Goal: Transaction & Acquisition: Purchase product/service

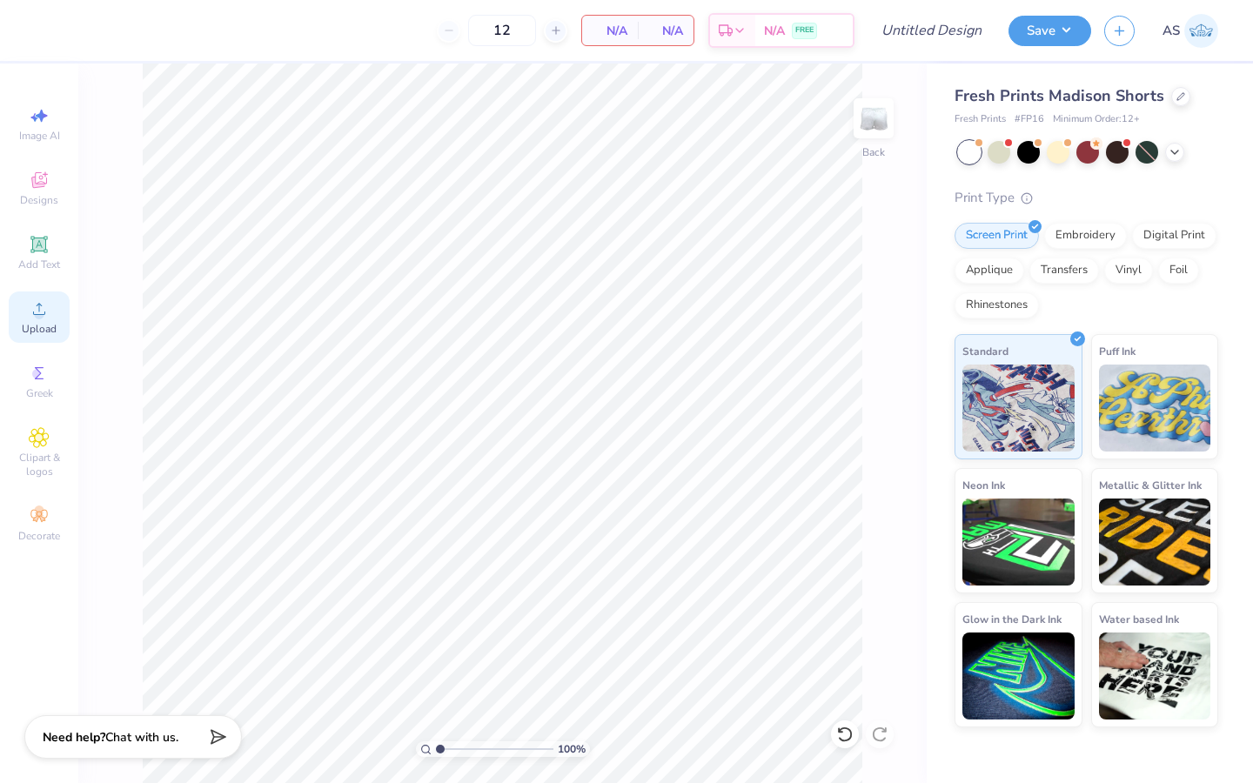
click at [24, 323] on span "Upload" at bounding box center [39, 329] width 35 height 14
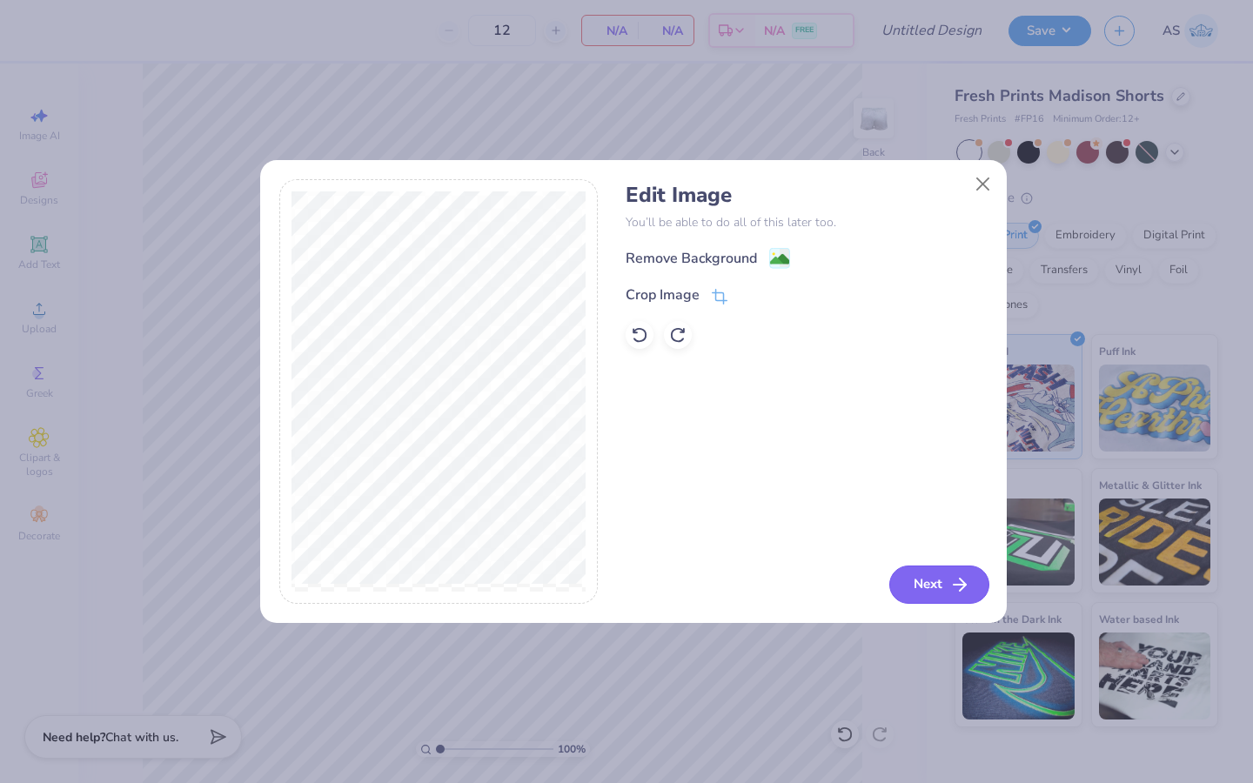
click at [957, 595] on icon "button" at bounding box center [960, 585] width 21 height 21
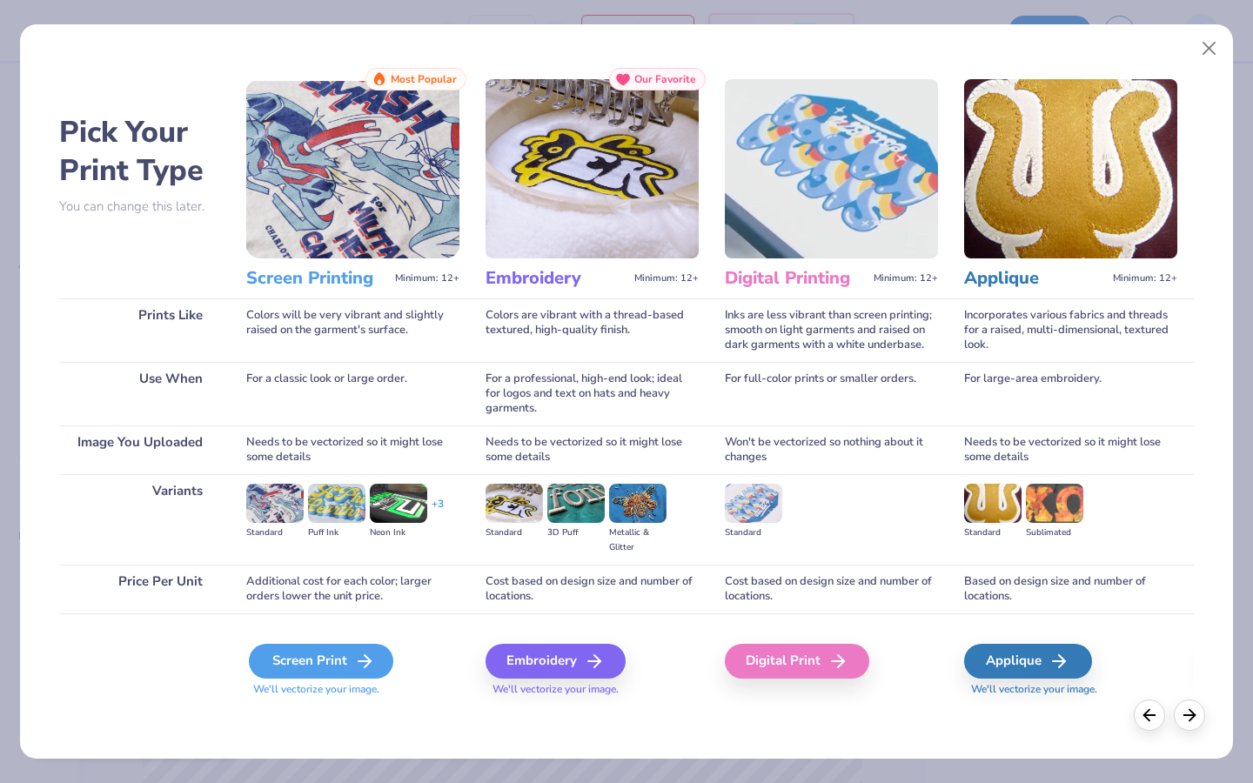
click at [323, 668] on div "Screen Print" at bounding box center [321, 661] width 144 height 35
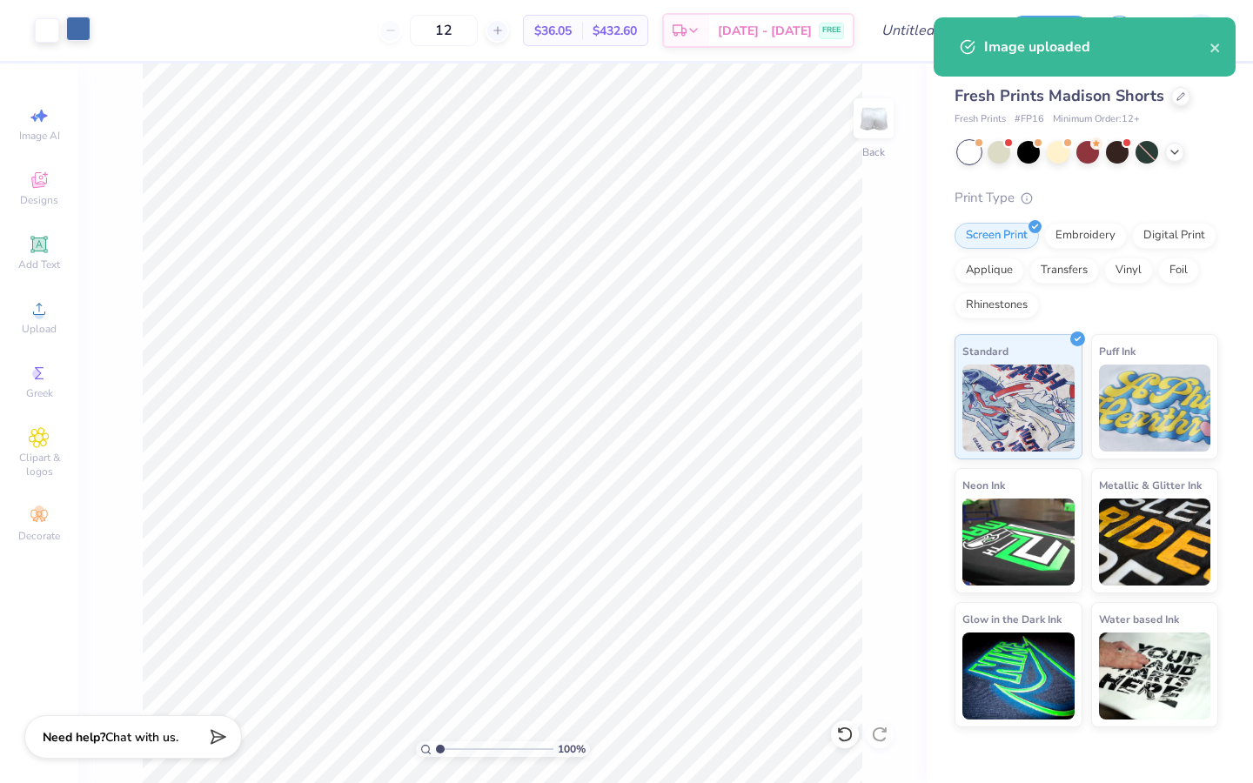
click at [79, 28] on div at bounding box center [78, 29] width 24 height 24
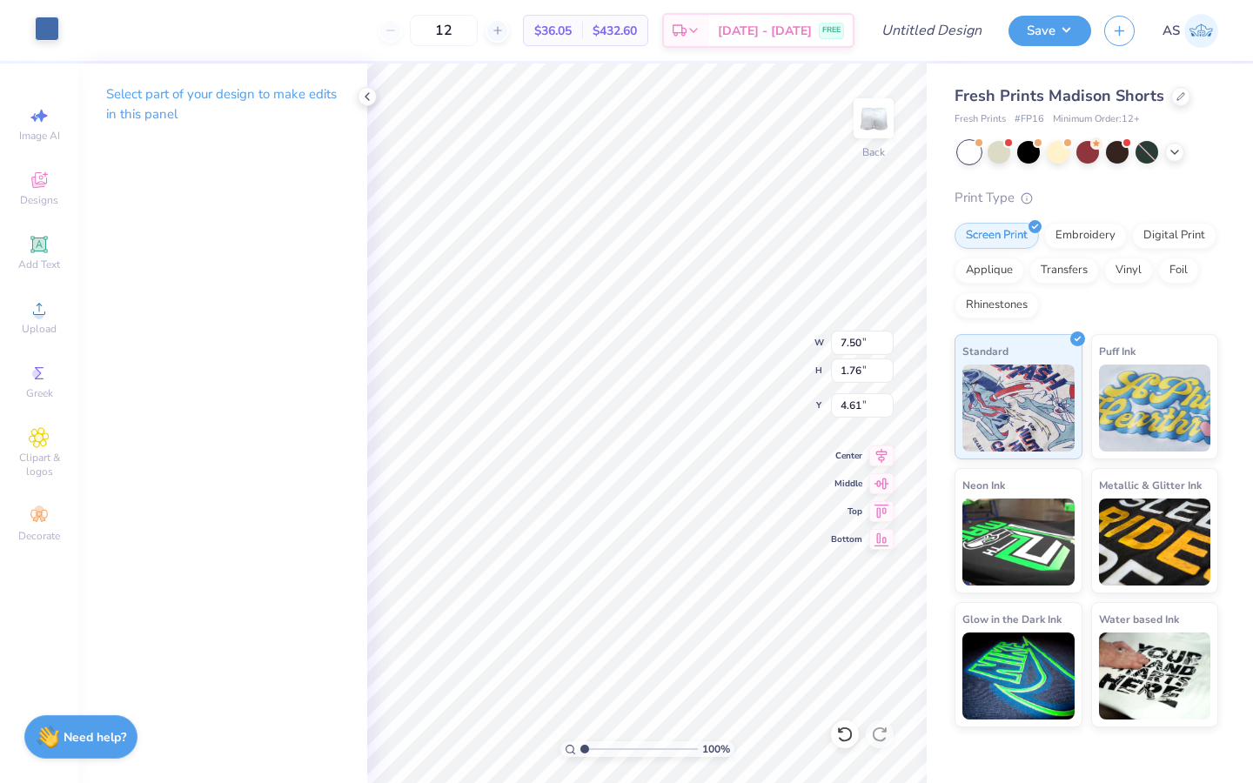
click at [53, 30] on div at bounding box center [47, 29] width 24 height 24
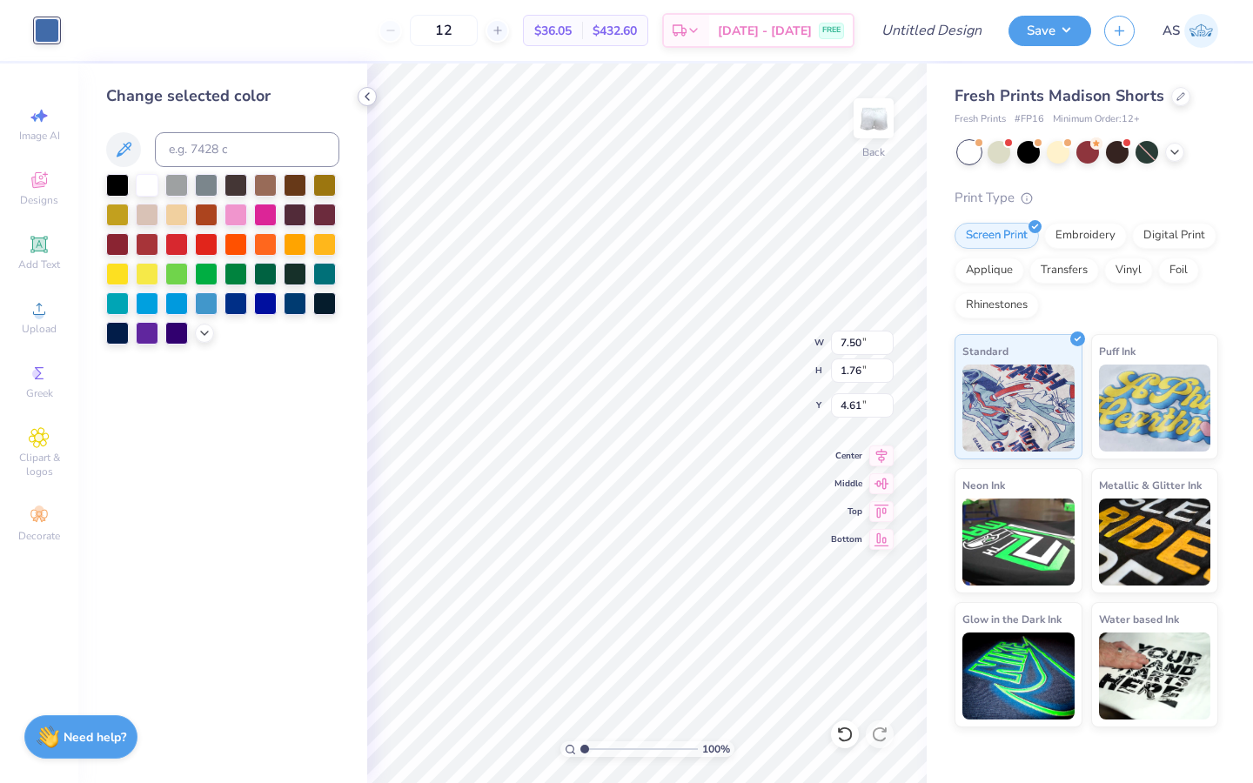
click at [358, 94] on div at bounding box center [367, 96] width 19 height 19
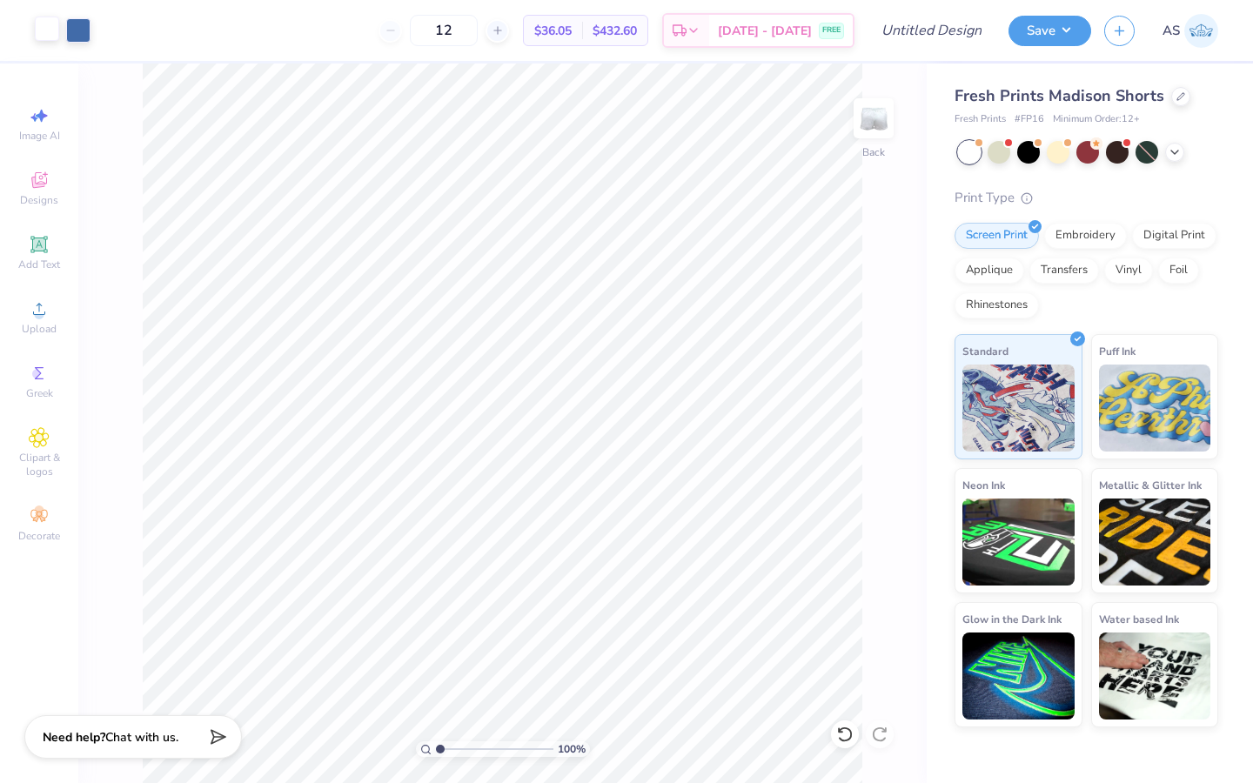
click at [46, 22] on div at bounding box center [47, 29] width 24 height 24
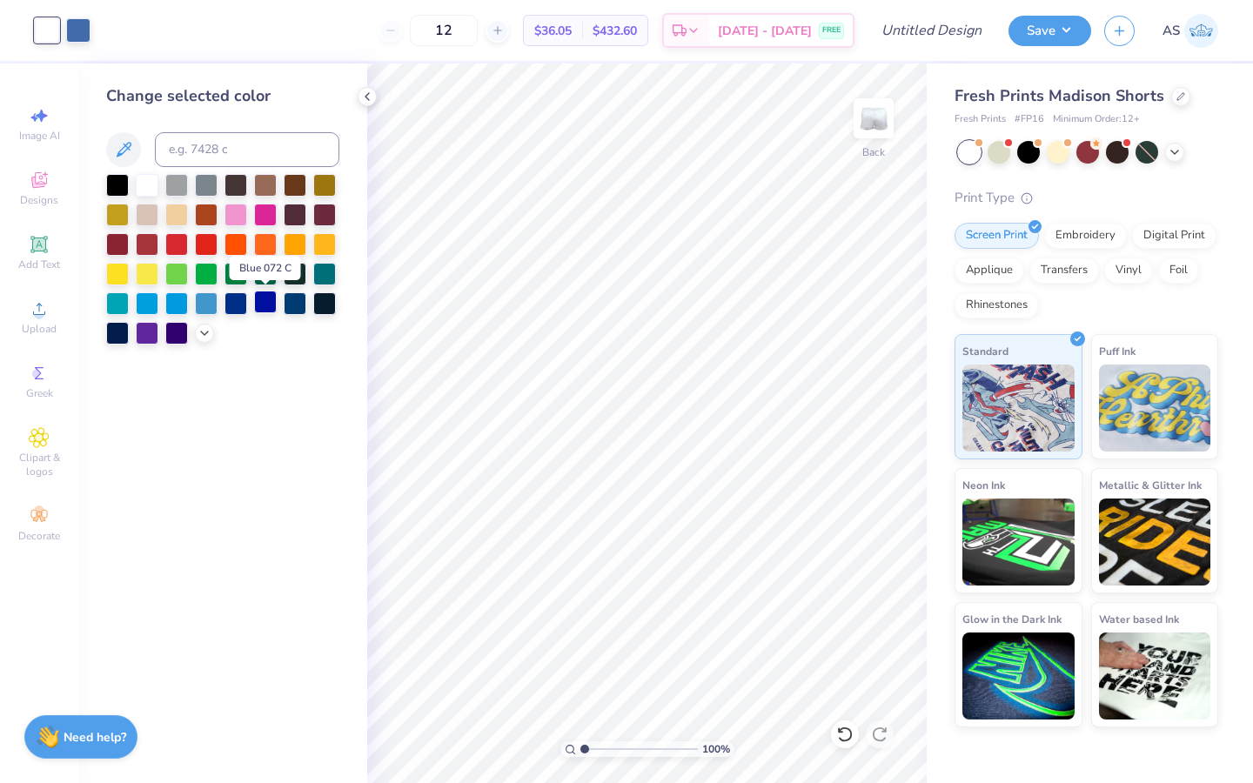
click at [257, 312] on div at bounding box center [265, 302] width 23 height 23
click at [84, 29] on div at bounding box center [78, 29] width 24 height 24
click at [143, 180] on div at bounding box center [147, 183] width 23 height 23
click at [373, 102] on icon at bounding box center [367, 97] width 14 height 14
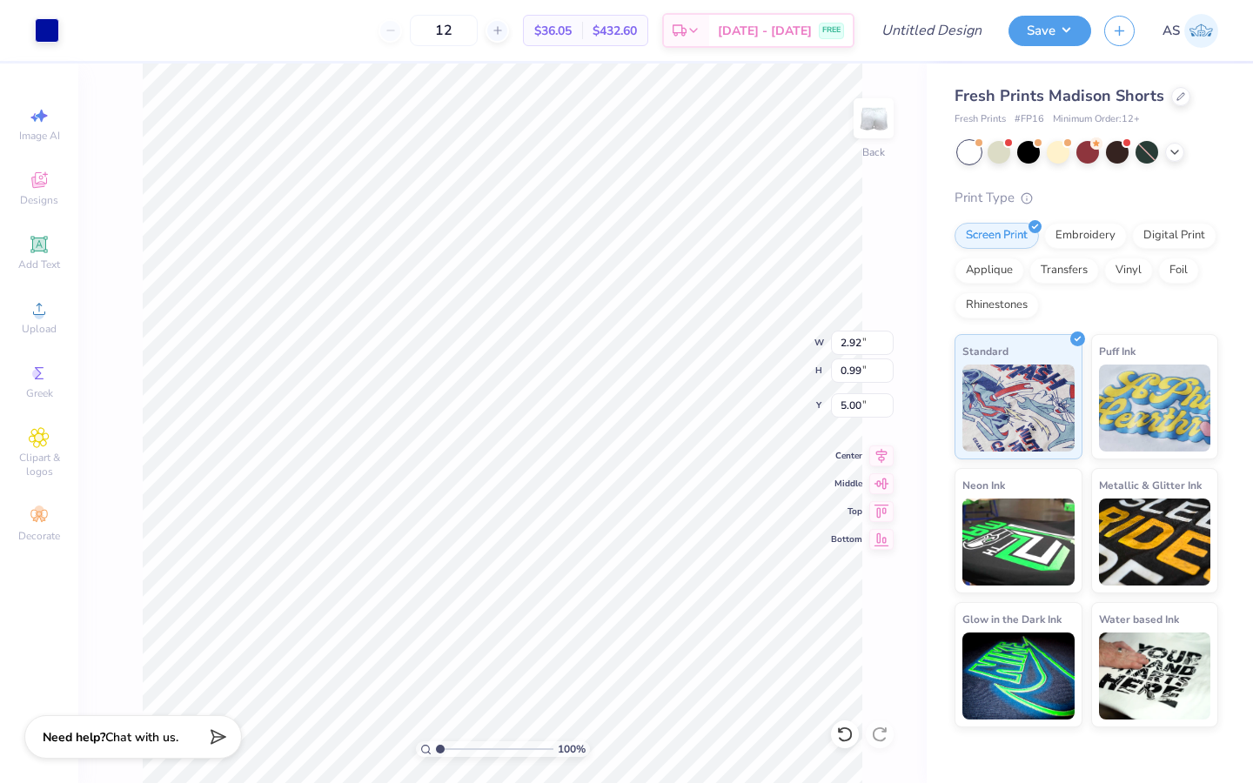
type input "7.50"
type input "1.76"
type input "4.62"
type input "7.12"
type input "1.67"
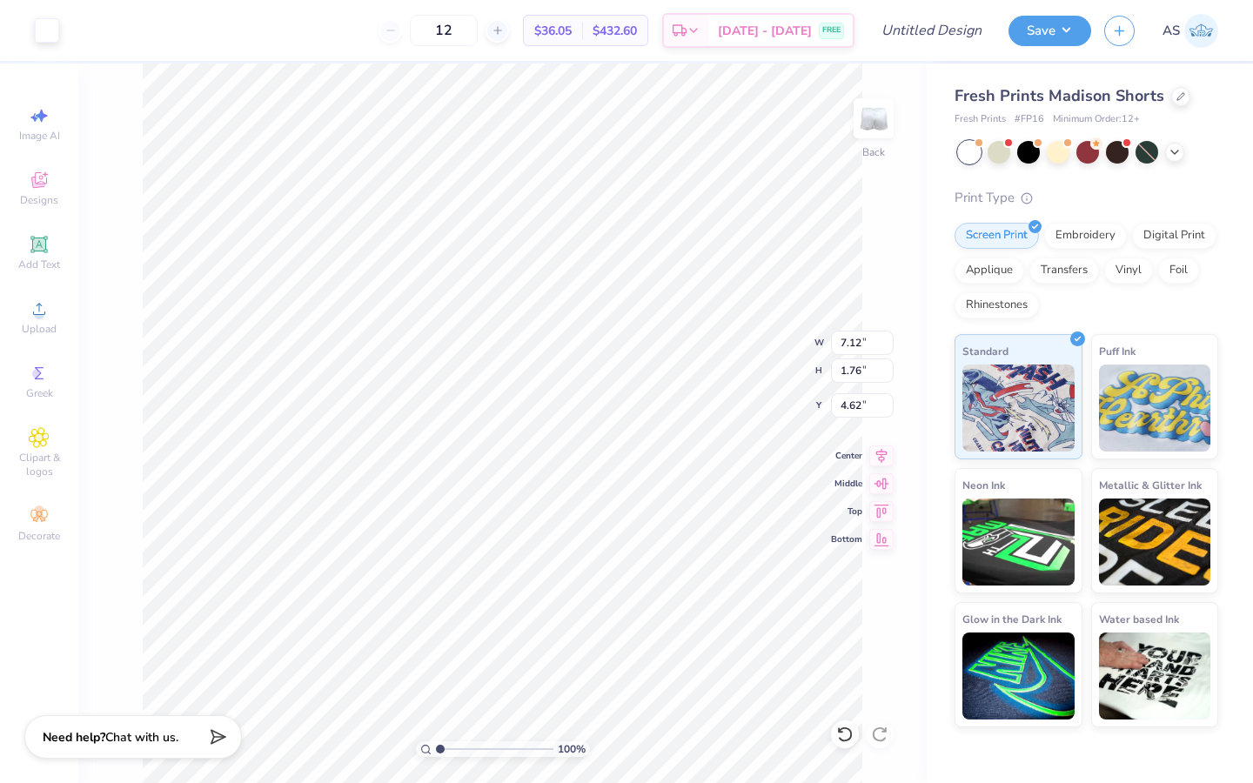
type input "4.71"
type input "7.27"
type input "1.71"
type input "4.71"
type input "6.50"
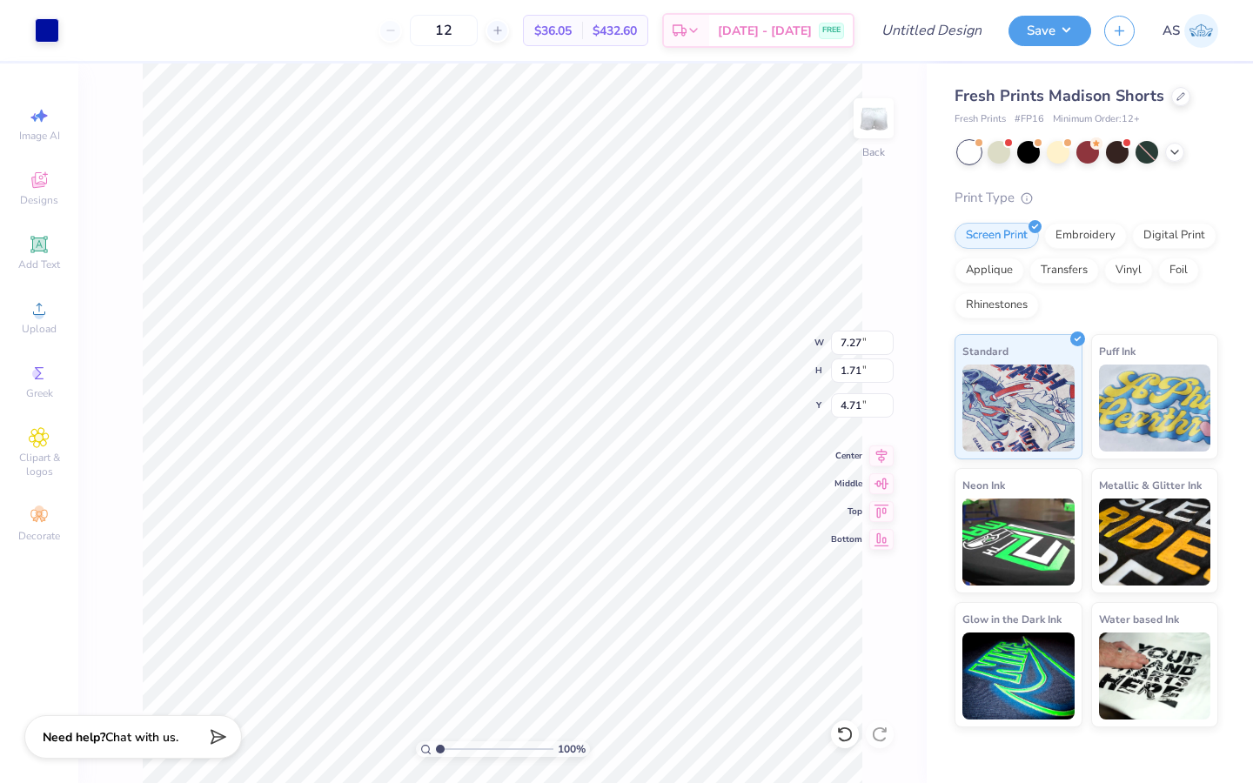
type input "1.52"
click at [762, 346] on div "100 % Back W 6.50 H 1.52 Y 4.71 Center Middle Top Bottom" at bounding box center [502, 424] width 849 height 720
type input "2.05"
type input "0.76"
type input "8.22"
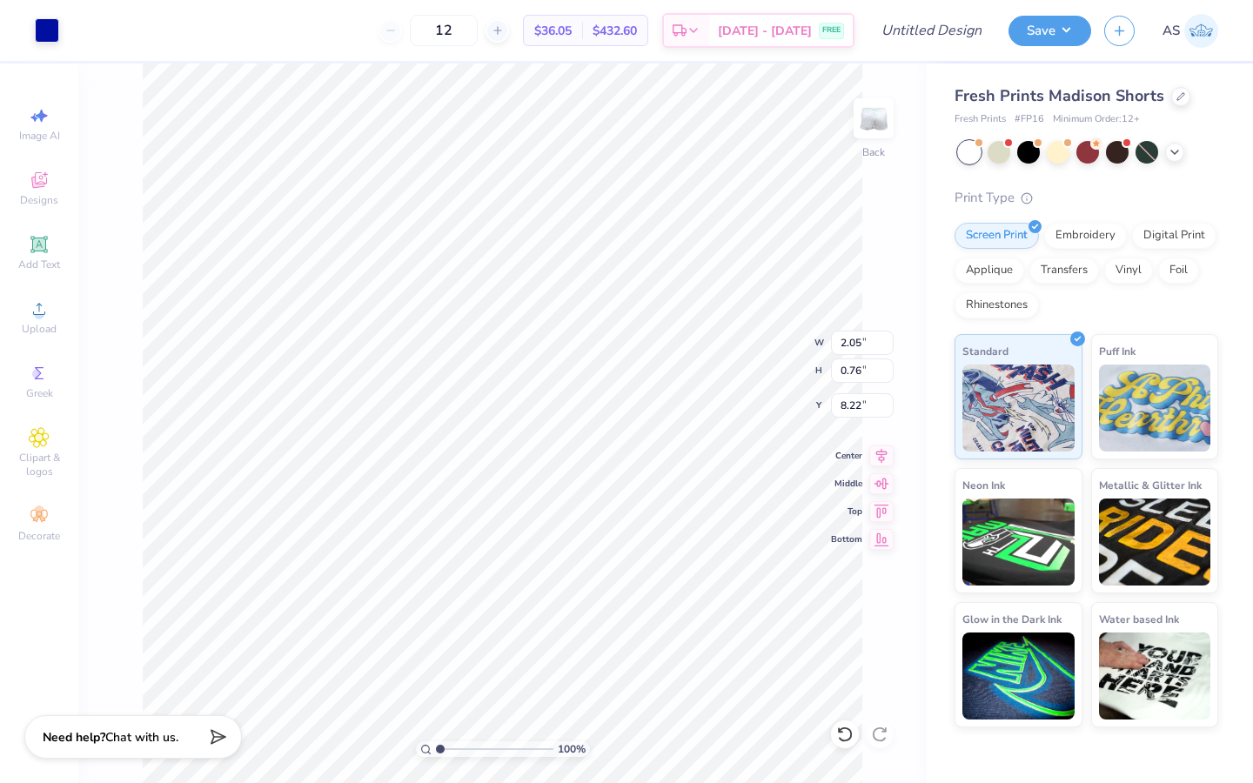
type input "0.80"
type input "0.74"
click at [843, 726] on icon at bounding box center [845, 734] width 17 height 17
type input "5.02"
click at [842, 722] on div at bounding box center [845, 735] width 28 height 28
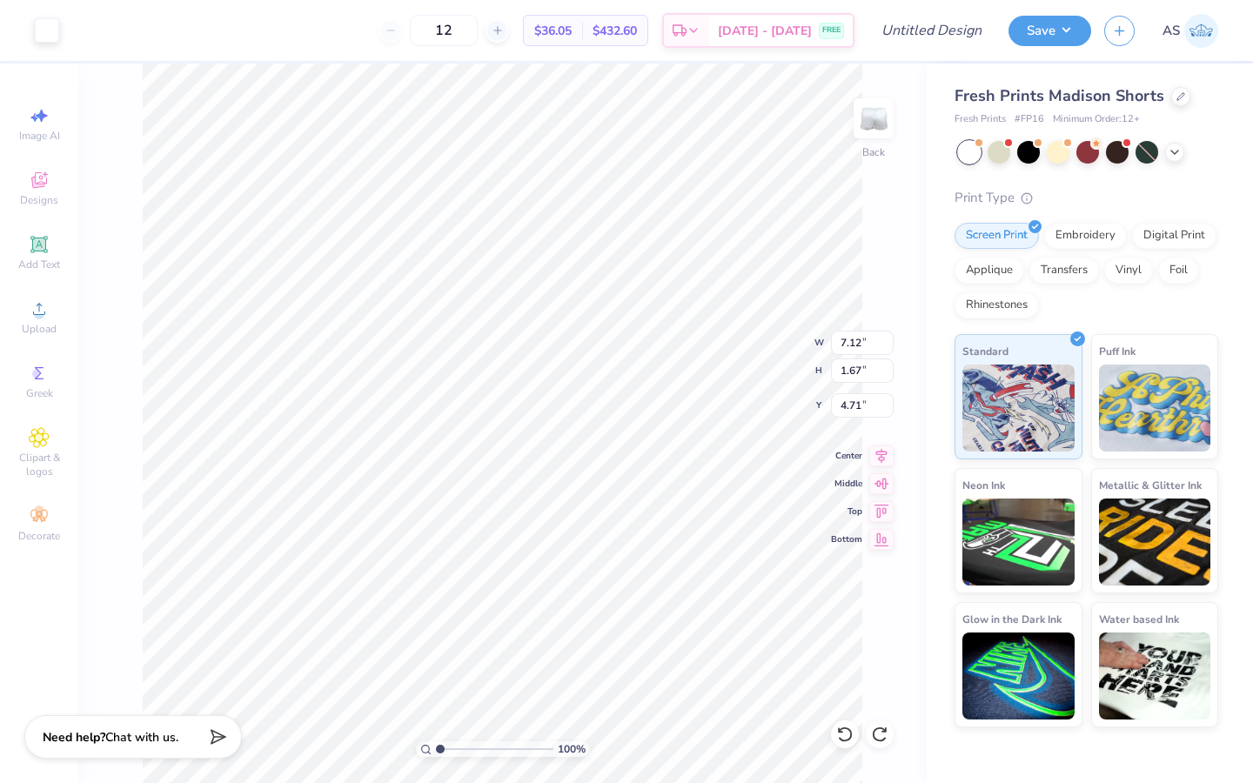
type input "4.67"
type input "8.15"
type input "8.56"
type input "8.52"
type input "0.80"
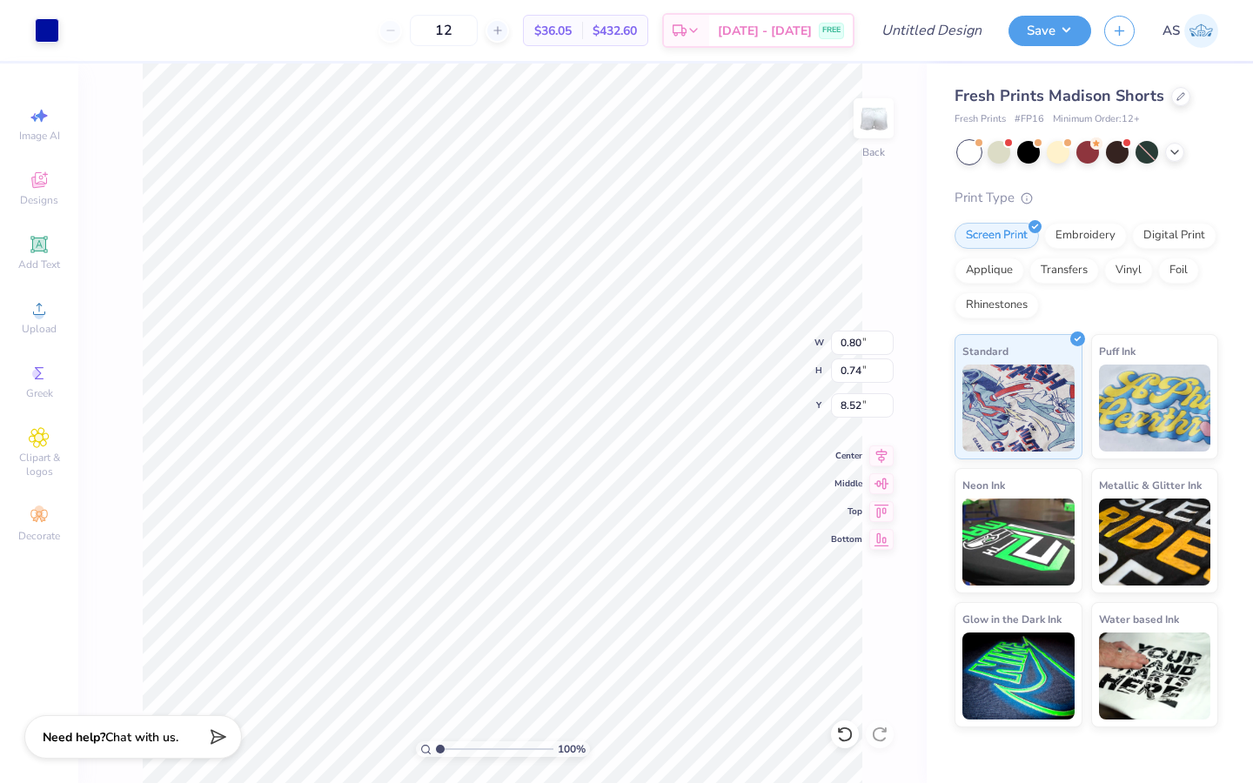
type input "0.74"
click at [840, 742] on icon at bounding box center [845, 734] width 17 height 17
type input "8.56"
click at [76, 36] on div at bounding box center [78, 29] width 24 height 24
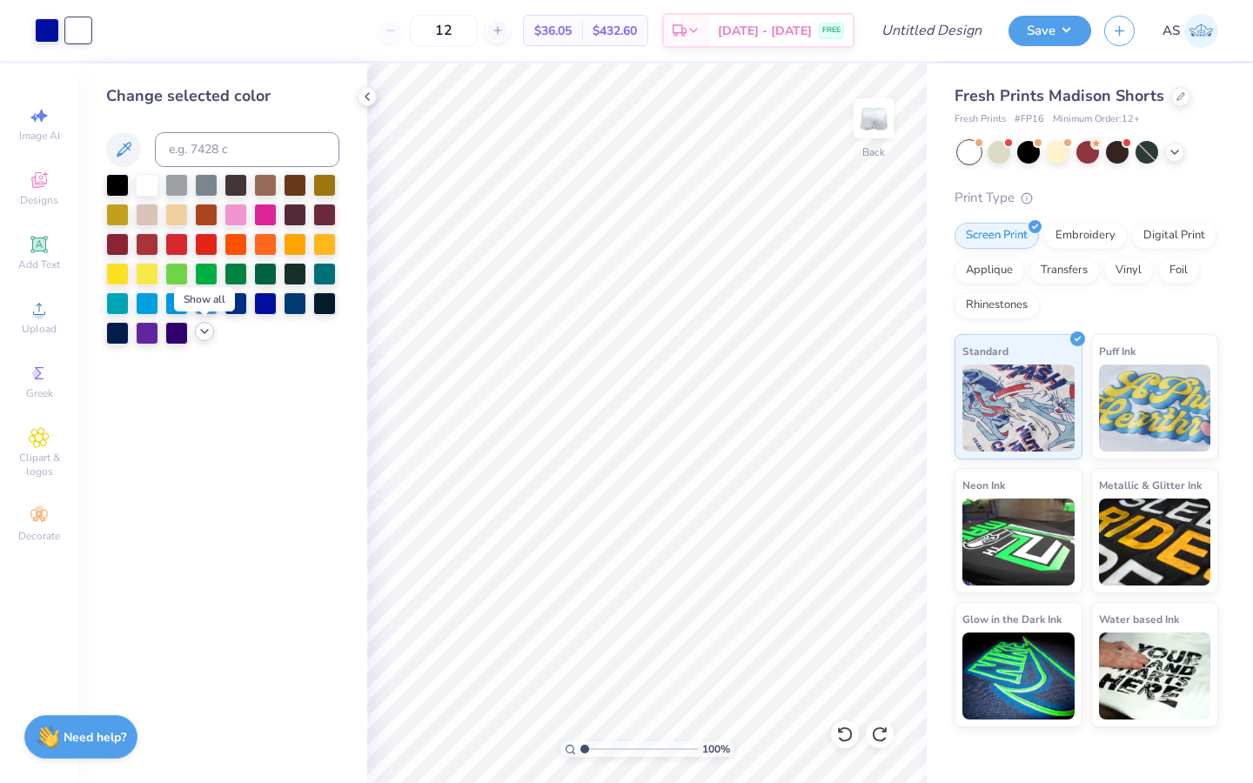
click at [206, 333] on icon at bounding box center [205, 332] width 14 height 14
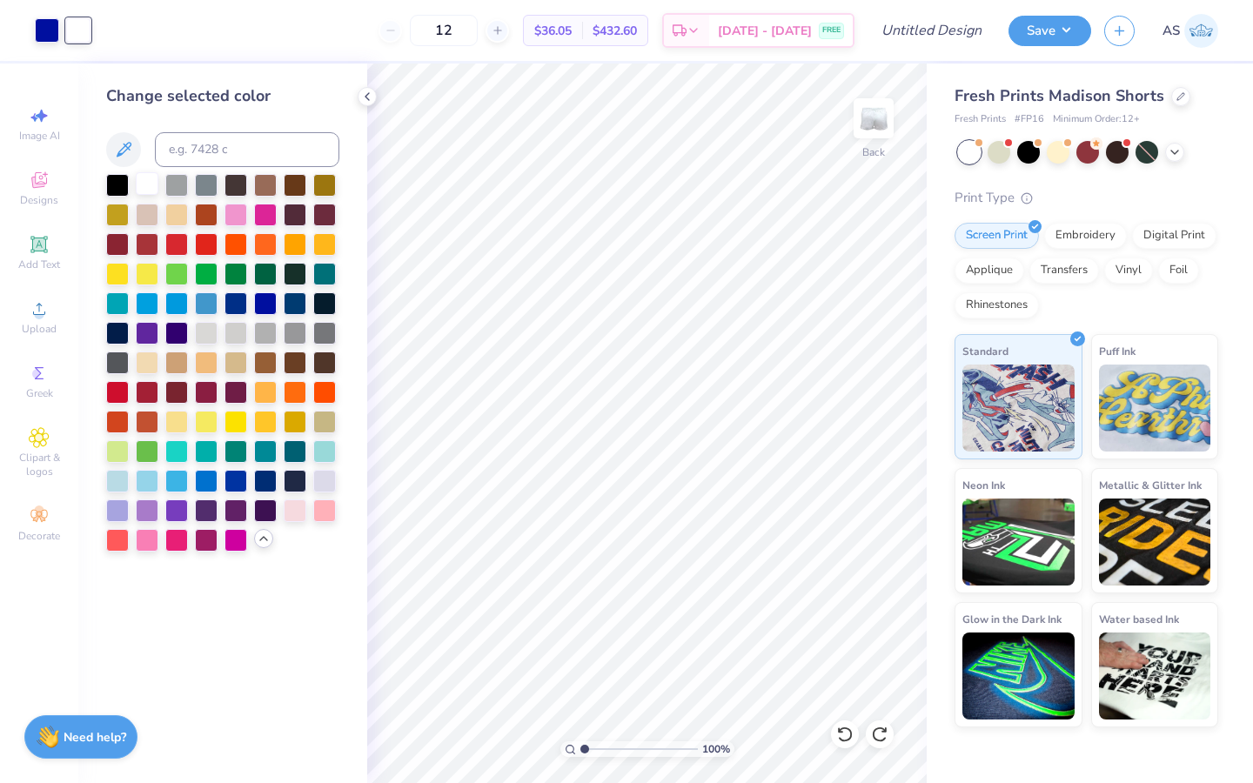
click at [144, 189] on div at bounding box center [147, 183] width 23 height 23
click at [363, 94] on icon at bounding box center [367, 97] width 14 height 14
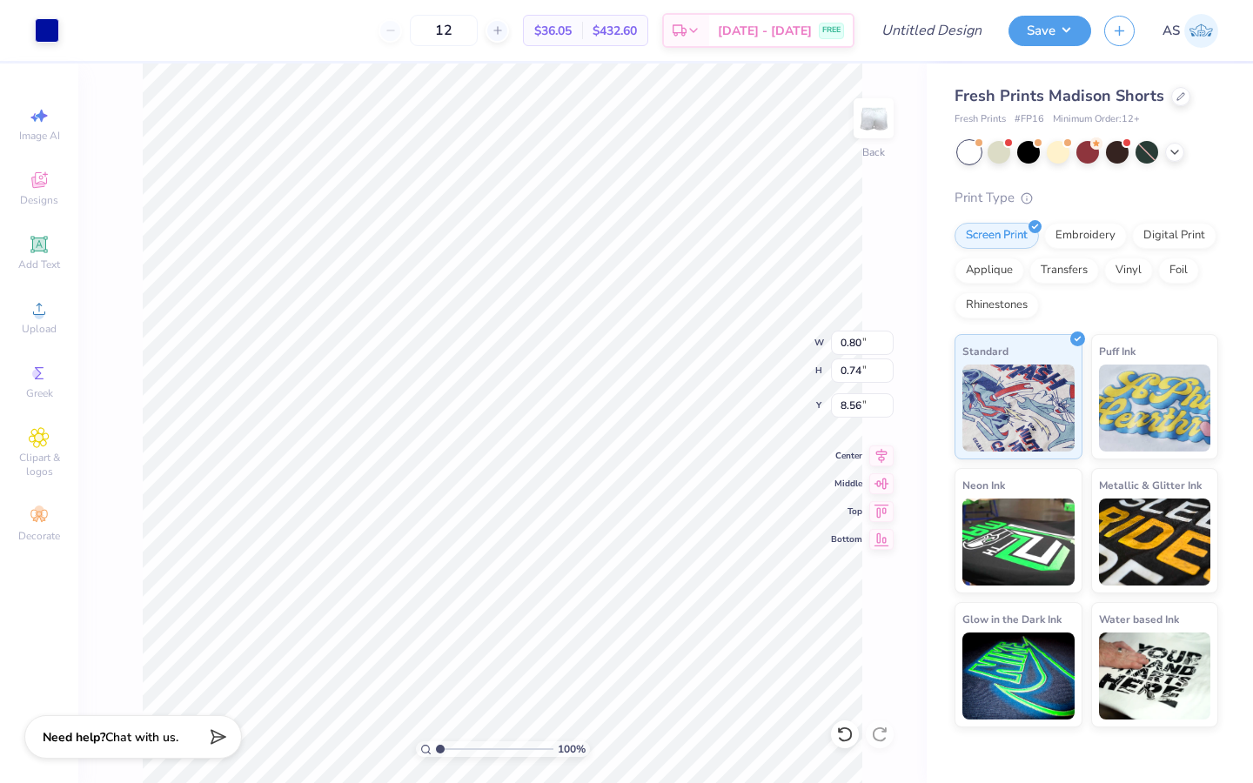
type input "8.62"
click at [854, 732] on div at bounding box center [845, 735] width 28 height 28
click at [74, 21] on div at bounding box center [78, 29] width 24 height 24
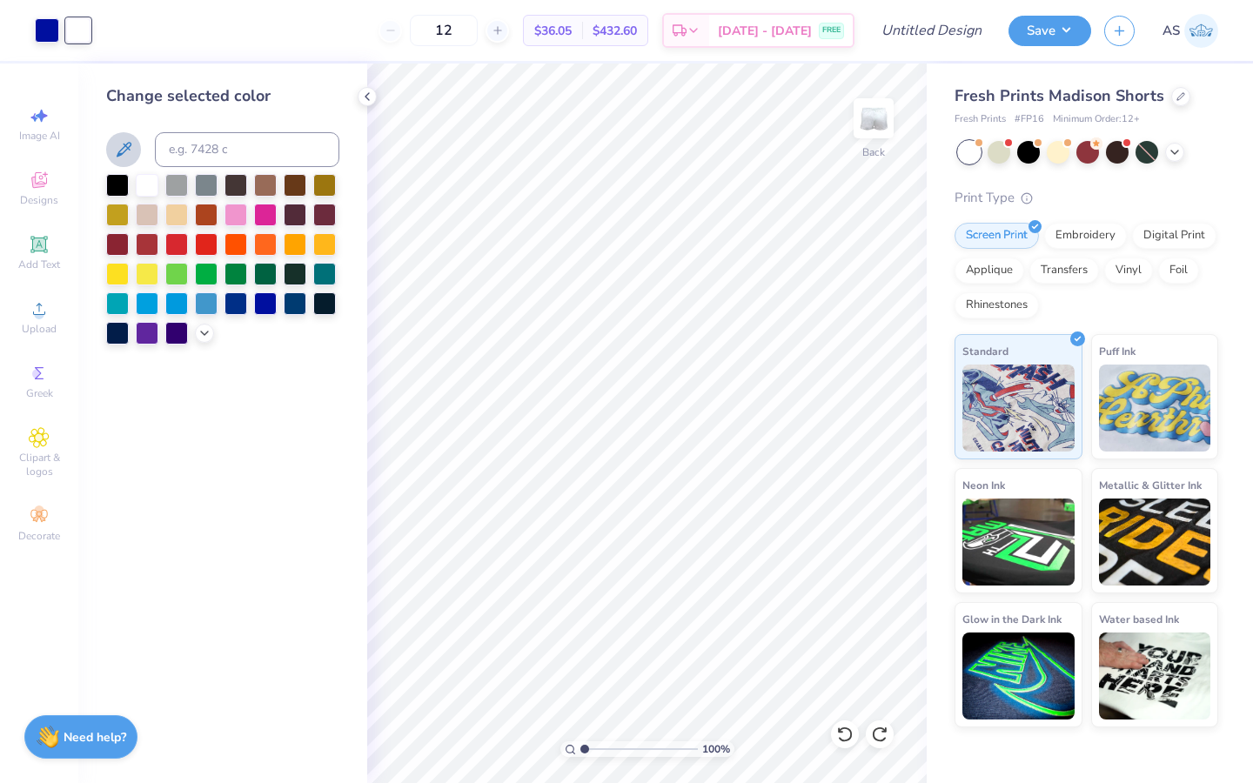
click at [119, 147] on icon at bounding box center [123, 149] width 21 height 21
click at [213, 339] on div at bounding box center [222, 259] width 233 height 171
click at [205, 332] on polyline at bounding box center [204, 331] width 7 height 3
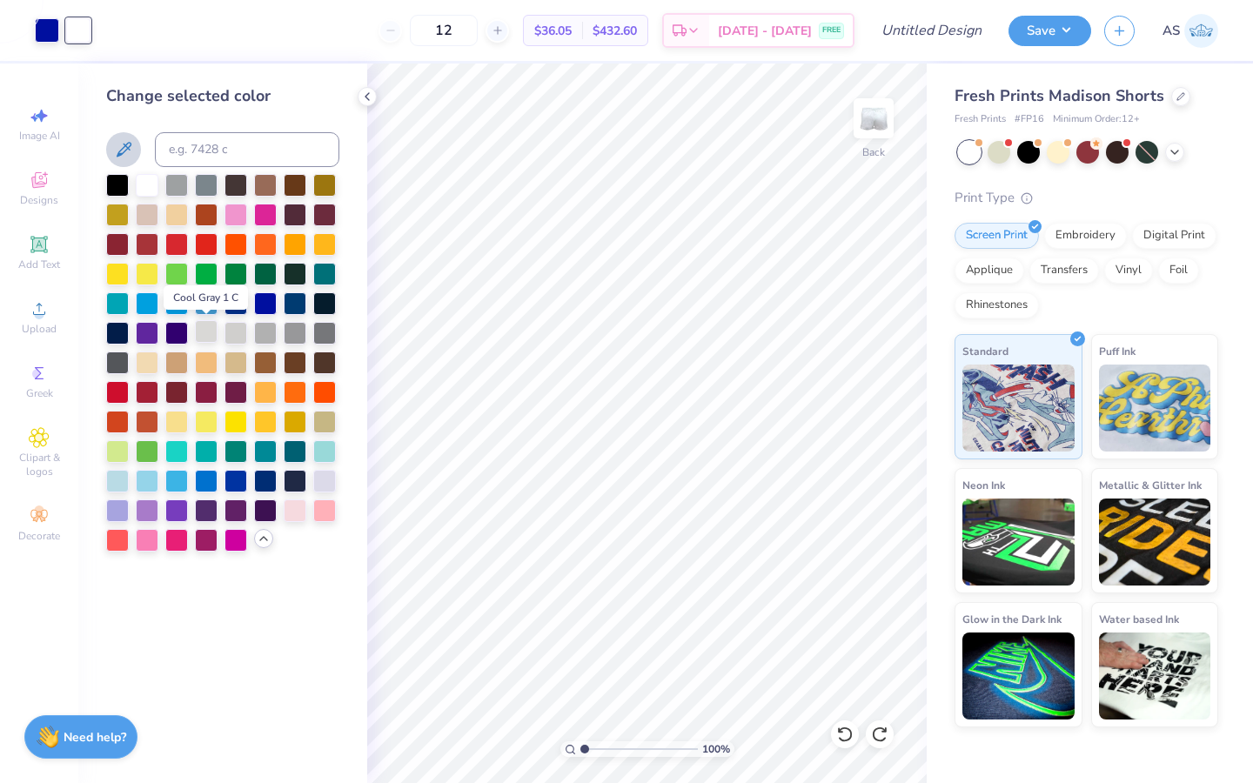
click at [211, 333] on div at bounding box center [206, 331] width 23 height 23
click at [238, 334] on div at bounding box center [236, 331] width 23 height 23
click at [262, 336] on div at bounding box center [265, 331] width 23 height 23
click at [236, 333] on div at bounding box center [236, 331] width 23 height 23
click at [202, 333] on div at bounding box center [206, 331] width 23 height 23
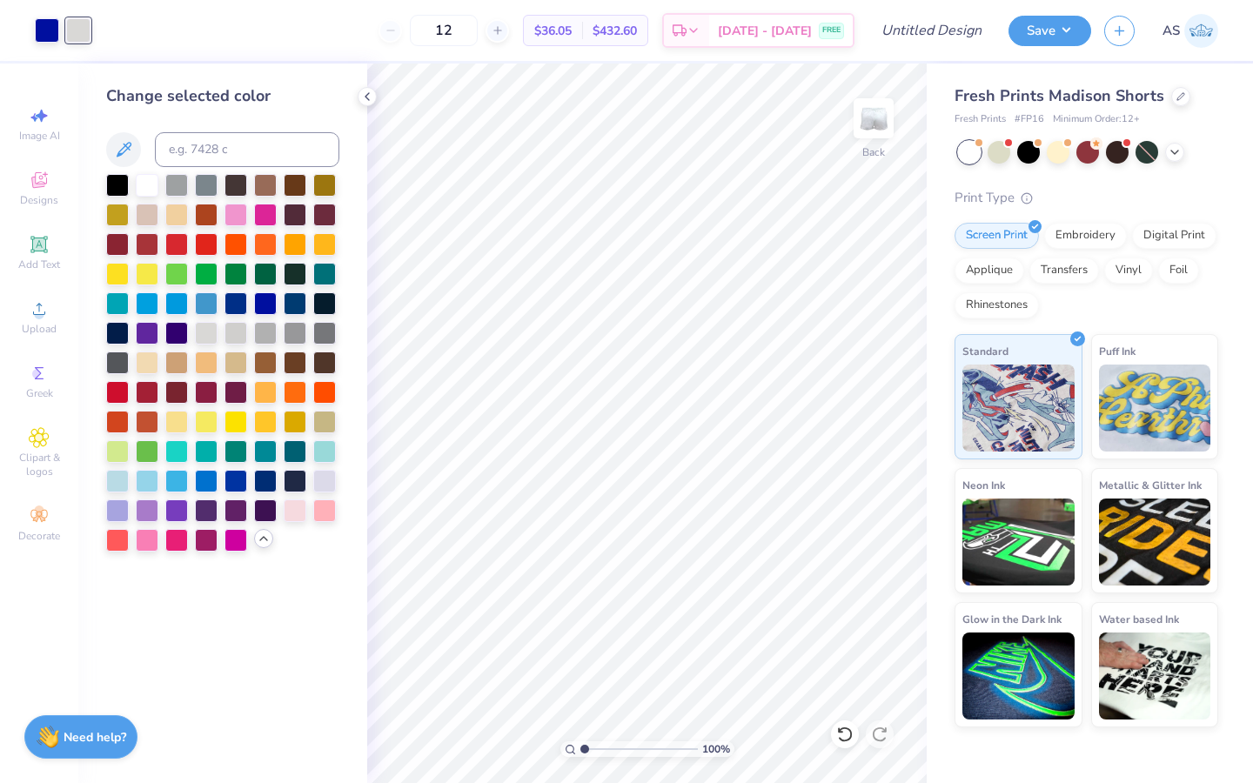
click at [143, 153] on div at bounding box center [222, 149] width 233 height 35
click at [129, 153] on icon at bounding box center [123, 149] width 21 height 21
click at [128, 151] on icon at bounding box center [123, 149] width 21 height 21
click at [125, 146] on icon at bounding box center [124, 149] width 15 height 15
click at [288, 69] on div "Art colors 12 $36.05 Per Item $432.60 Total Est. Delivery [DATE] - [DATE] FREE …" at bounding box center [626, 391] width 1253 height 783
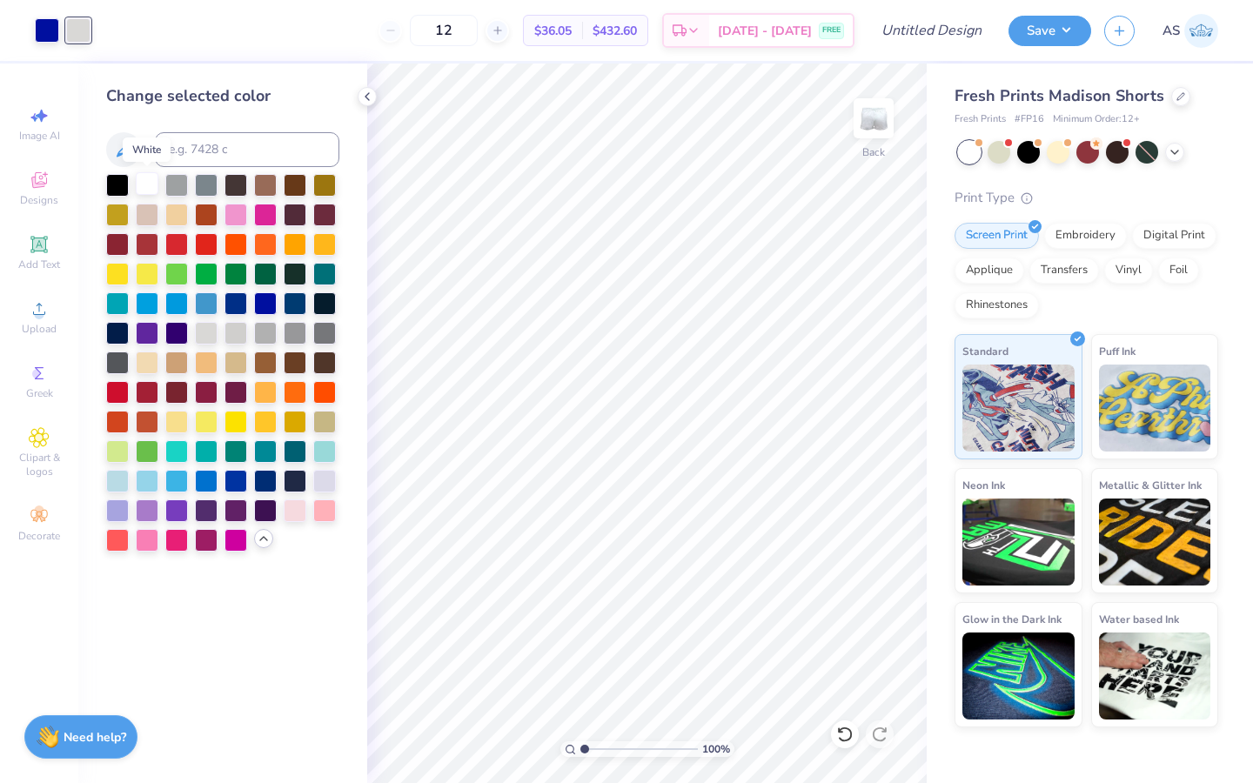
click at [142, 181] on div at bounding box center [147, 183] width 23 height 23
click at [361, 92] on icon at bounding box center [367, 97] width 14 height 14
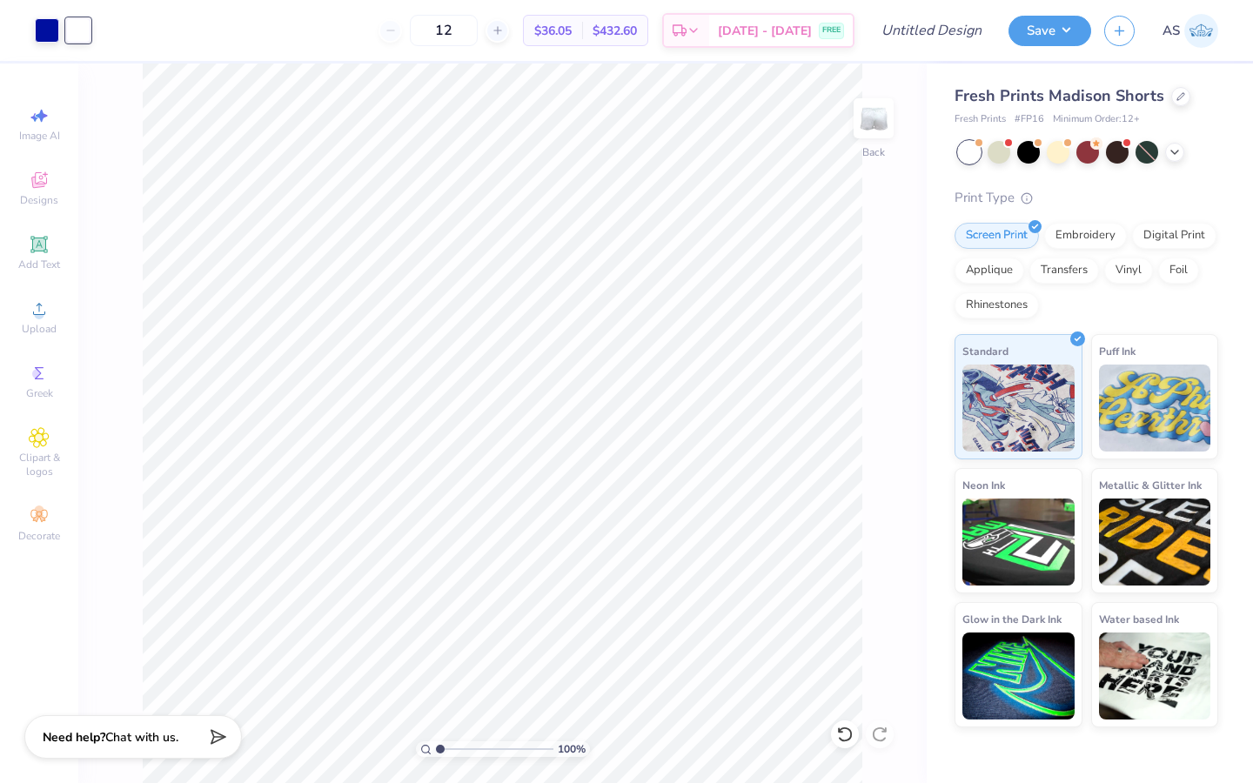
click at [976, 728] on div "Art colors 12 $36.05 Per Item $432.60 Total Est. Delivery [DATE] - [DATE] FREE …" at bounding box center [626, 391] width 1253 height 783
type input "5.66"
type input "1.22"
type input "8.46"
click at [944, 577] on div "Art colors 12 $36.05 Per Item $432.60 Total Est. Delivery [DATE] - [DATE] FREE …" at bounding box center [626, 391] width 1253 height 783
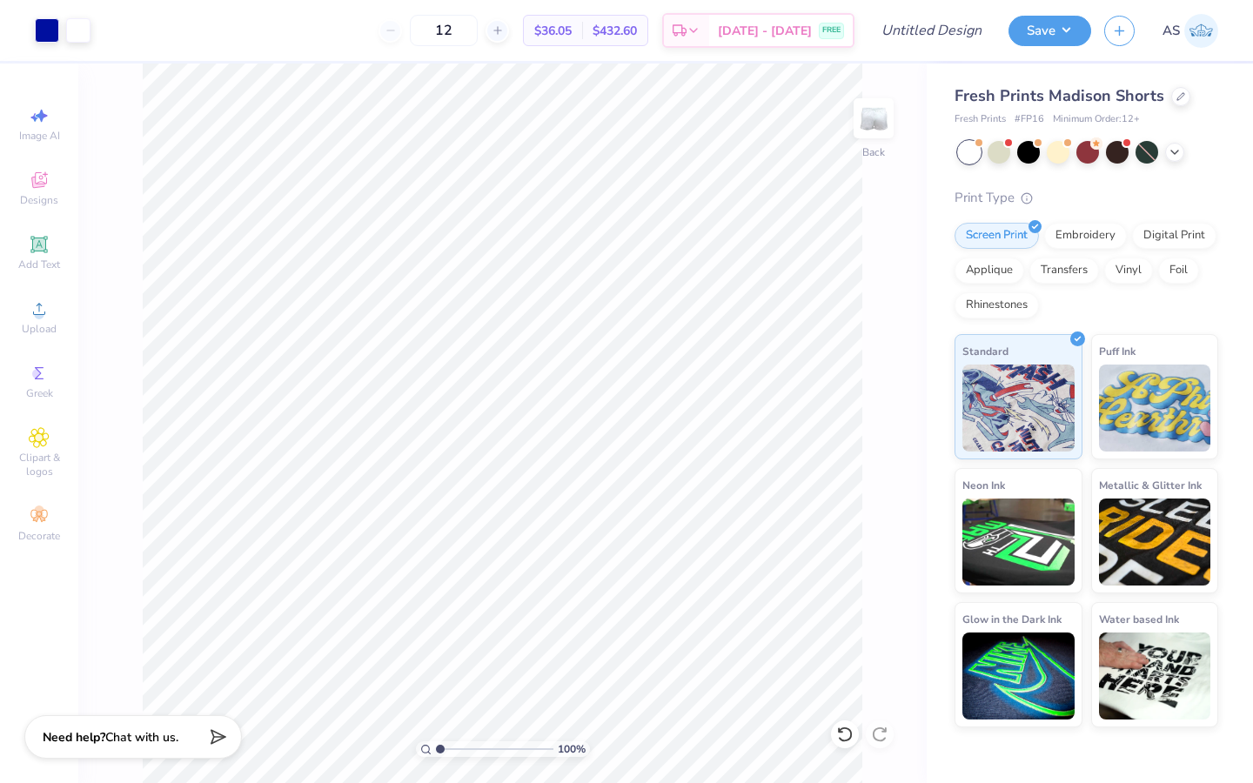
click at [879, 696] on div "100 % Back" at bounding box center [502, 424] width 849 height 720
click at [952, 685] on div "Art colors 12 $36.05 Per Item $432.60 Total Est. Delivery [DATE] - [DATE] FREE …" at bounding box center [626, 391] width 1253 height 783
type input "8.45"
click at [77, 27] on div at bounding box center [78, 29] width 24 height 24
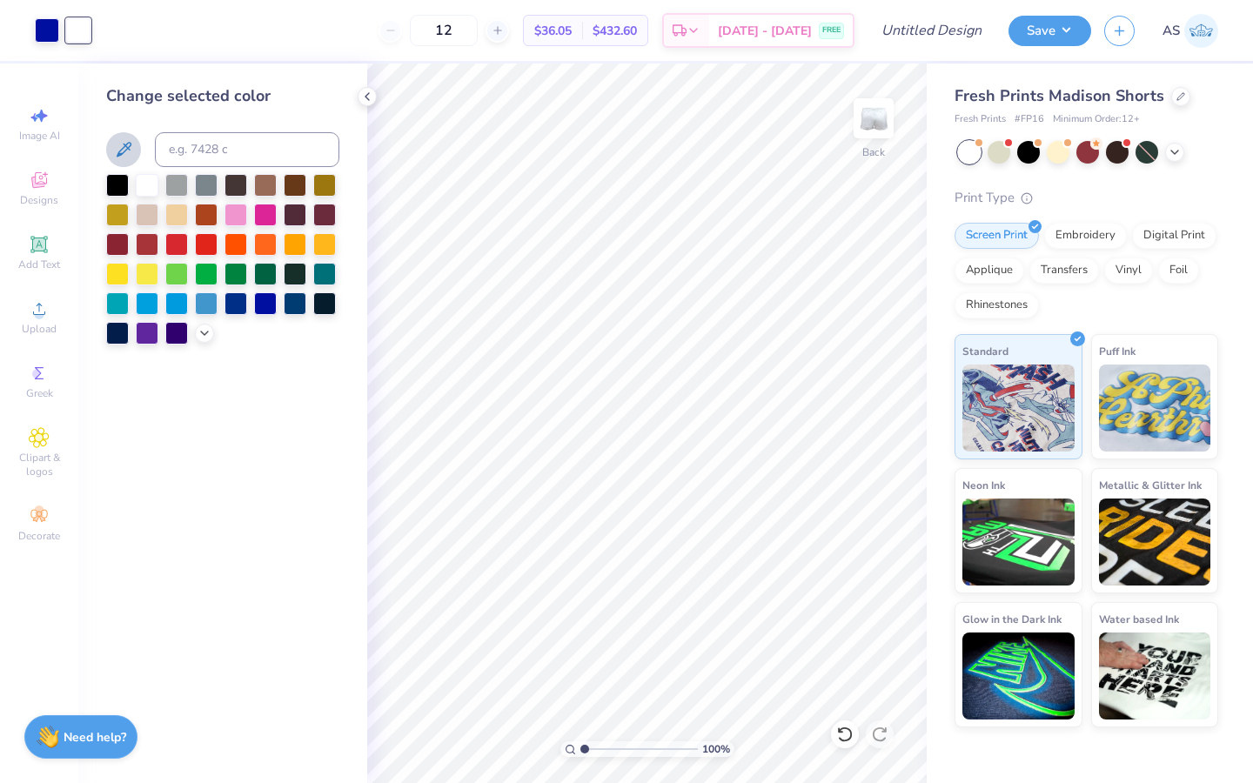
click at [136, 159] on button at bounding box center [123, 149] width 35 height 35
click at [76, 32] on div at bounding box center [78, 30] width 24 height 24
click at [136, 160] on button at bounding box center [123, 149] width 35 height 35
click at [70, 33] on div at bounding box center [78, 30] width 24 height 24
click at [368, 96] on icon at bounding box center [367, 97] width 14 height 14
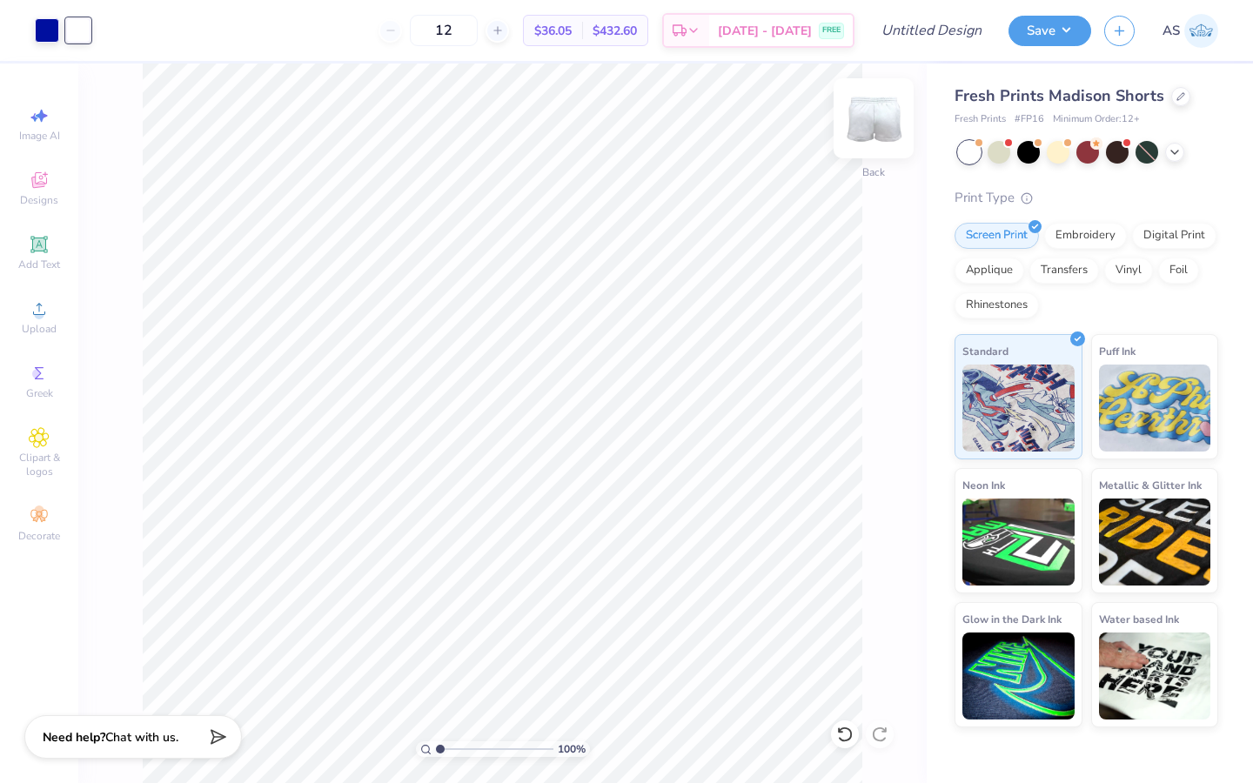
click at [884, 134] on img at bounding box center [874, 119] width 70 height 70
click at [884, 134] on img at bounding box center [874, 118] width 35 height 35
click at [841, 730] on icon at bounding box center [844, 735] width 15 height 16
click at [37, 304] on icon at bounding box center [39, 309] width 21 height 21
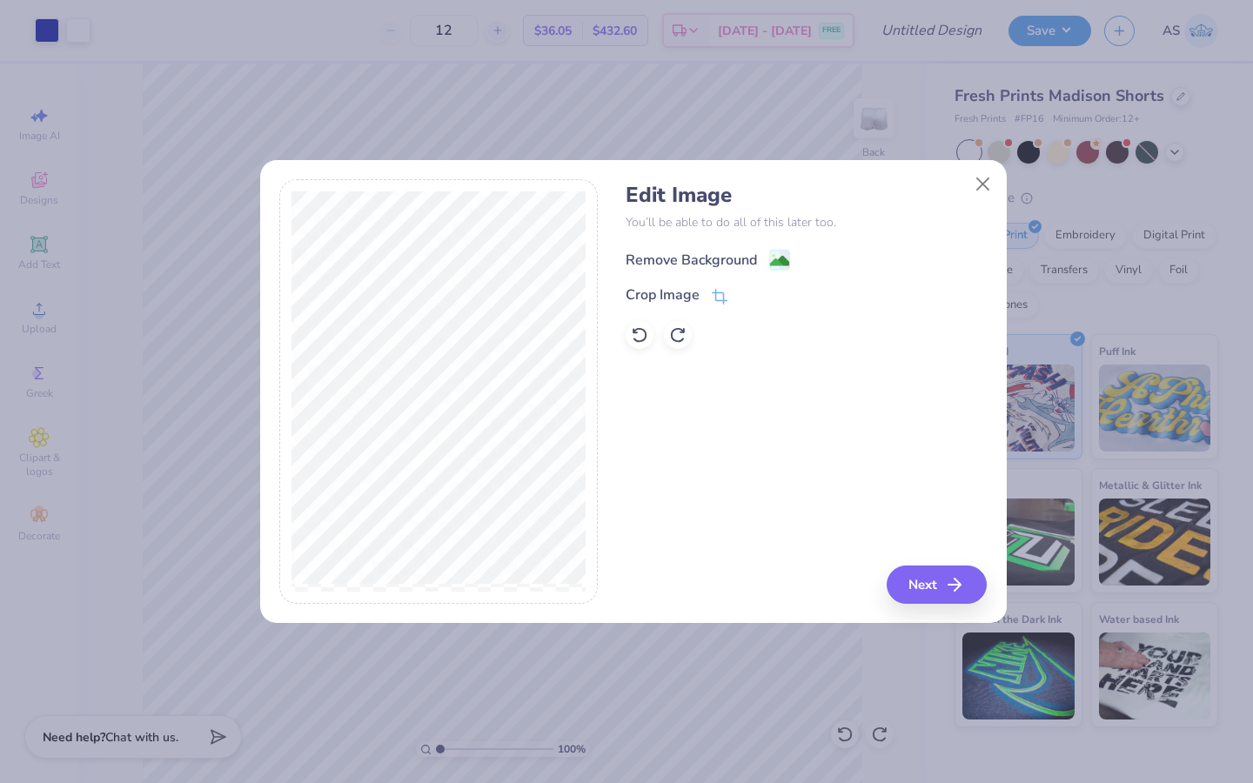
click at [689, 256] on div "Remove Background" at bounding box center [691, 260] width 131 height 21
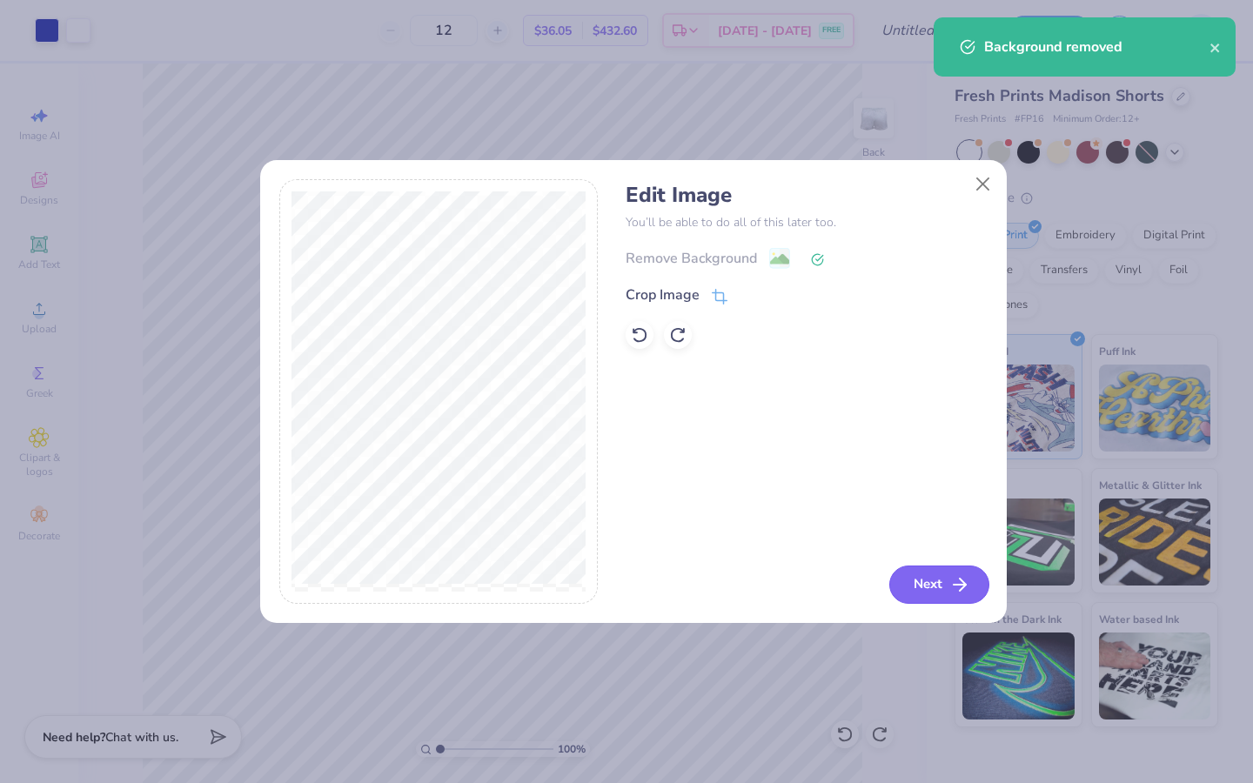
click at [957, 588] on icon "button" at bounding box center [960, 585] width 21 height 21
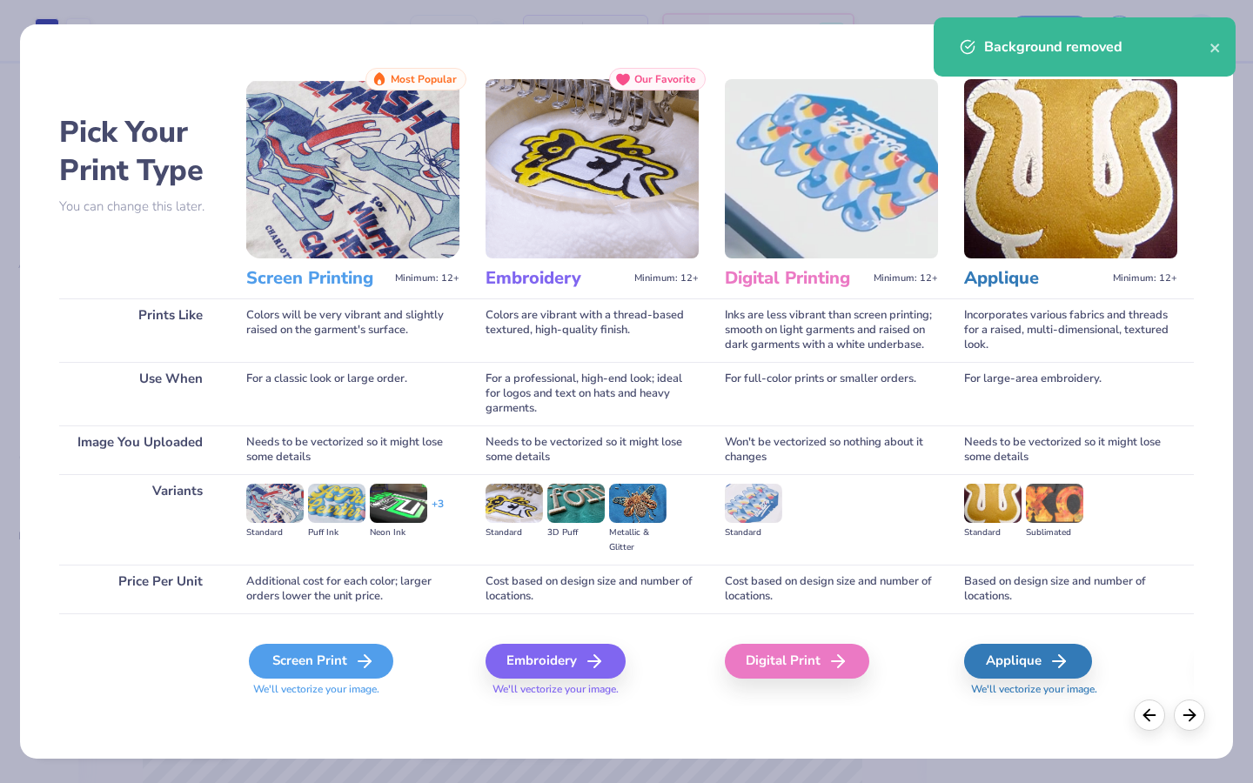
click at [252, 662] on div "Screen Print" at bounding box center [321, 661] width 144 height 35
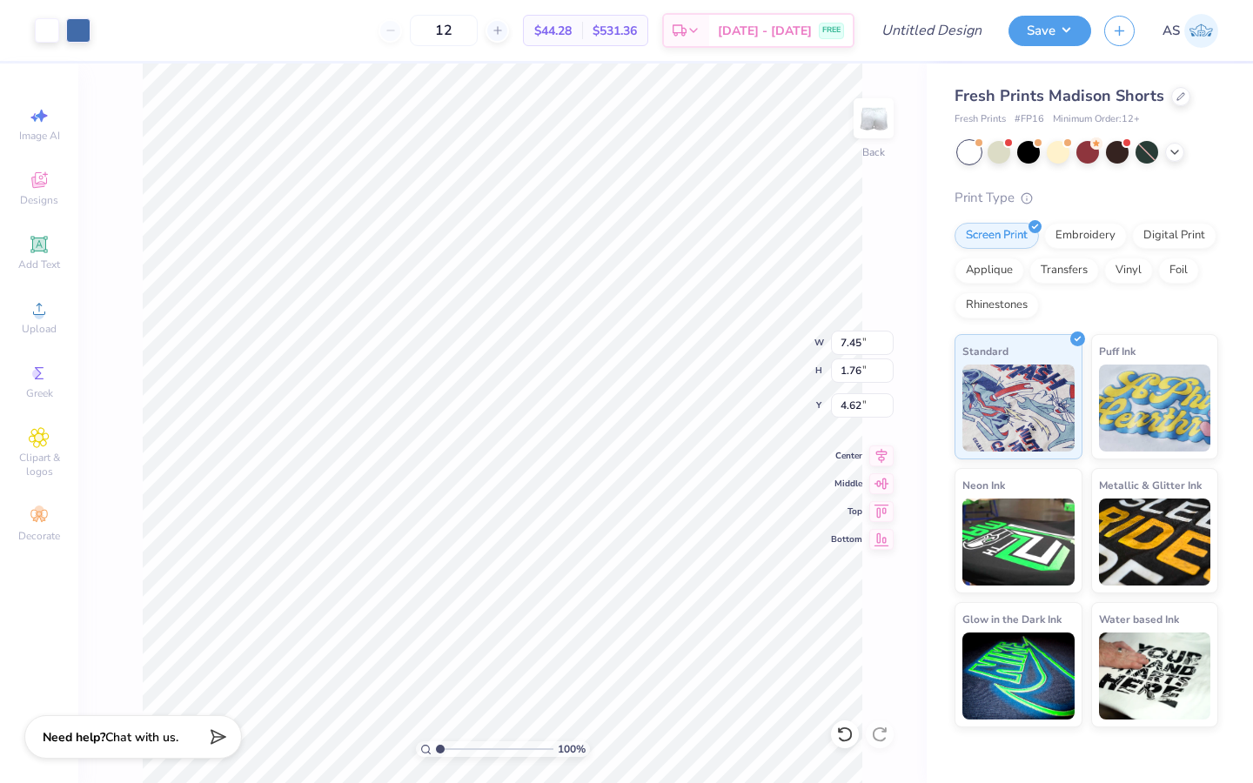
type input "5.31"
type input "1.25"
type input "5.13"
click at [86, 32] on div at bounding box center [78, 29] width 24 height 24
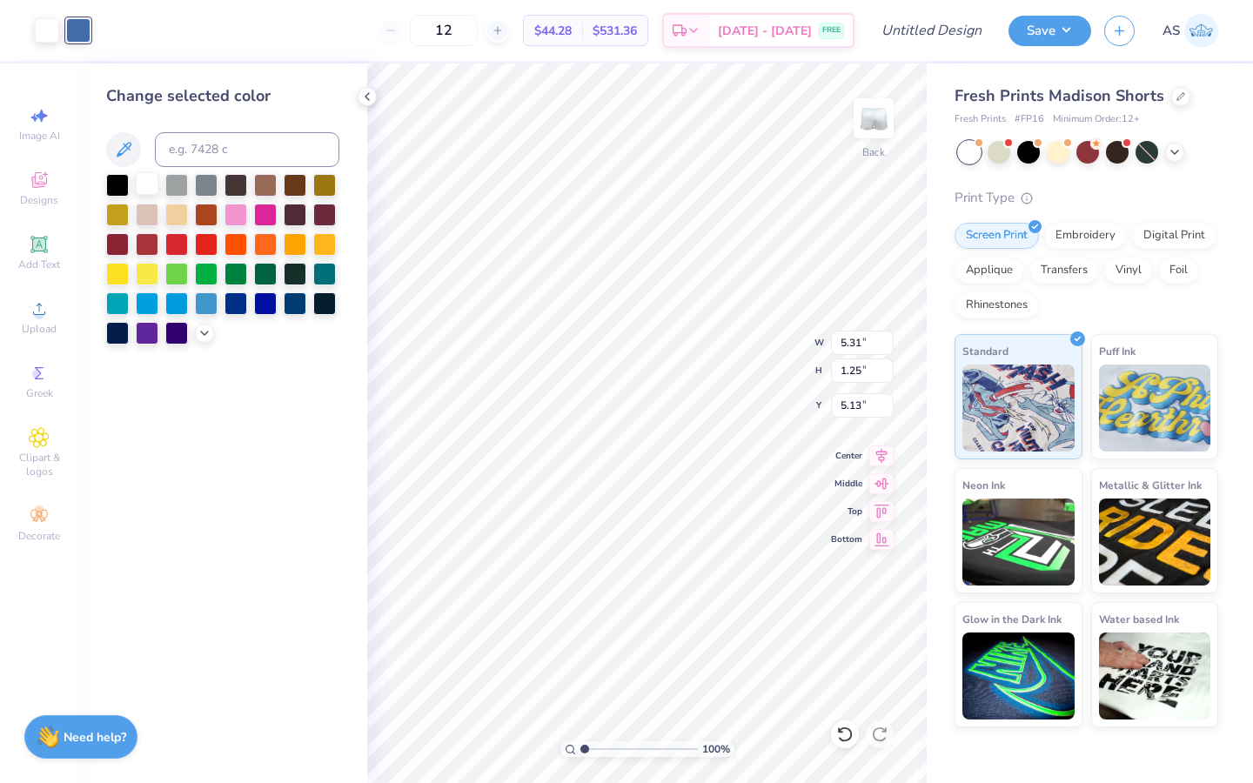
click at [147, 180] on div at bounding box center [147, 183] width 23 height 23
click at [47, 26] on div at bounding box center [47, 30] width 24 height 24
click at [270, 312] on div at bounding box center [265, 302] width 23 height 23
click at [242, 303] on div at bounding box center [236, 302] width 23 height 23
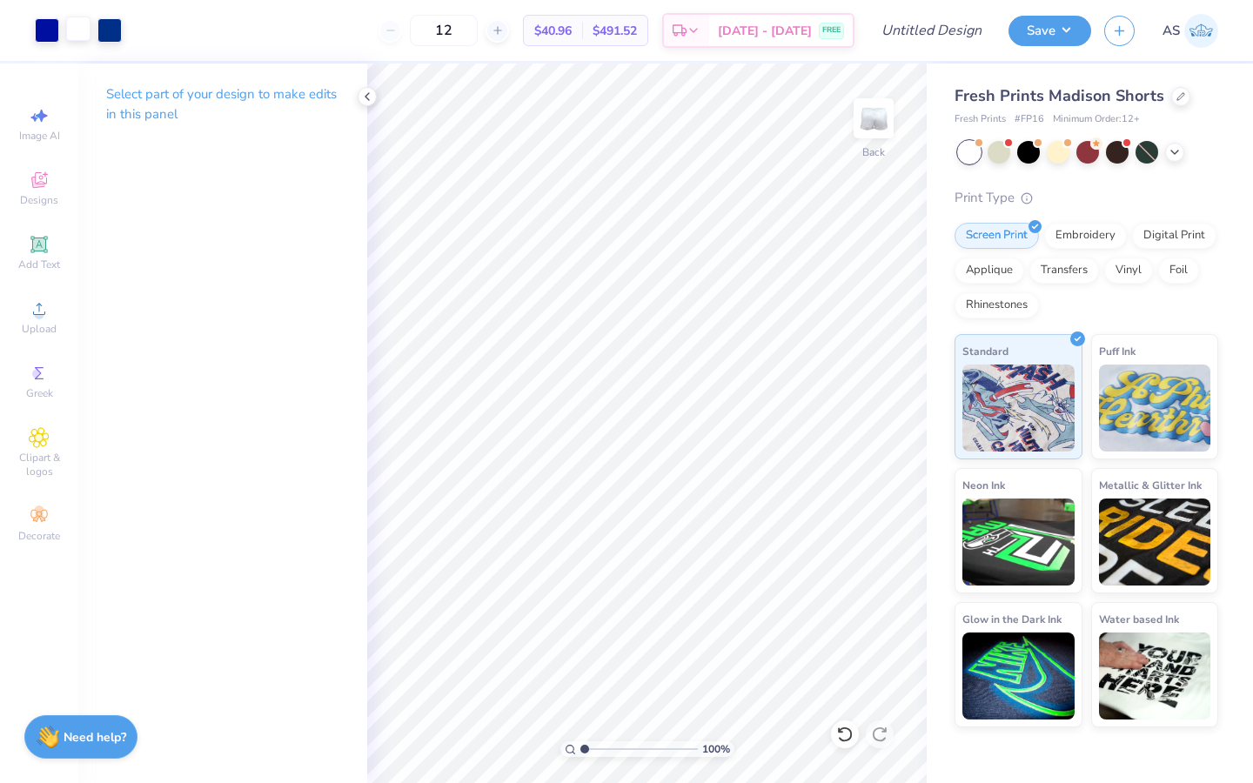
click at [78, 22] on div at bounding box center [78, 29] width 24 height 24
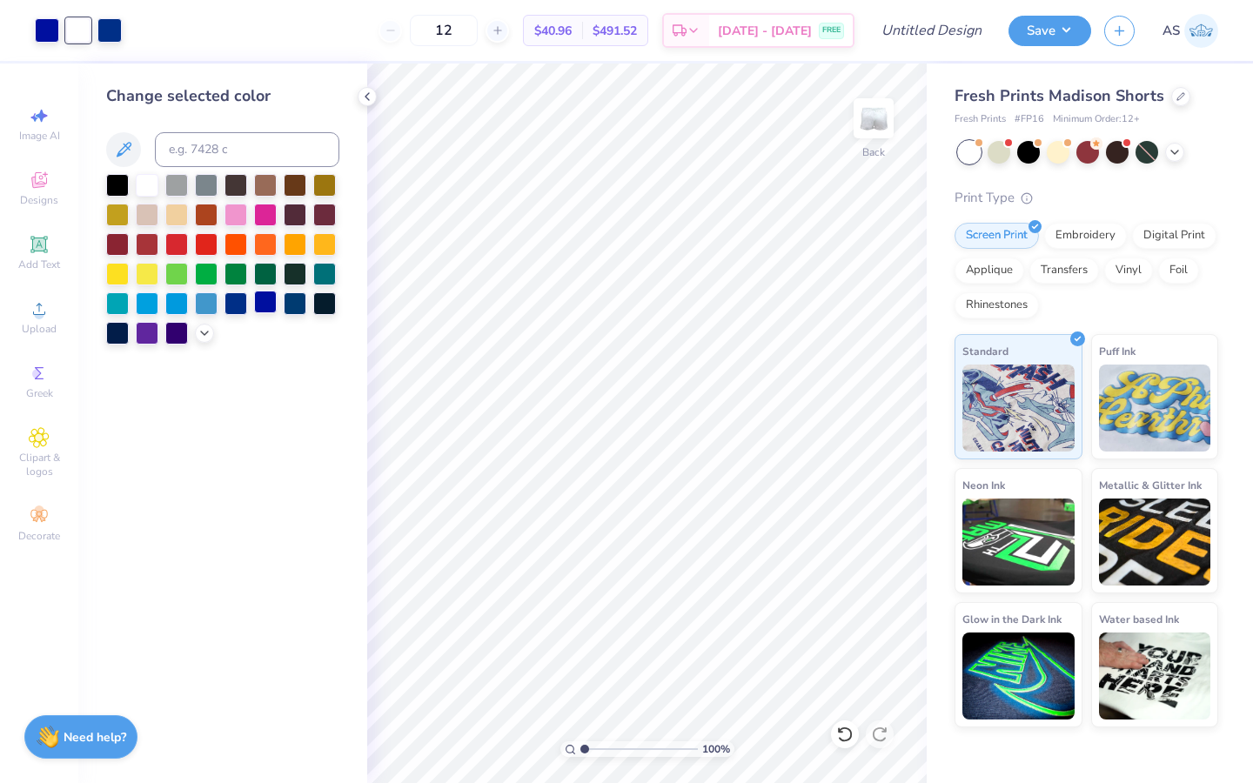
click at [274, 306] on div at bounding box center [265, 302] width 23 height 23
click at [231, 307] on div at bounding box center [236, 302] width 23 height 23
click at [851, 739] on icon at bounding box center [845, 734] width 17 height 17
click at [364, 103] on icon at bounding box center [367, 97] width 14 height 14
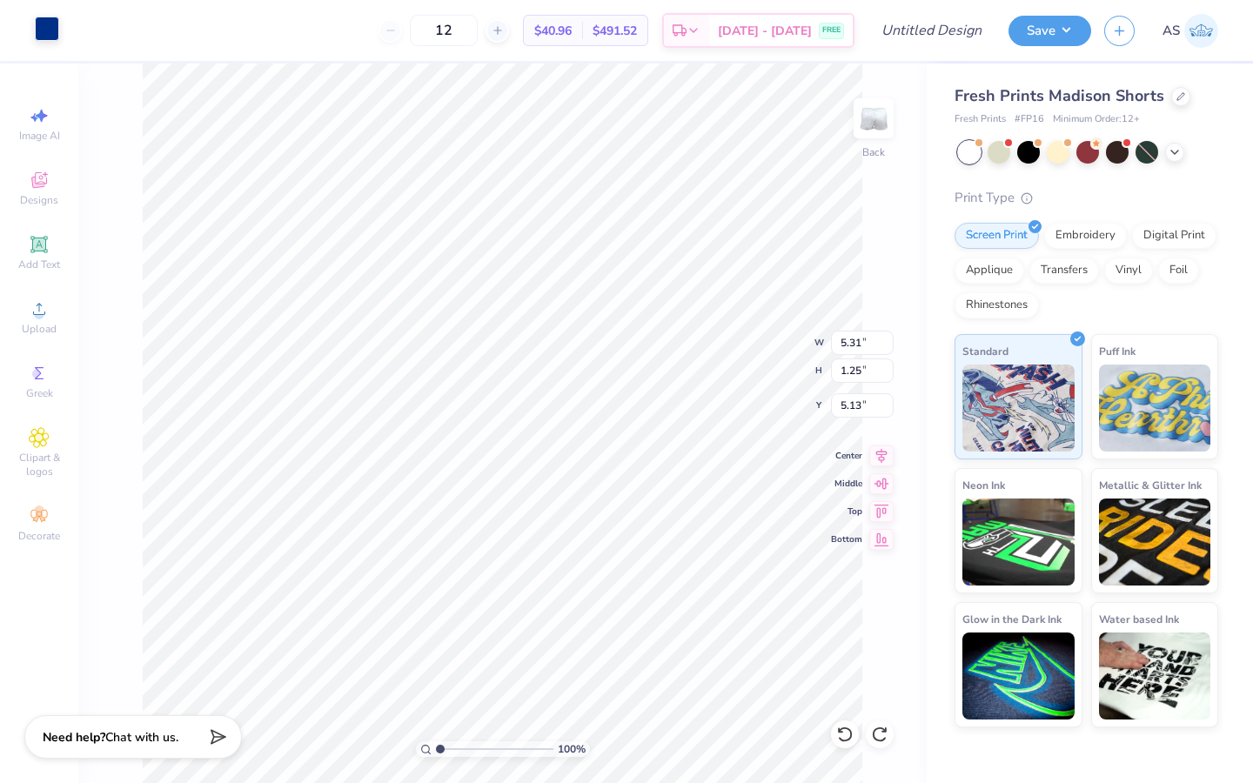
click at [52, 25] on div at bounding box center [47, 29] width 24 height 24
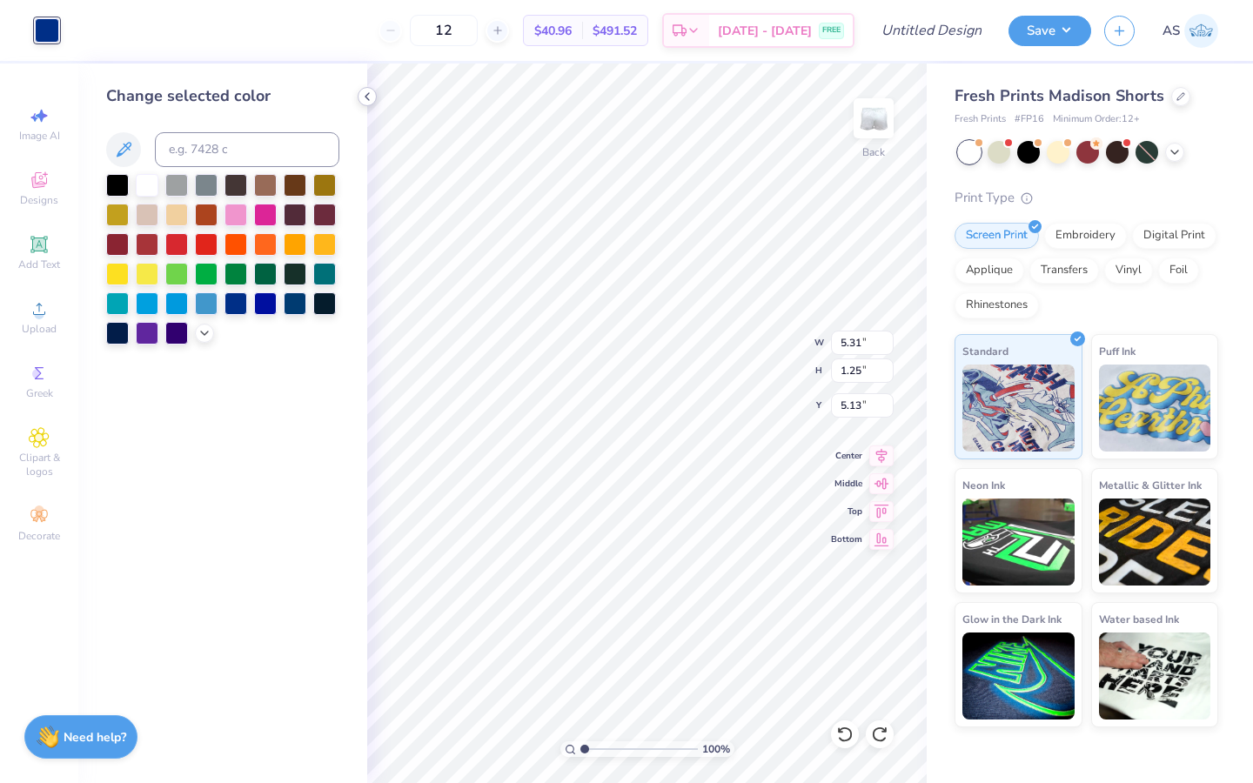
click at [370, 98] on icon at bounding box center [367, 97] width 14 height 14
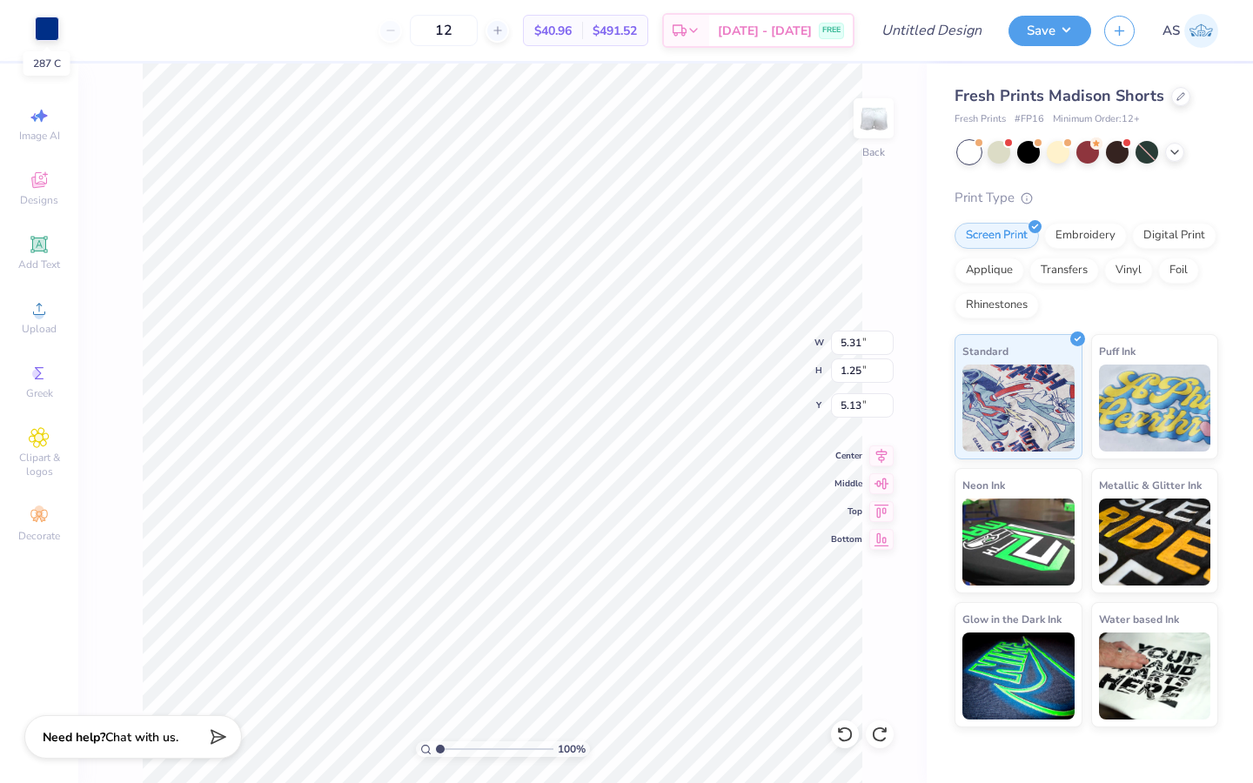
click at [48, 30] on div at bounding box center [47, 29] width 24 height 24
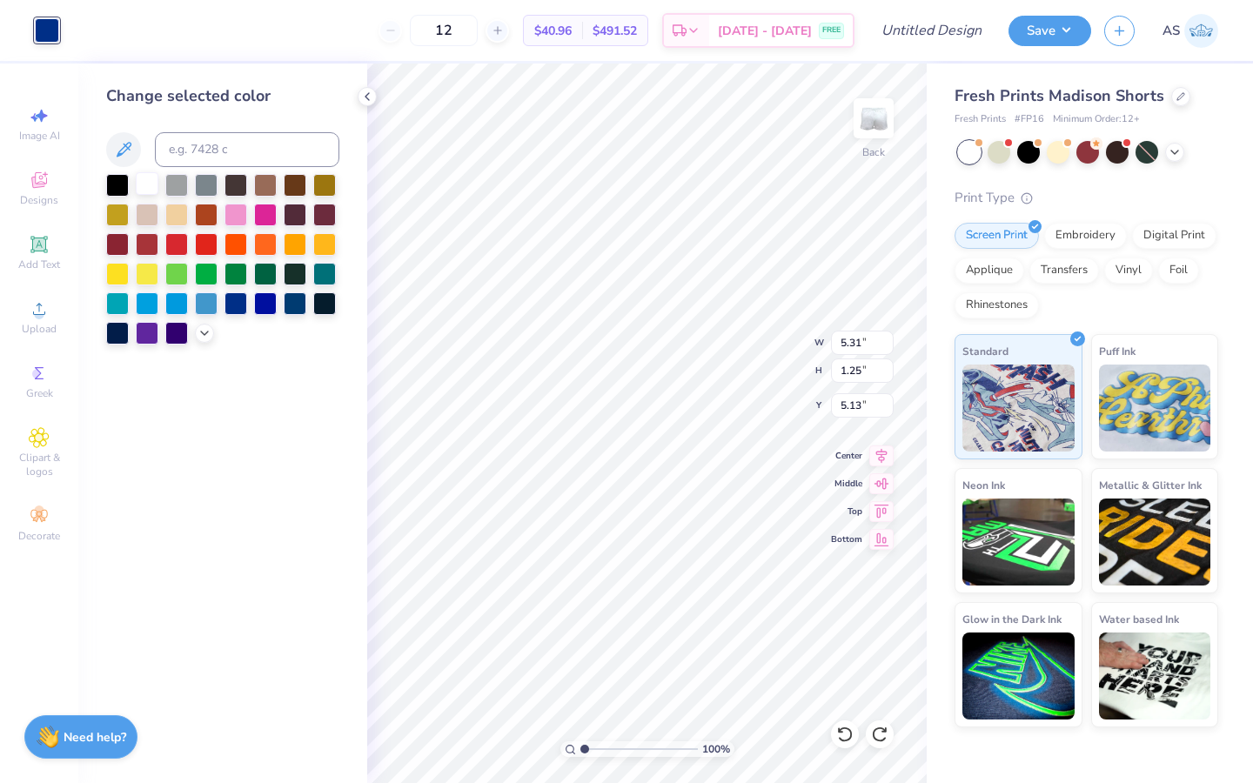
click at [138, 184] on div at bounding box center [147, 183] width 23 height 23
click at [365, 98] on icon at bounding box center [367, 97] width 14 height 14
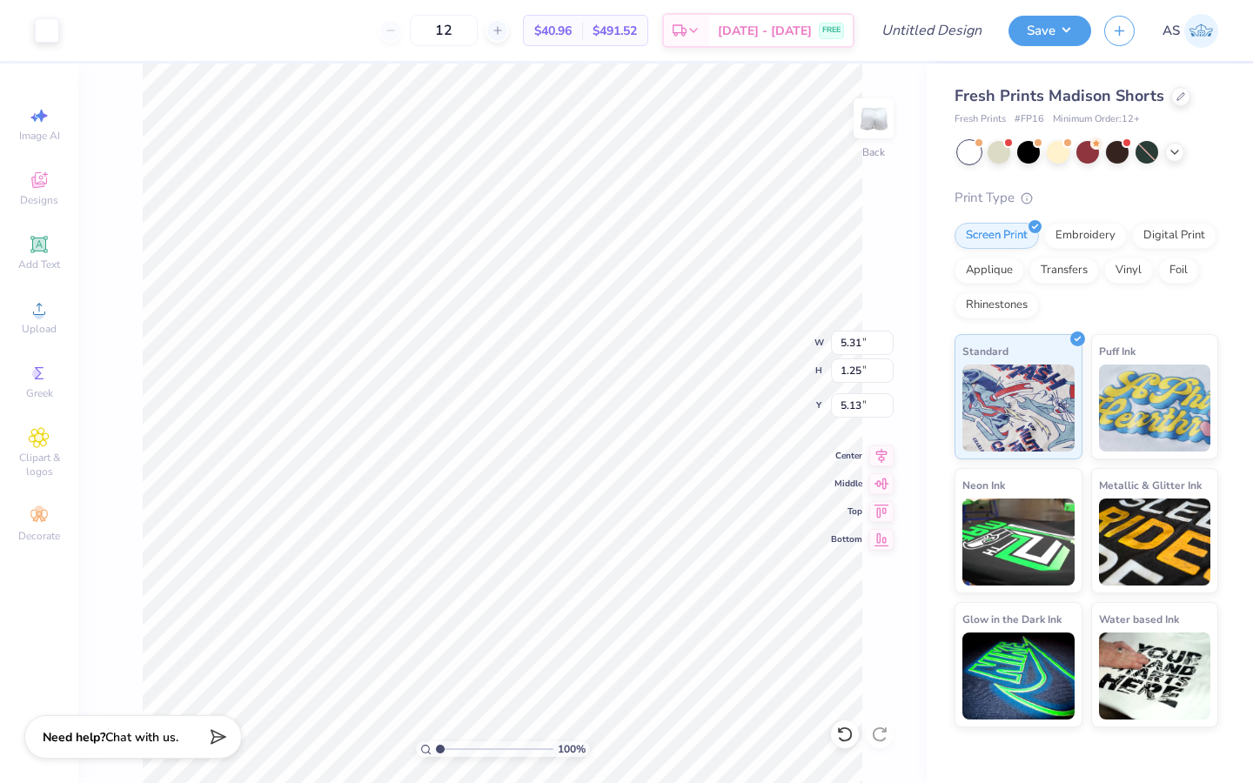
type input "4.25"
type input "4.87"
type input "4.50"
click at [874, 432] on div "100 % Back" at bounding box center [502, 424] width 849 height 720
click at [77, 22] on div at bounding box center [78, 29] width 24 height 24
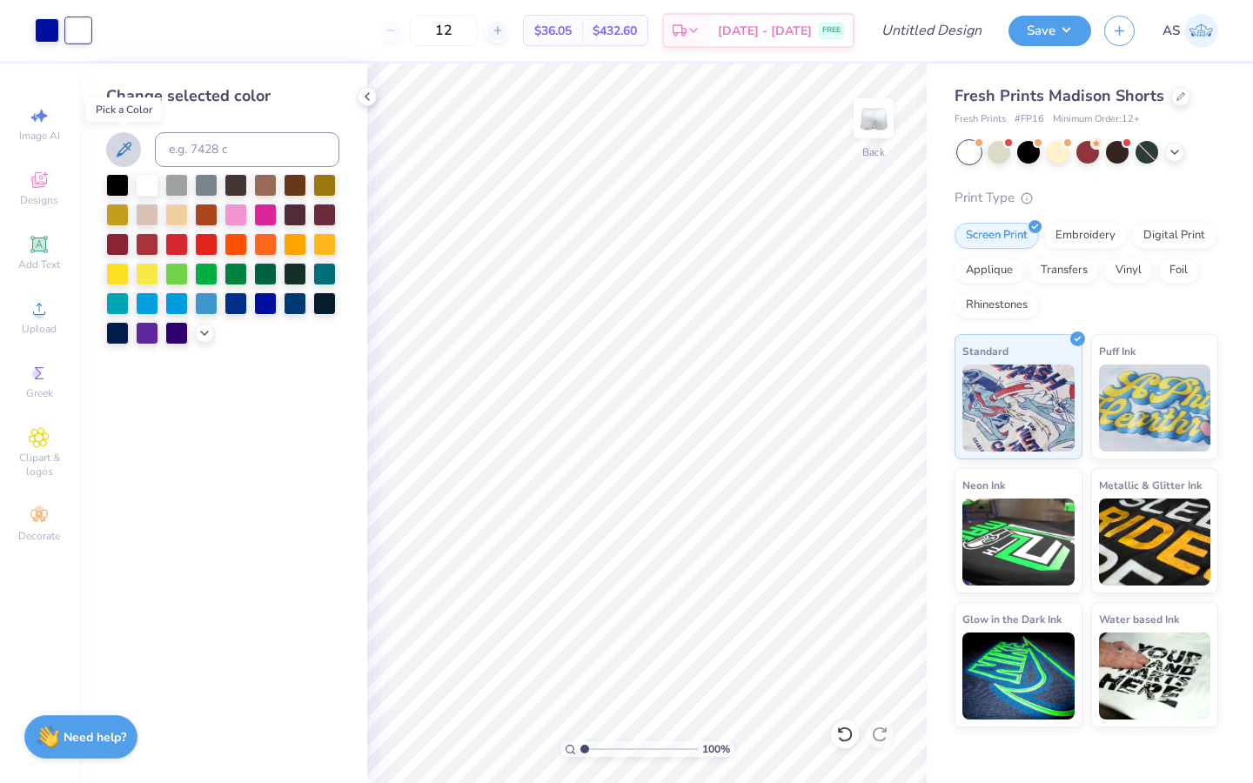
click at [127, 151] on icon at bounding box center [123, 149] width 21 height 21
click at [129, 155] on icon at bounding box center [123, 149] width 21 height 21
click at [131, 148] on icon at bounding box center [123, 149] width 21 height 21
click at [131, 154] on icon at bounding box center [123, 149] width 21 height 21
click at [142, 181] on div at bounding box center [147, 183] width 23 height 23
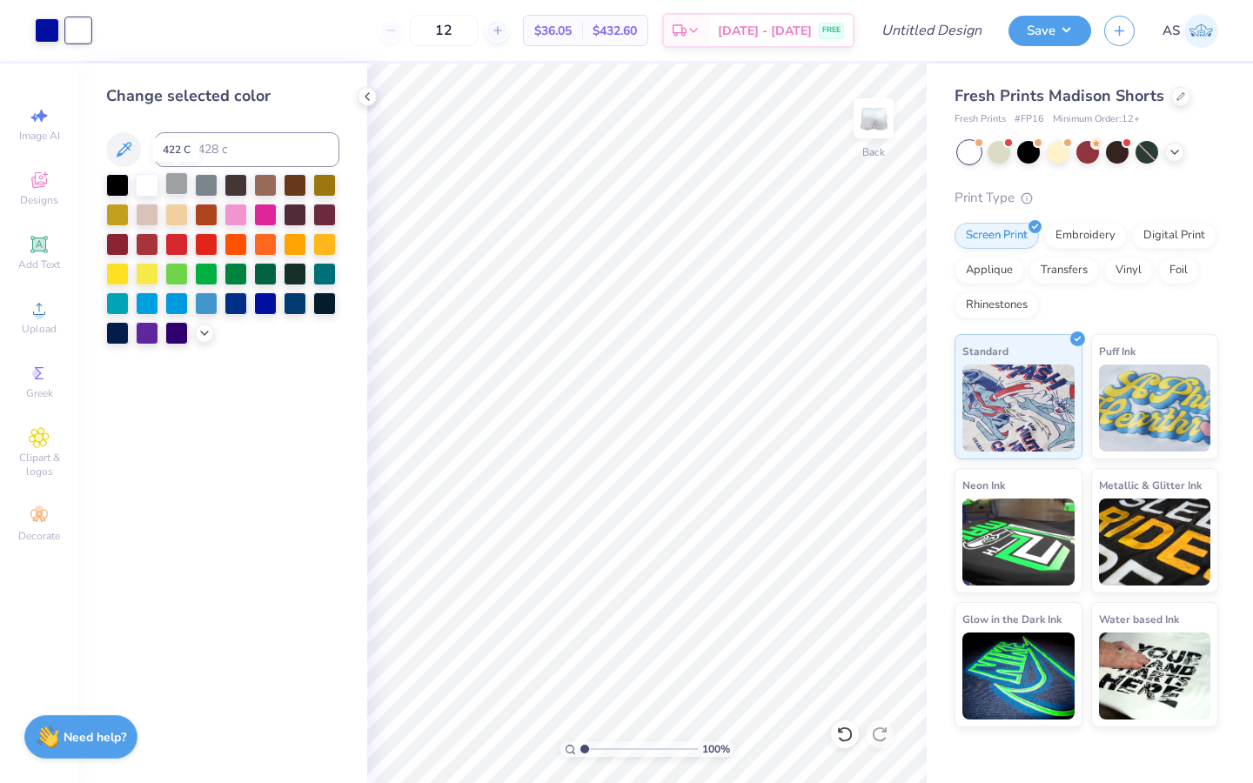
click at [176, 172] on div at bounding box center [176, 183] width 23 height 23
click at [201, 186] on div at bounding box center [206, 183] width 23 height 23
click at [201, 341] on div at bounding box center [222, 259] width 233 height 171
click at [206, 334] on icon at bounding box center [205, 332] width 14 height 14
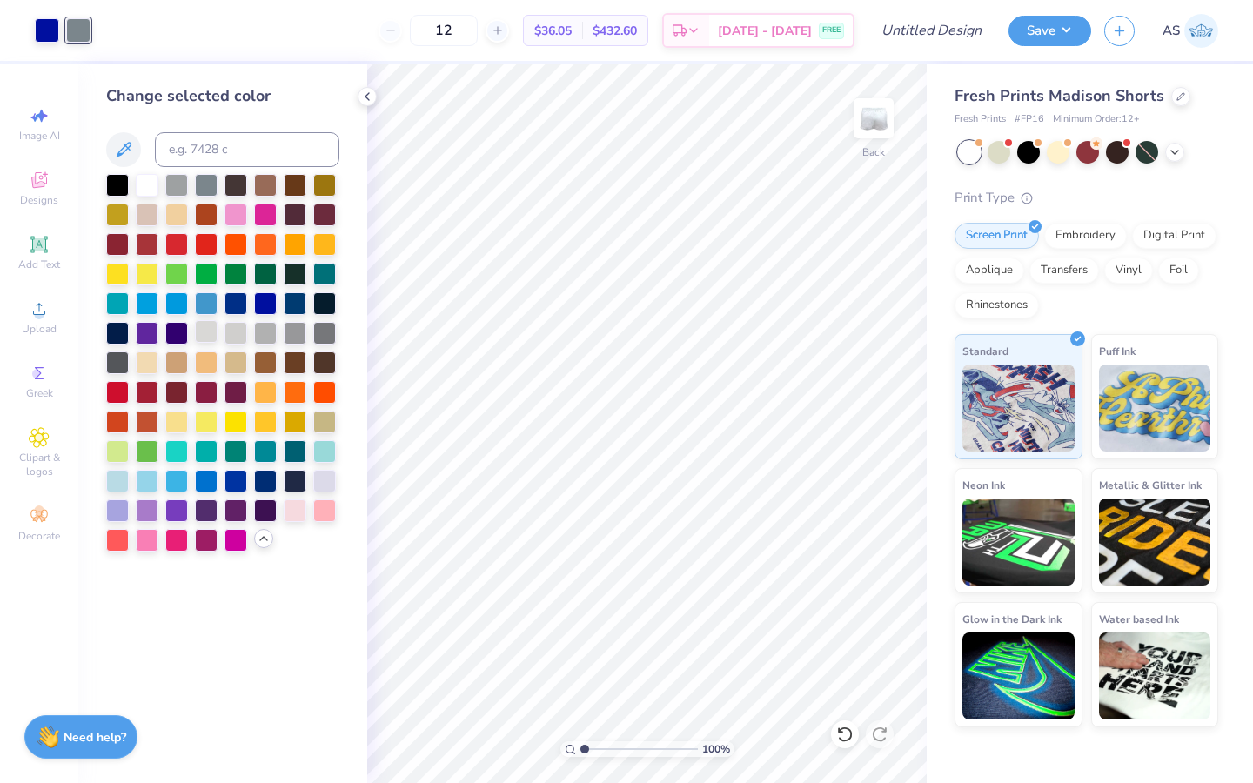
click at [208, 325] on div at bounding box center [206, 331] width 23 height 23
click at [375, 93] on div at bounding box center [367, 96] width 19 height 19
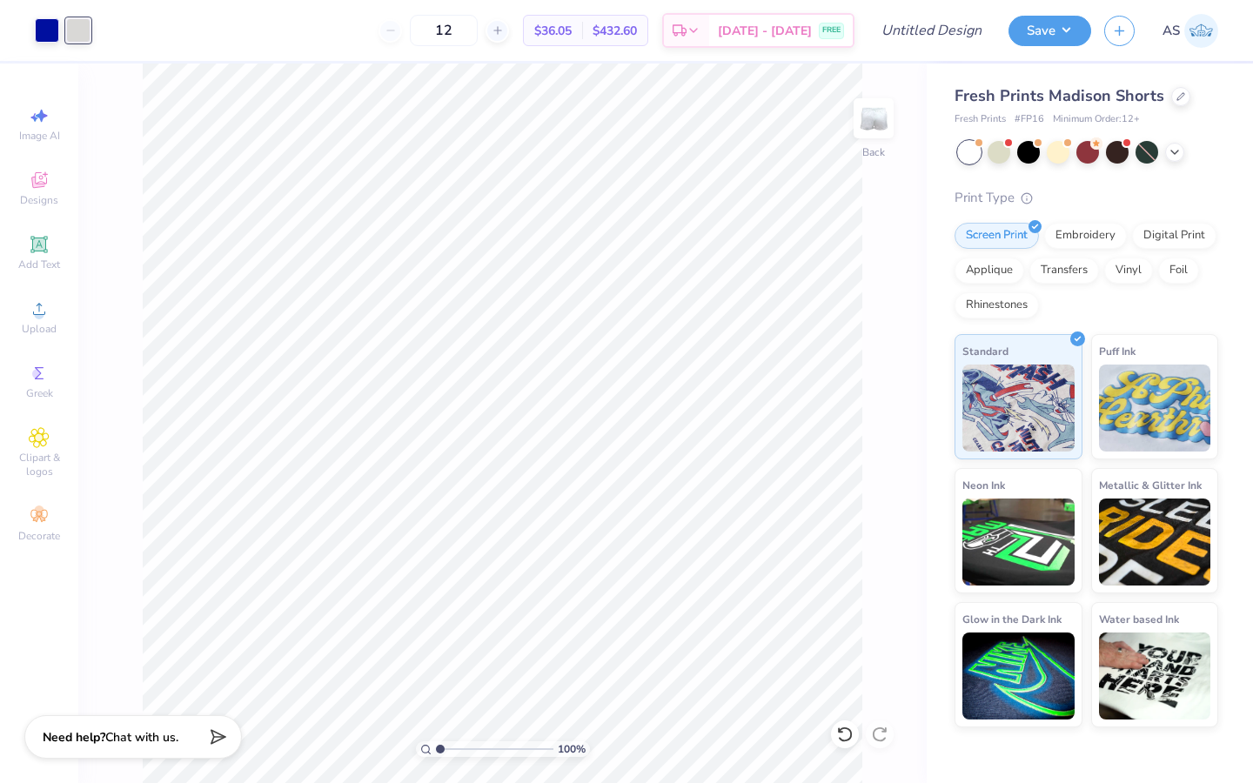
click at [864, 662] on div "100 % Back" at bounding box center [502, 424] width 849 height 720
click at [85, 30] on div at bounding box center [78, 29] width 24 height 24
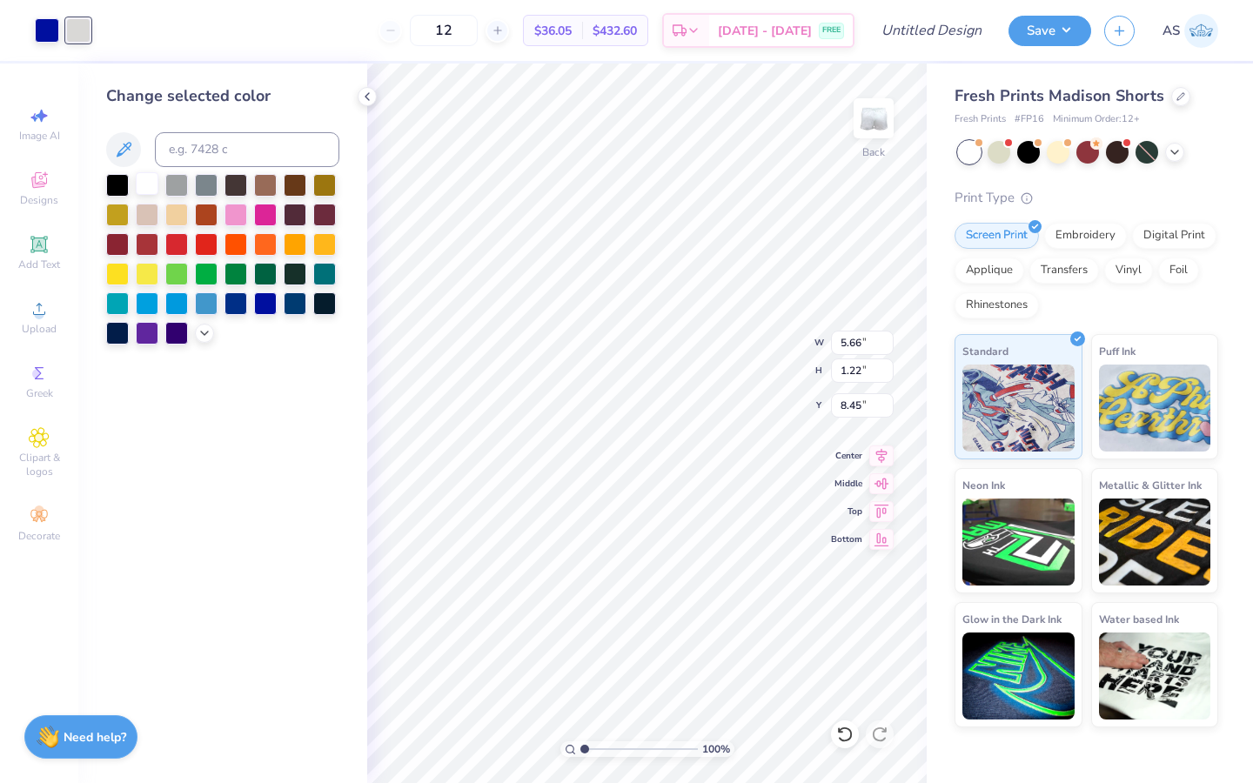
click at [151, 178] on div at bounding box center [147, 183] width 23 height 23
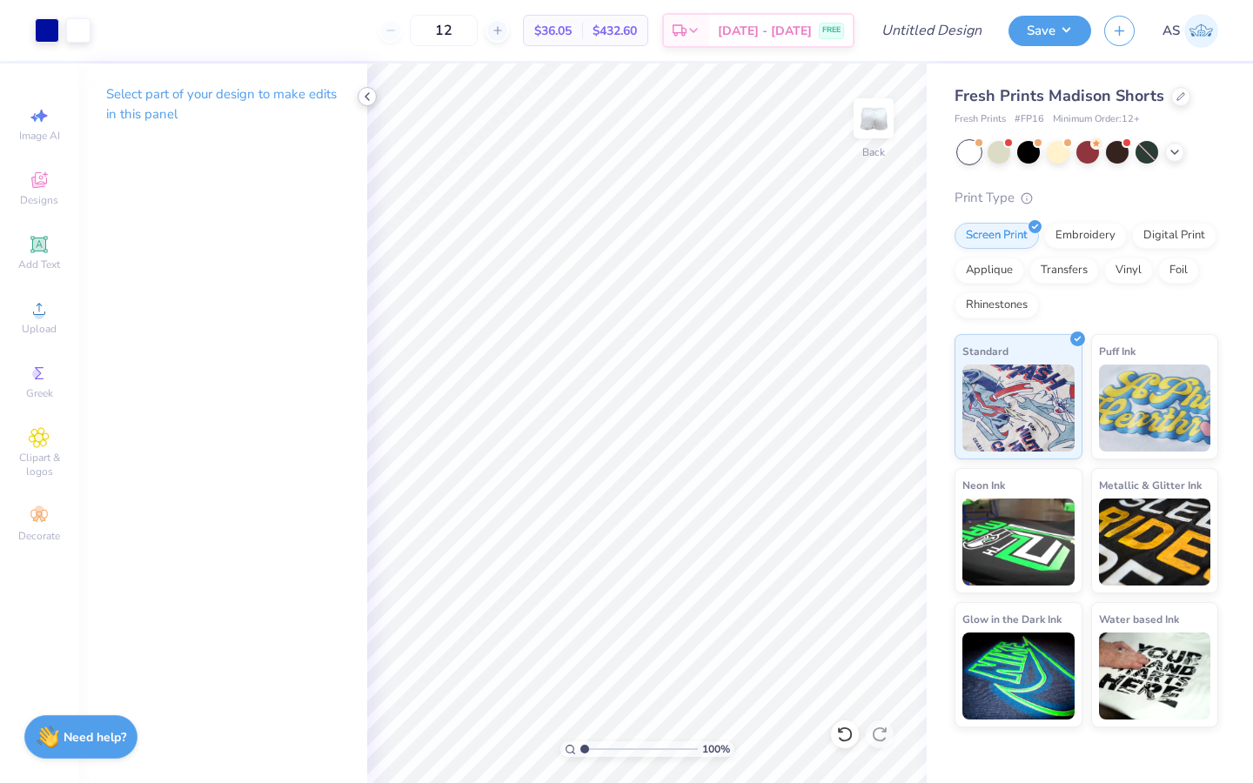
click at [365, 99] on icon at bounding box center [367, 97] width 14 height 14
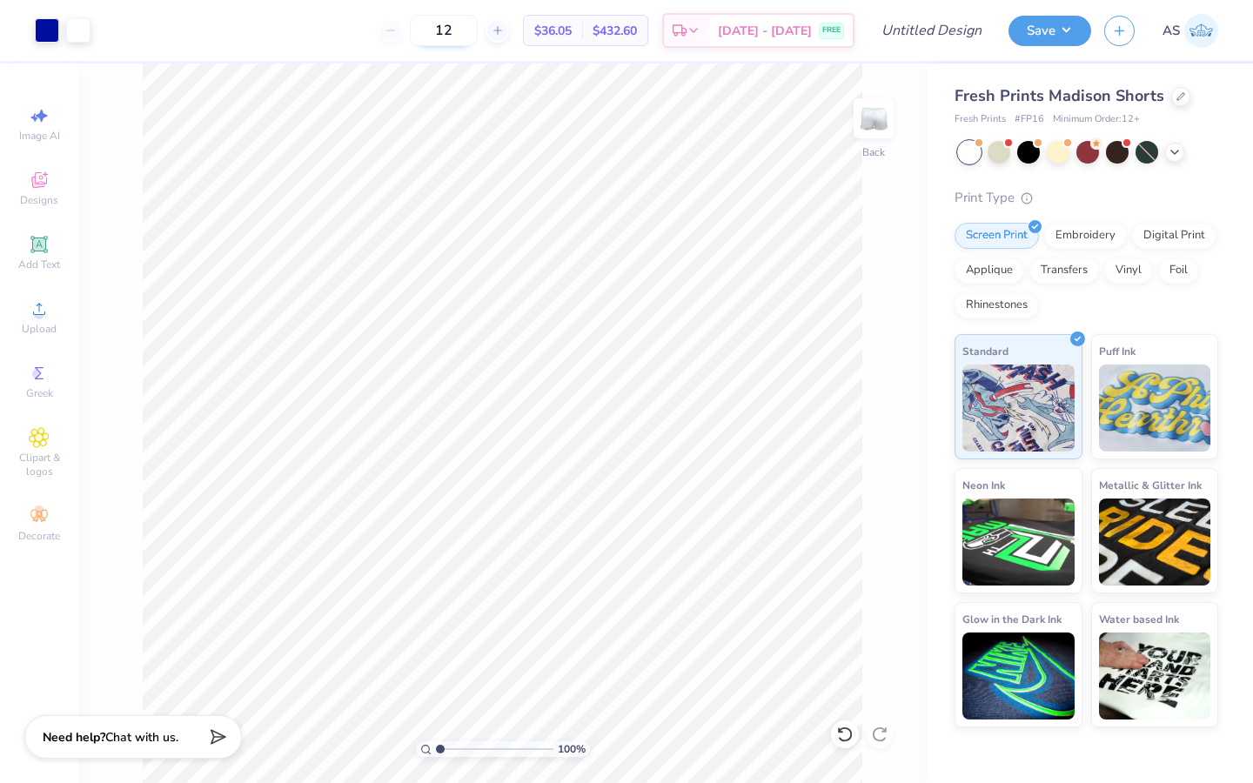
click at [478, 27] on input "12" at bounding box center [444, 30] width 68 height 31
type input "1"
type input "200"
click at [50, 34] on div at bounding box center [47, 29] width 24 height 24
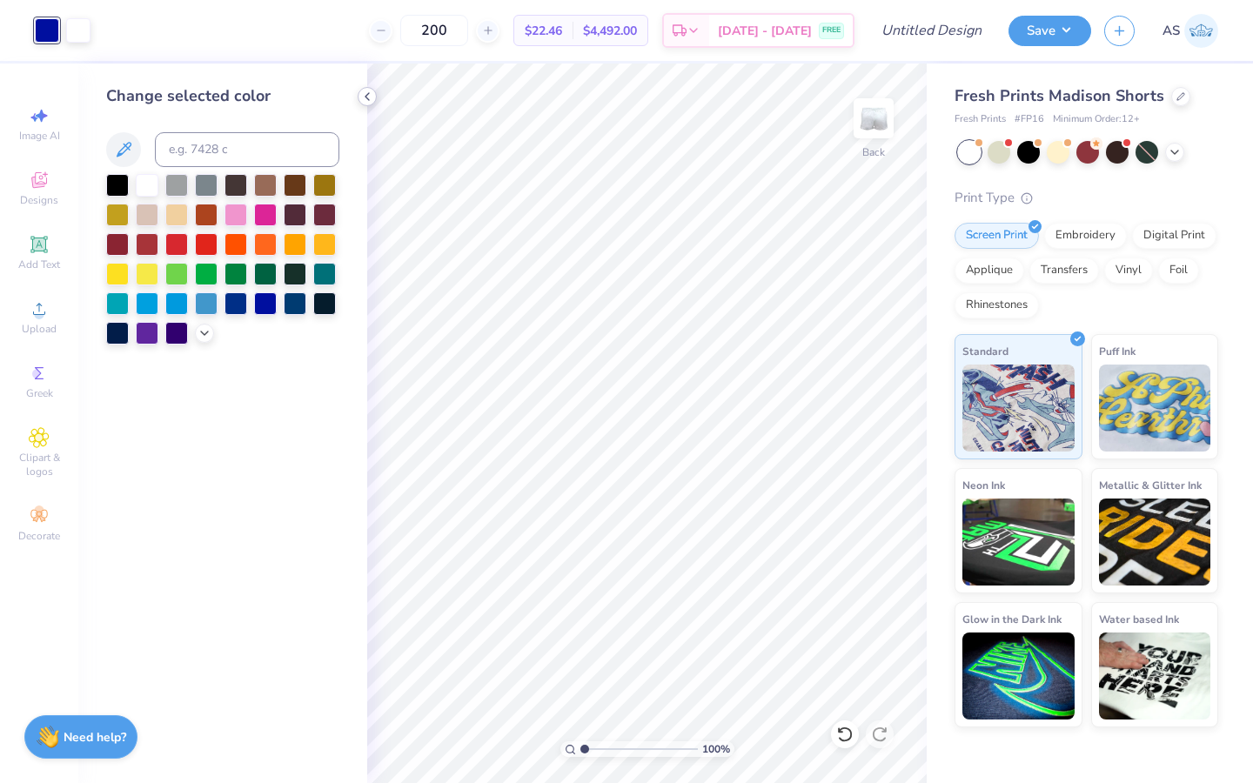
click at [367, 104] on div at bounding box center [367, 96] width 19 height 19
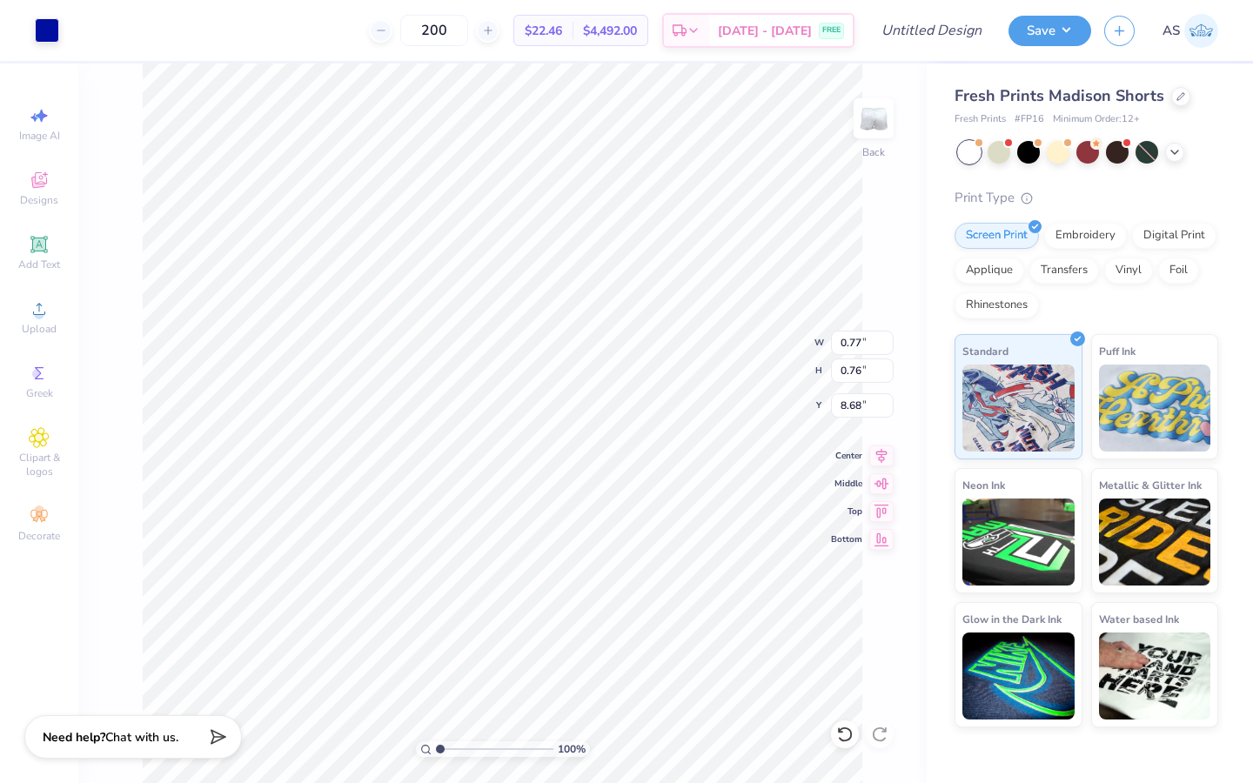
type input "8.69"
type input "0.15"
type input "0.24"
type input "8.02"
click at [1178, 96] on icon at bounding box center [1181, 94] width 7 height 7
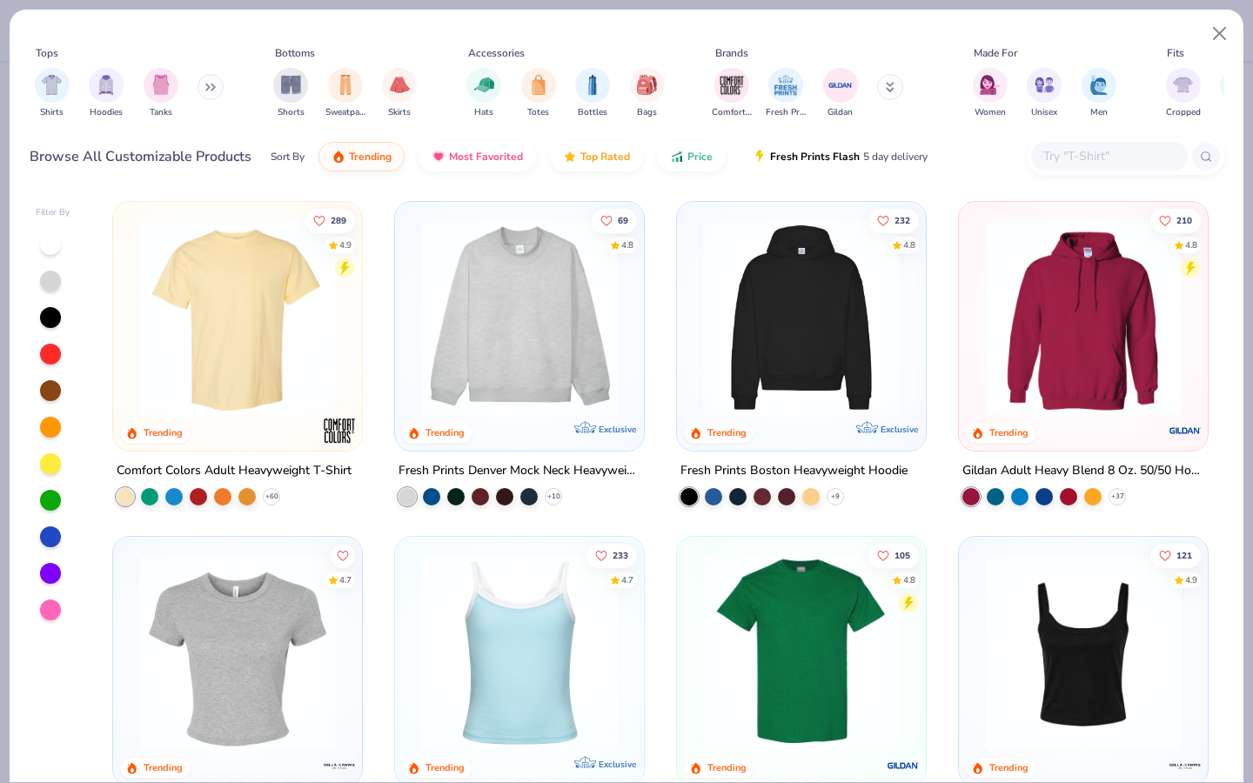
click at [881, 158] on span "5 day delivery" at bounding box center [895, 157] width 64 height 20
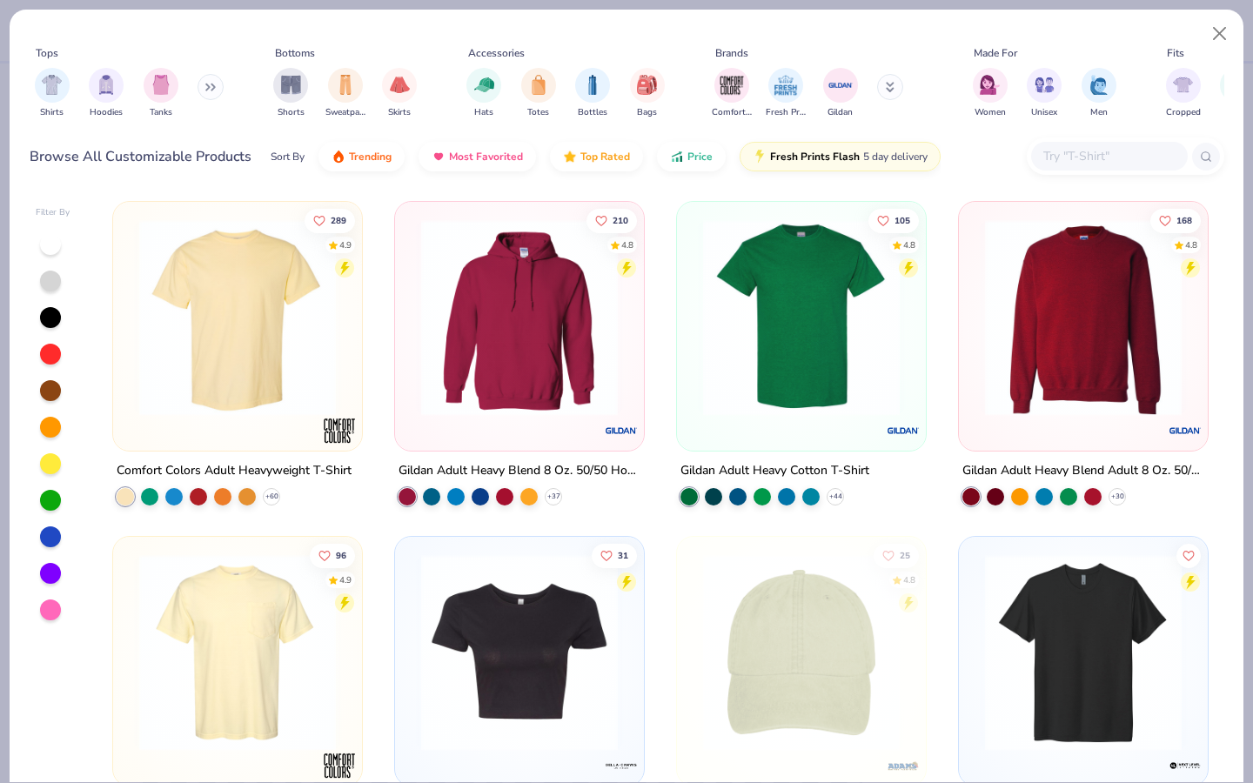
click at [1058, 158] on input "text" at bounding box center [1109, 156] width 134 height 20
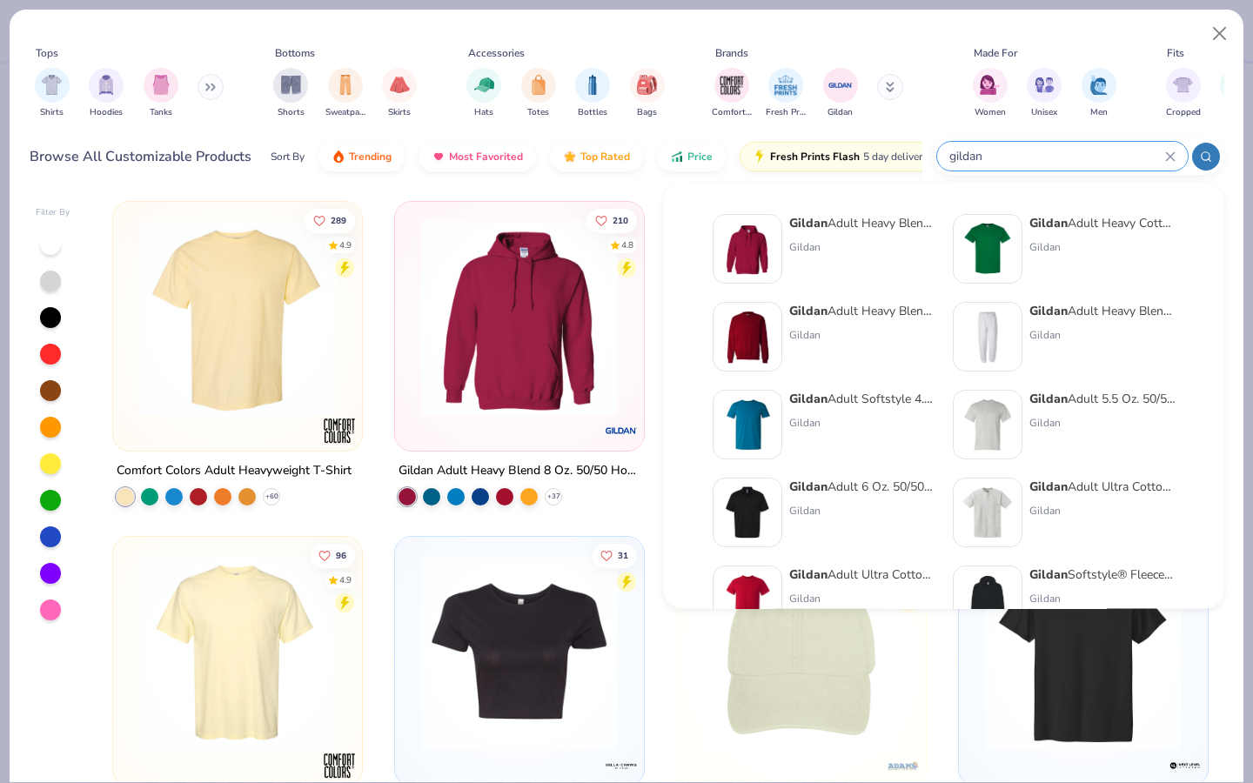
type input "gildan"
click at [863, 317] on div "Gildan Adult Heavy Blend Adult 8 Oz. 50/50 Fleece Crew" at bounding box center [863, 311] width 146 height 18
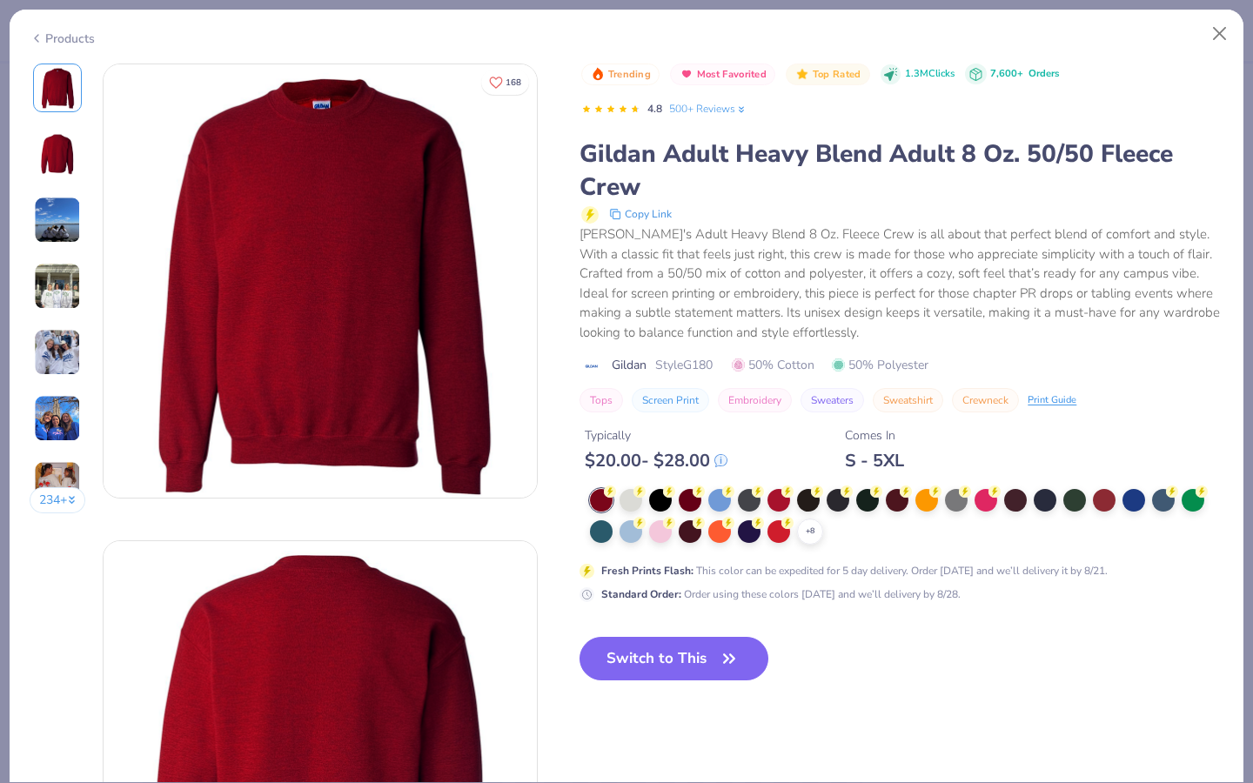
click at [44, 331] on img at bounding box center [57, 352] width 47 height 47
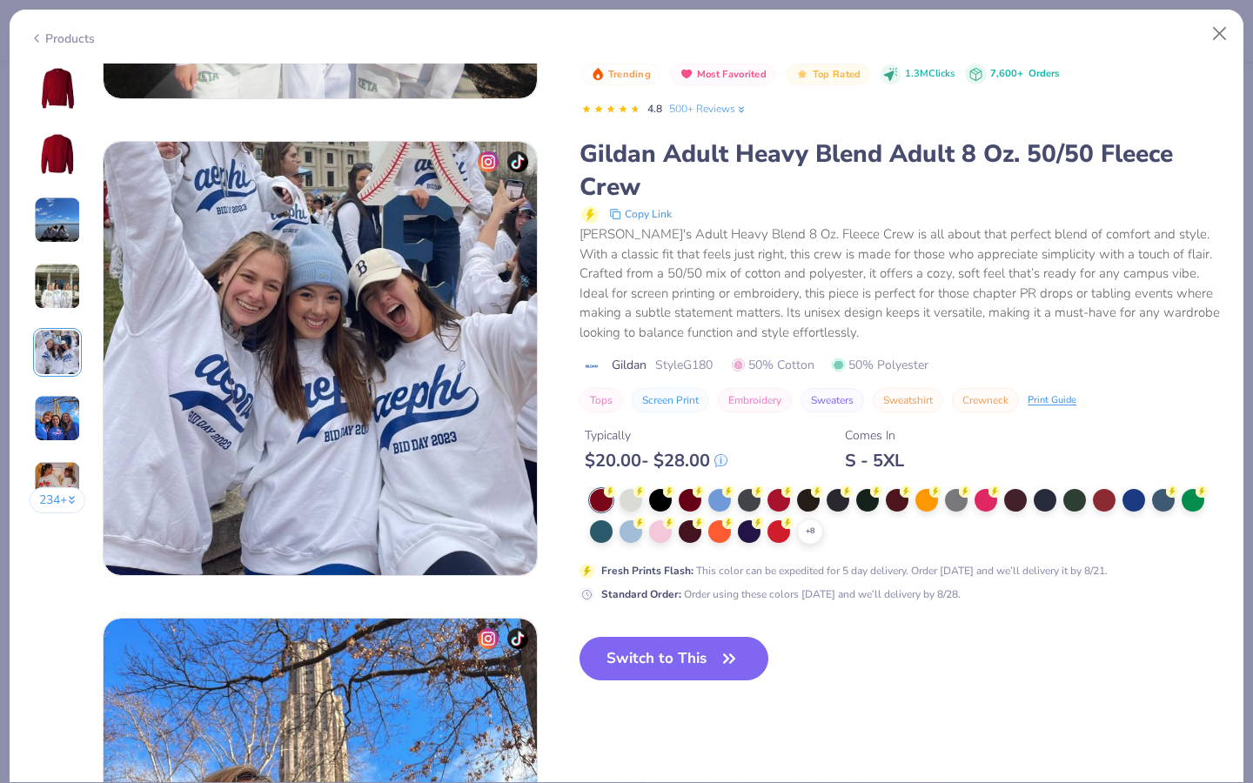
scroll to position [1908, 0]
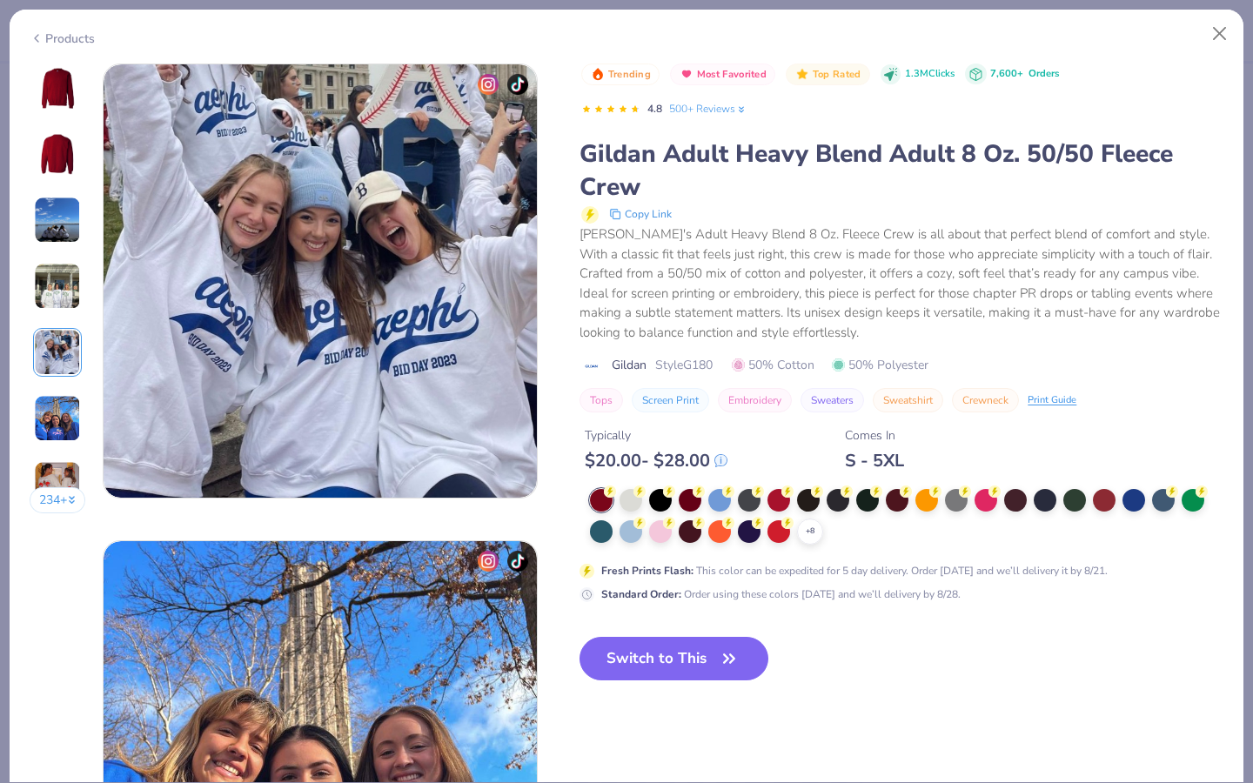
click at [56, 336] on img at bounding box center [57, 352] width 47 height 47
click at [59, 292] on img at bounding box center [57, 286] width 47 height 47
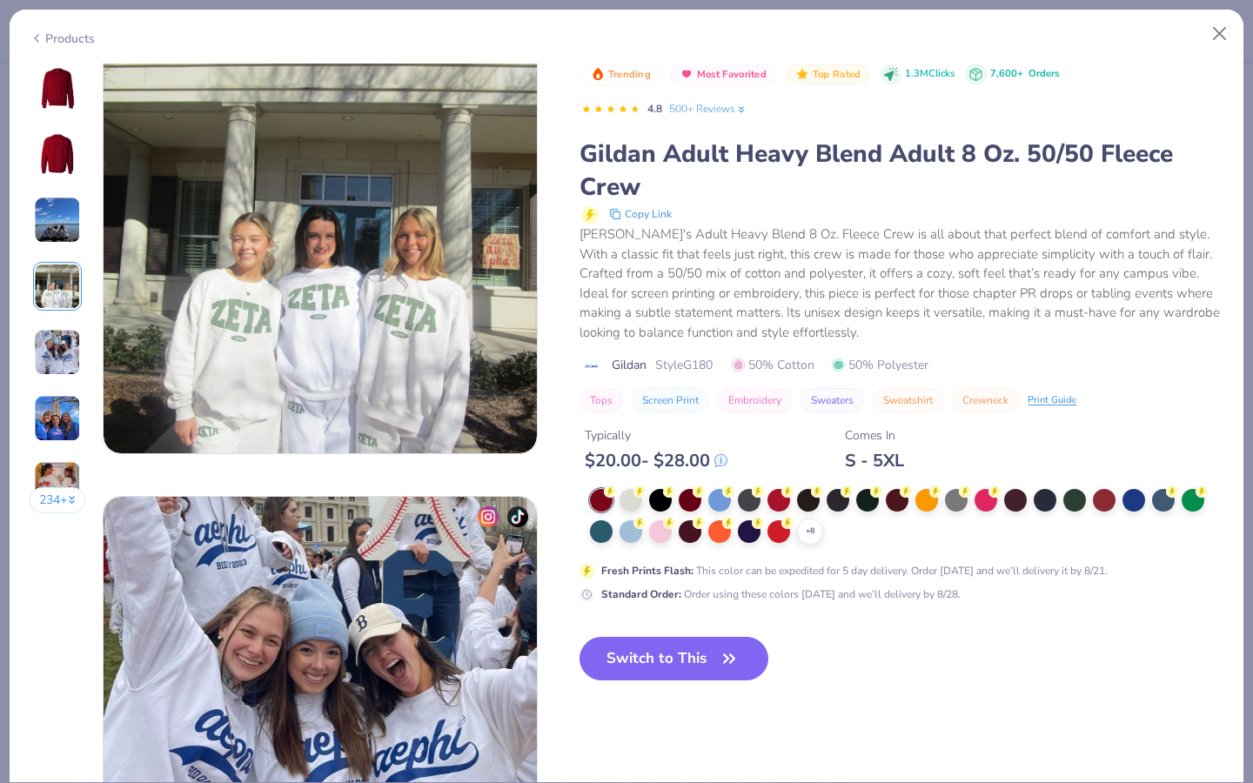
scroll to position [1431, 0]
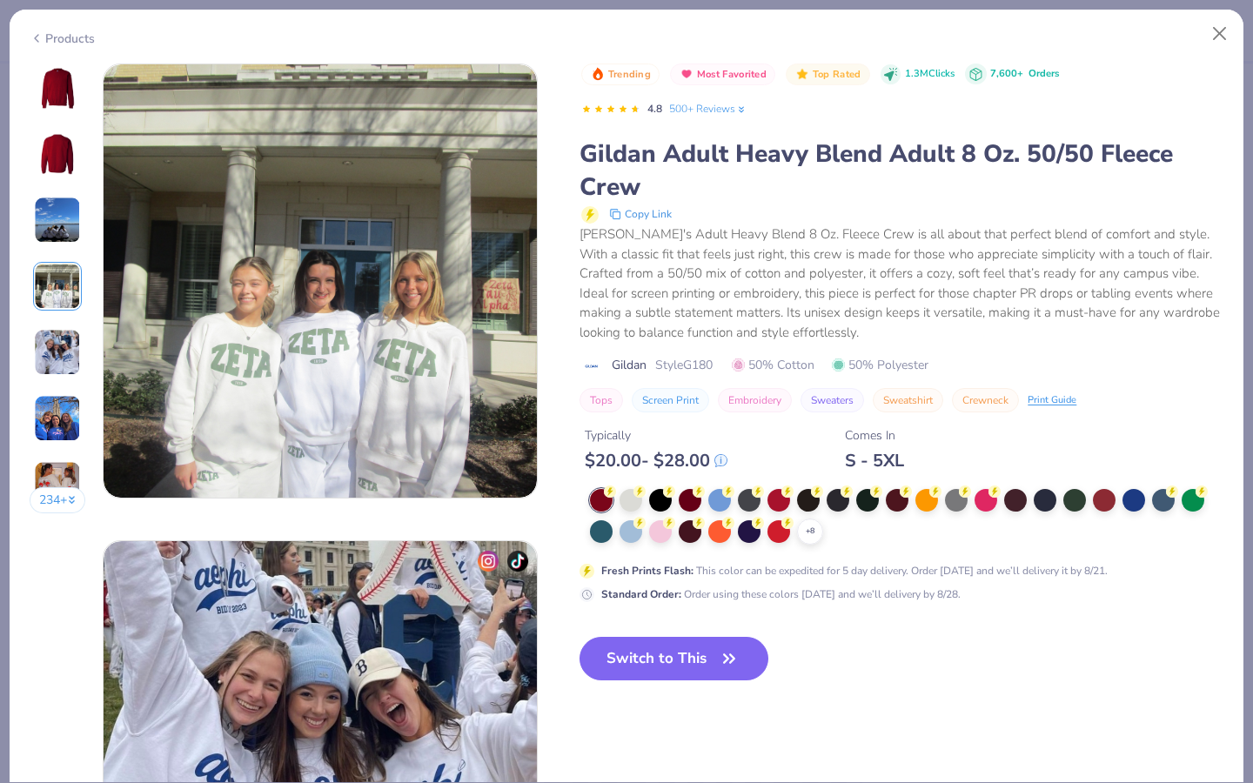
click at [64, 219] on img at bounding box center [57, 220] width 47 height 47
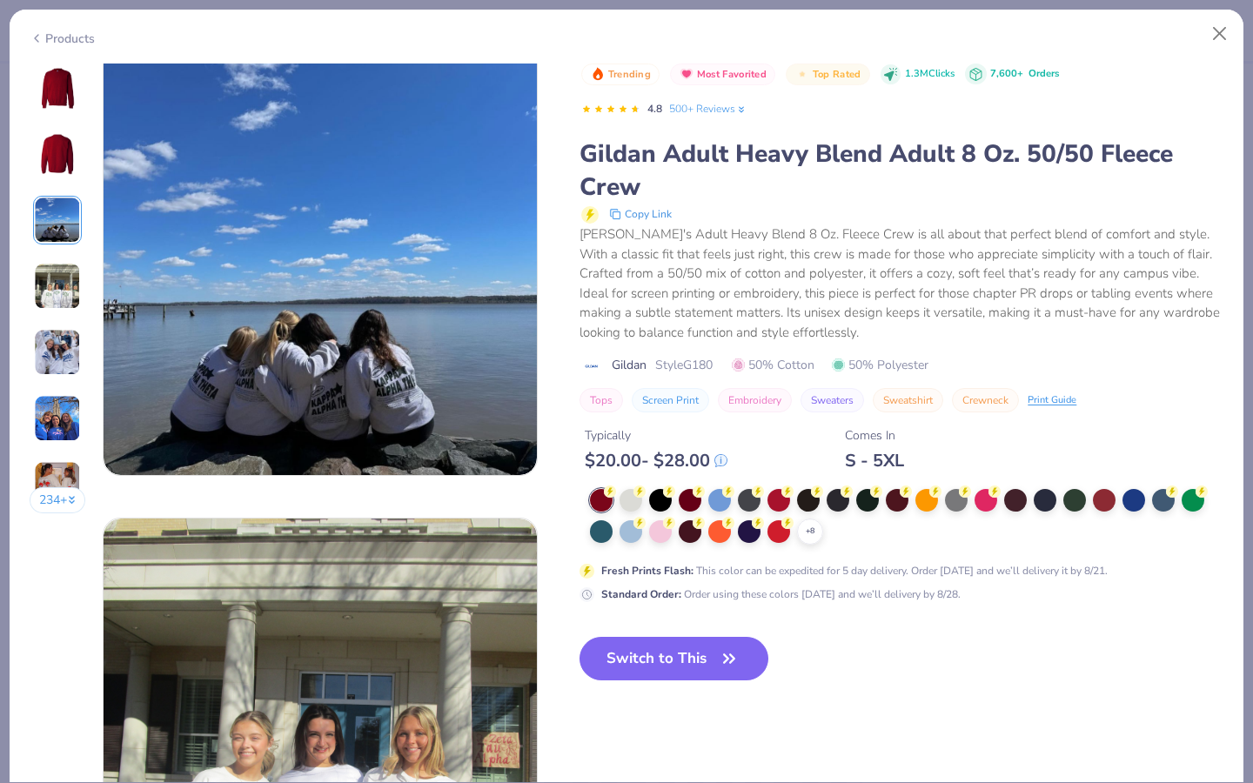
scroll to position [954, 0]
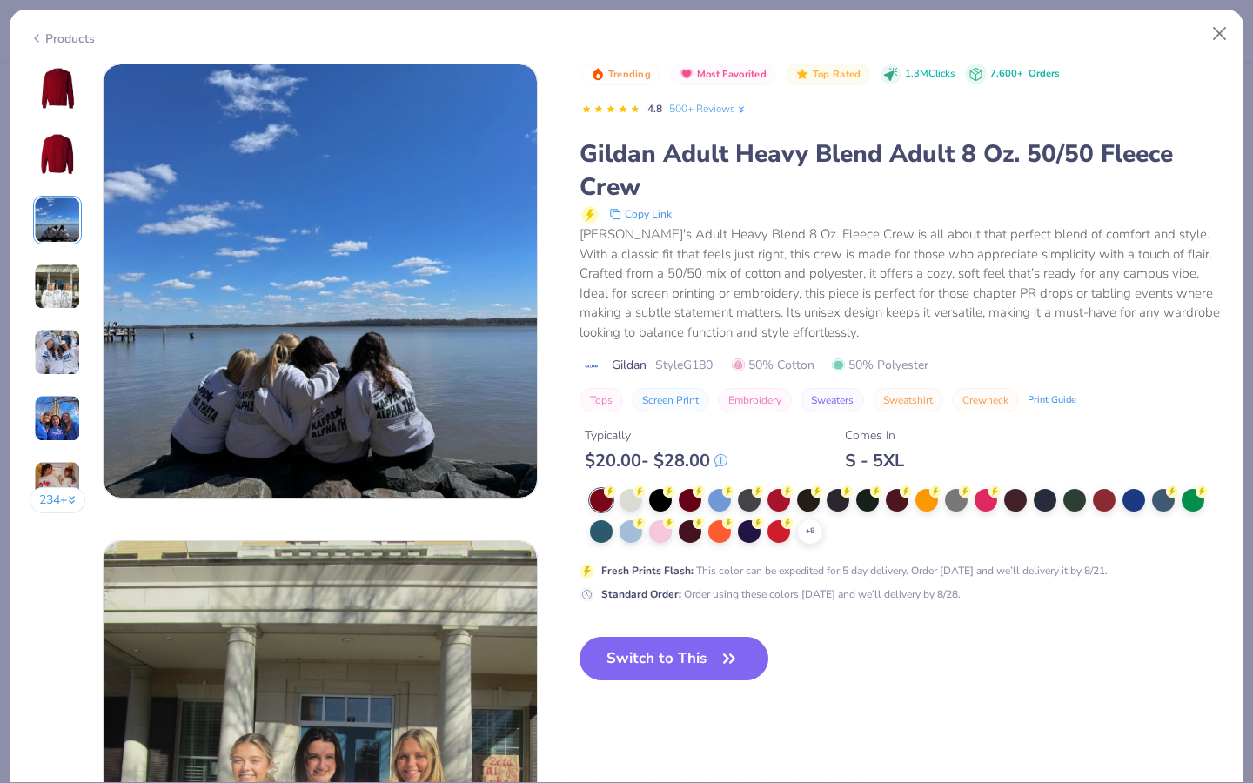
click at [59, 423] on img at bounding box center [57, 418] width 47 height 47
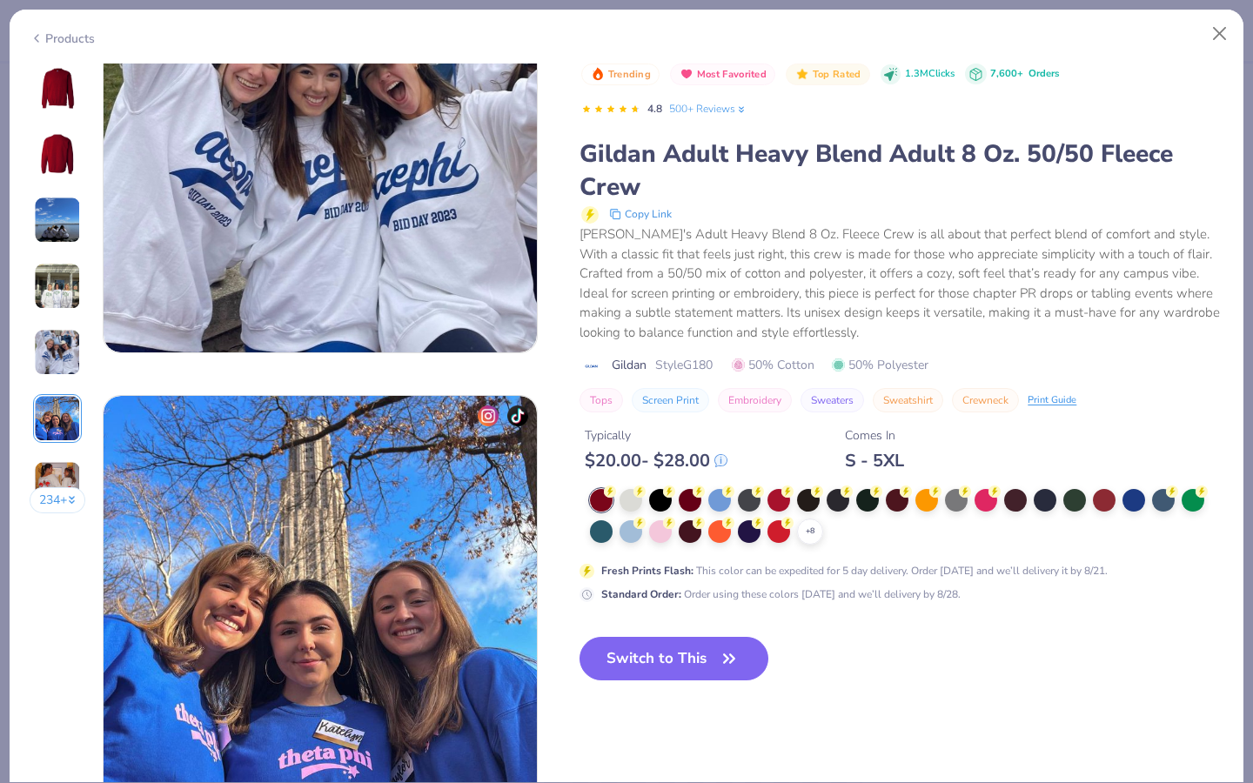
scroll to position [2385, 0]
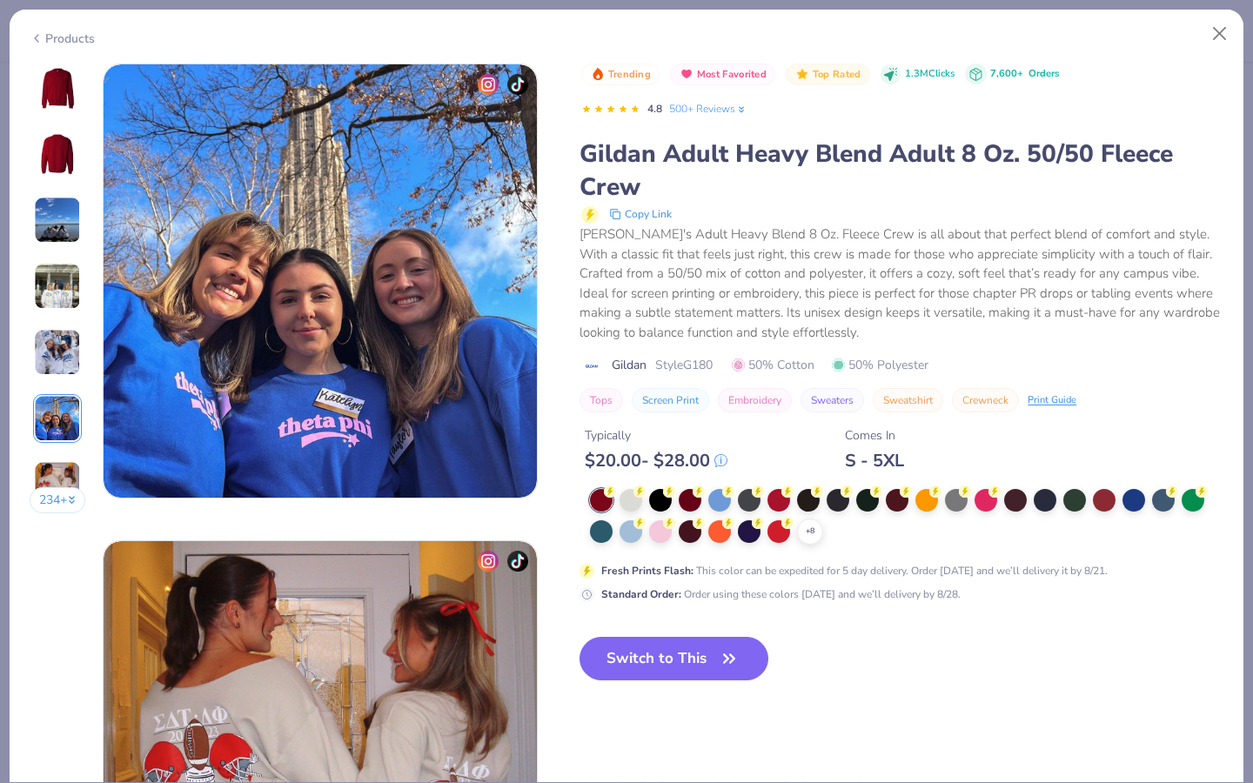
click at [56, 478] on img at bounding box center [57, 484] width 47 height 47
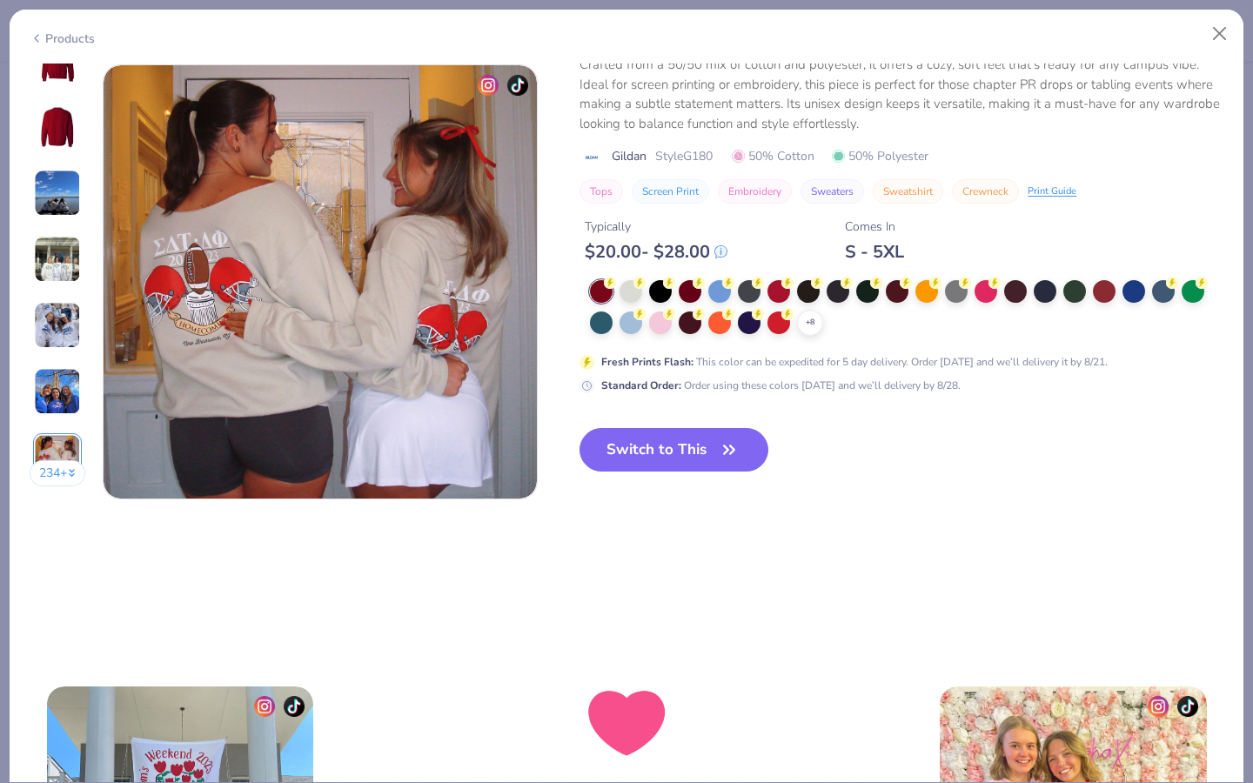
scroll to position [2862, 0]
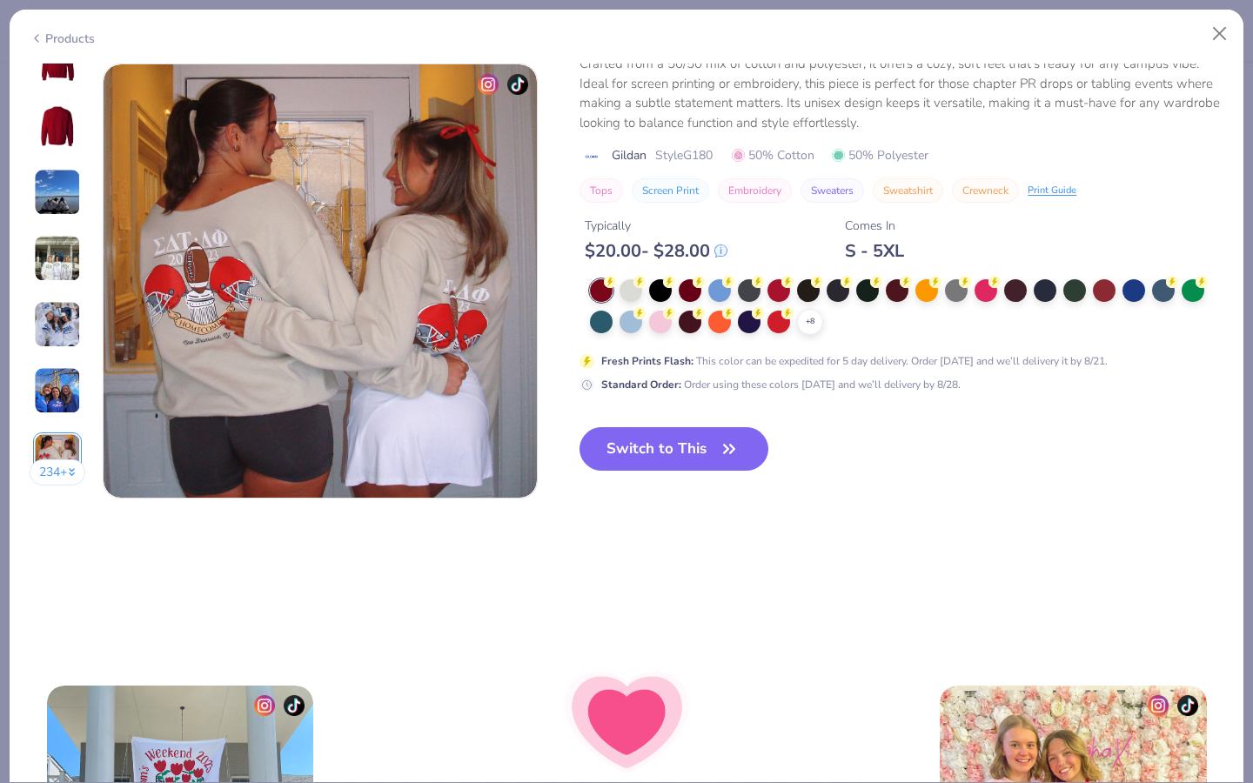
click at [57, 480] on button "234 +" at bounding box center [58, 473] width 57 height 26
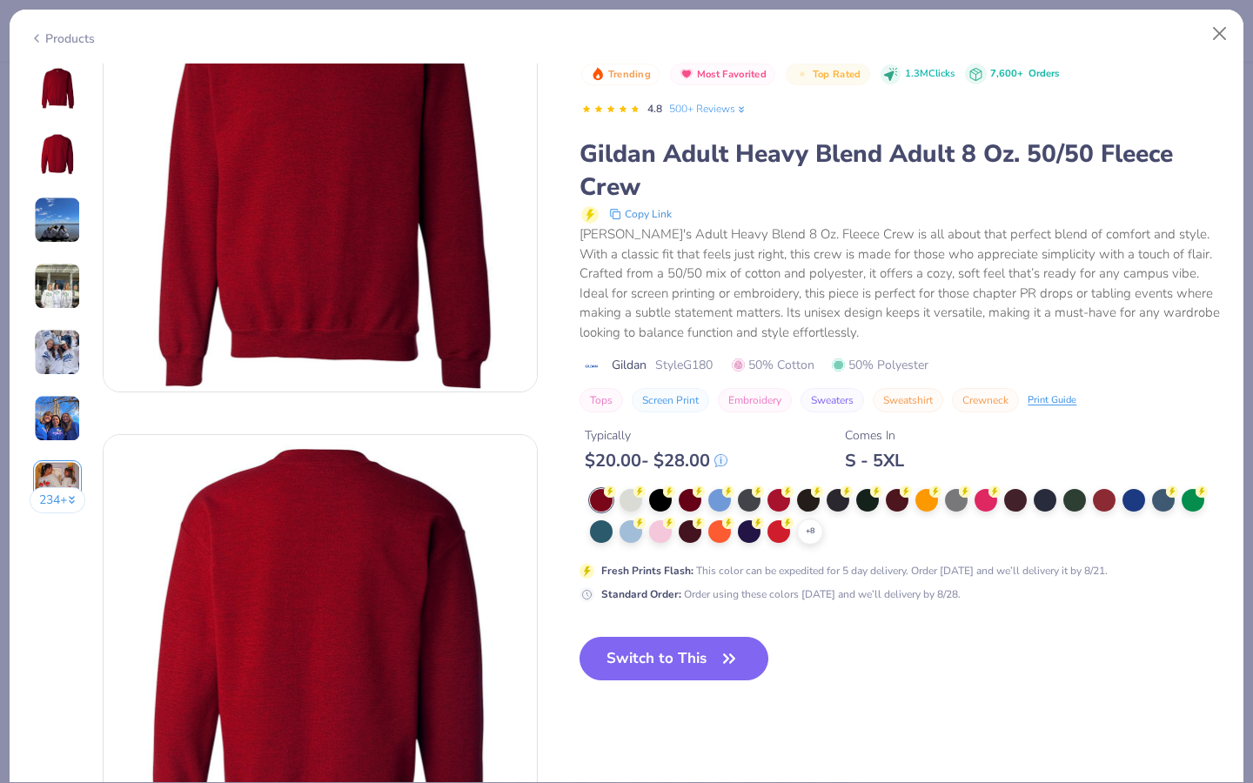
scroll to position [0, 0]
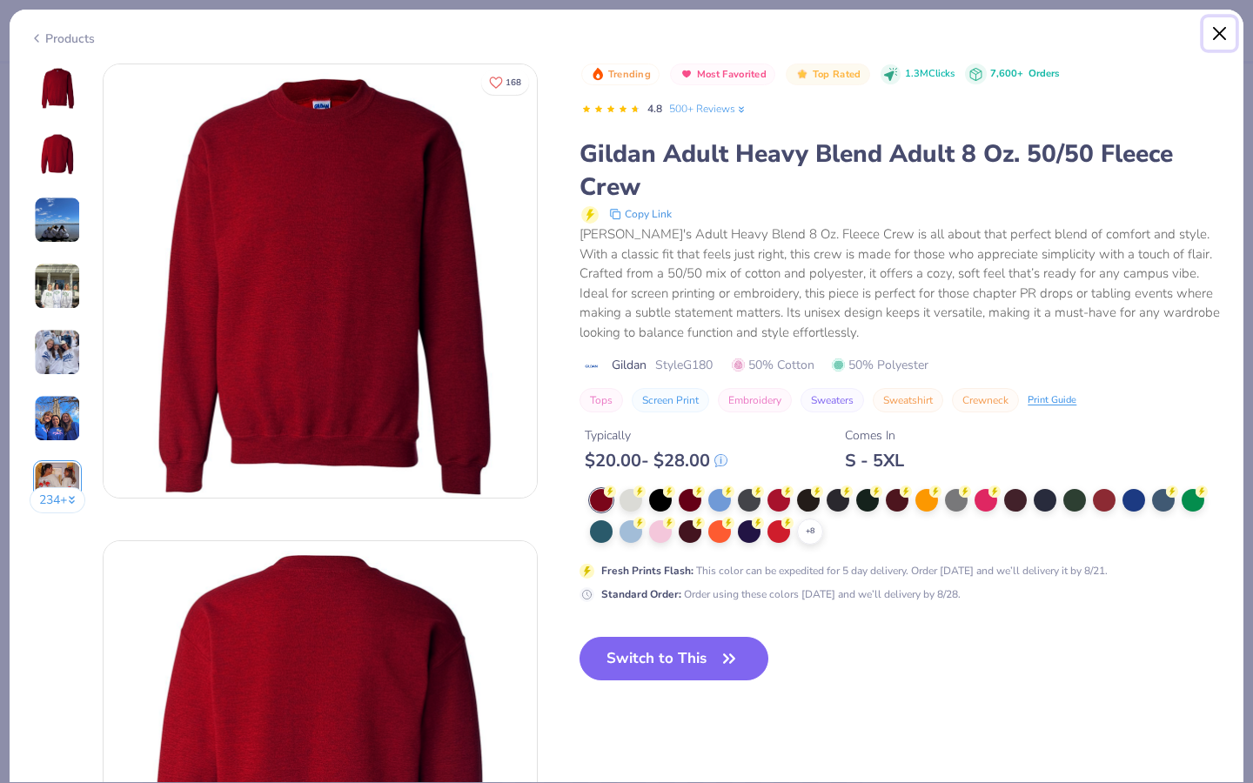
click at [1229, 32] on button "Close" at bounding box center [1220, 33] width 33 height 33
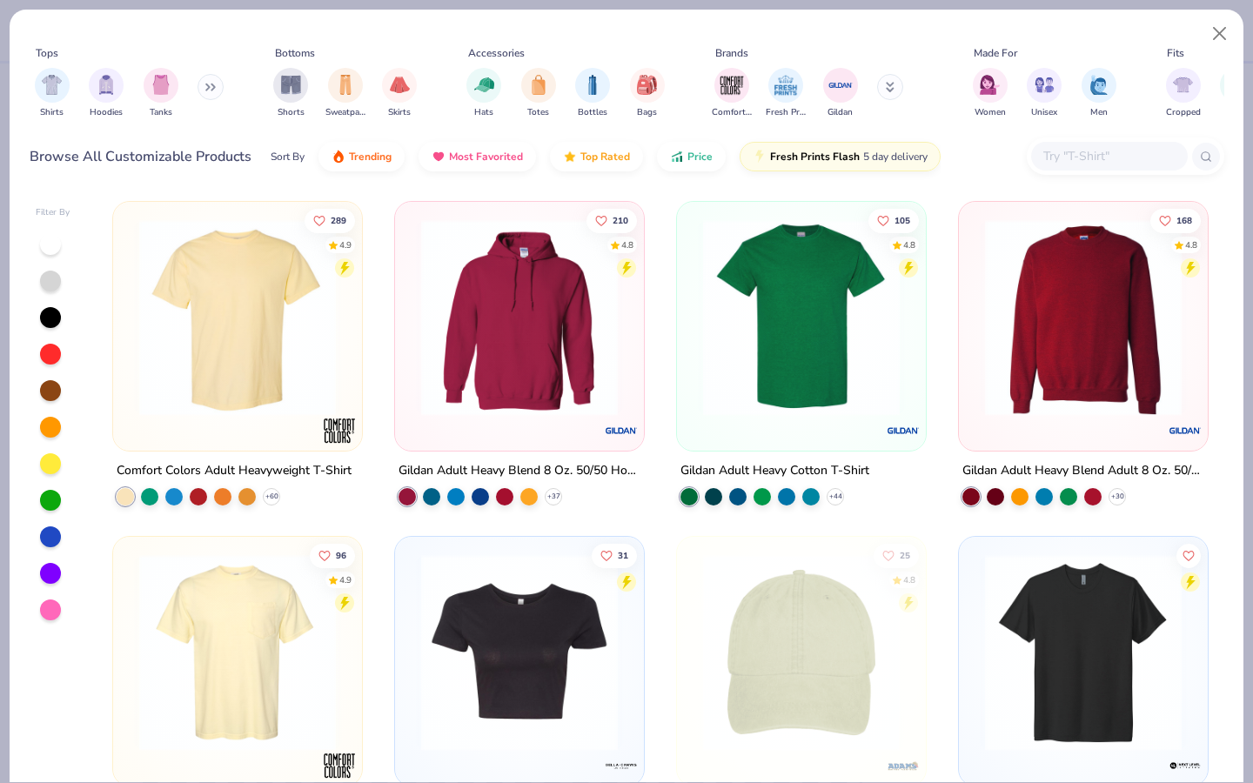
click at [1014, 348] on img at bounding box center [1084, 317] width 214 height 197
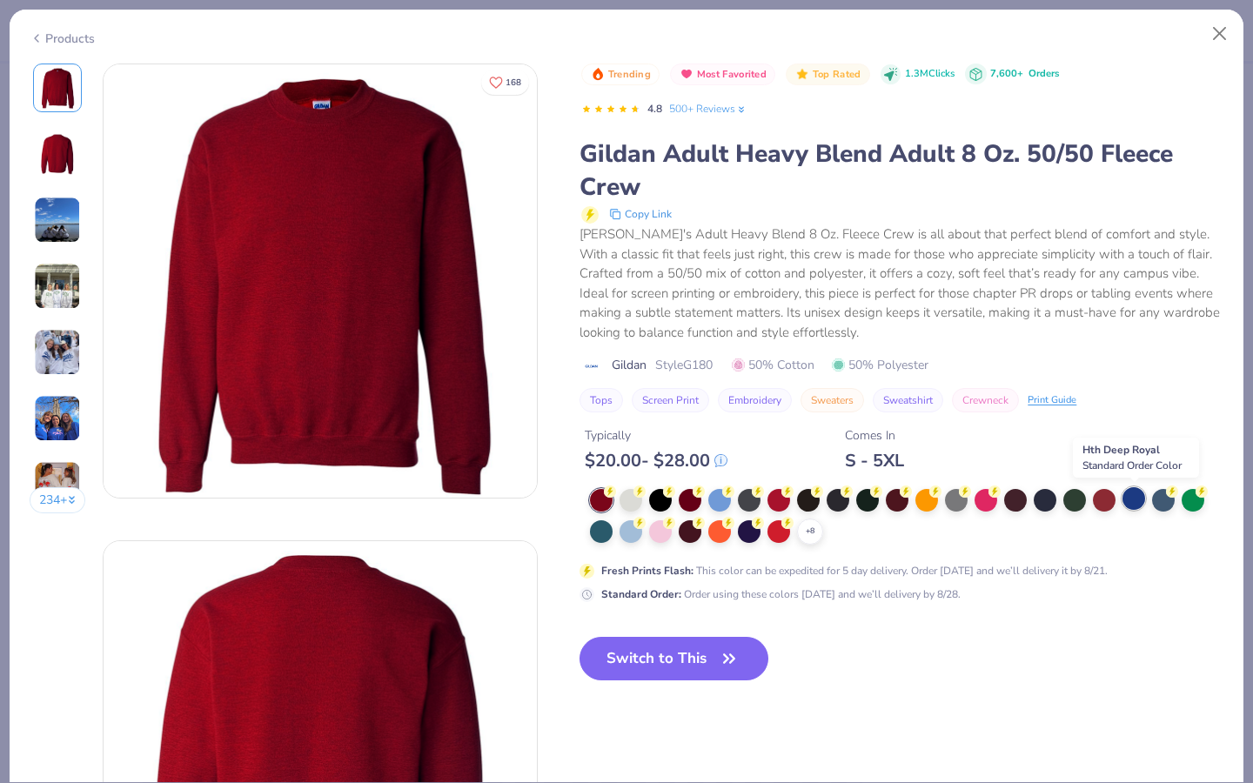
click at [1138, 501] on div at bounding box center [1134, 498] width 23 height 23
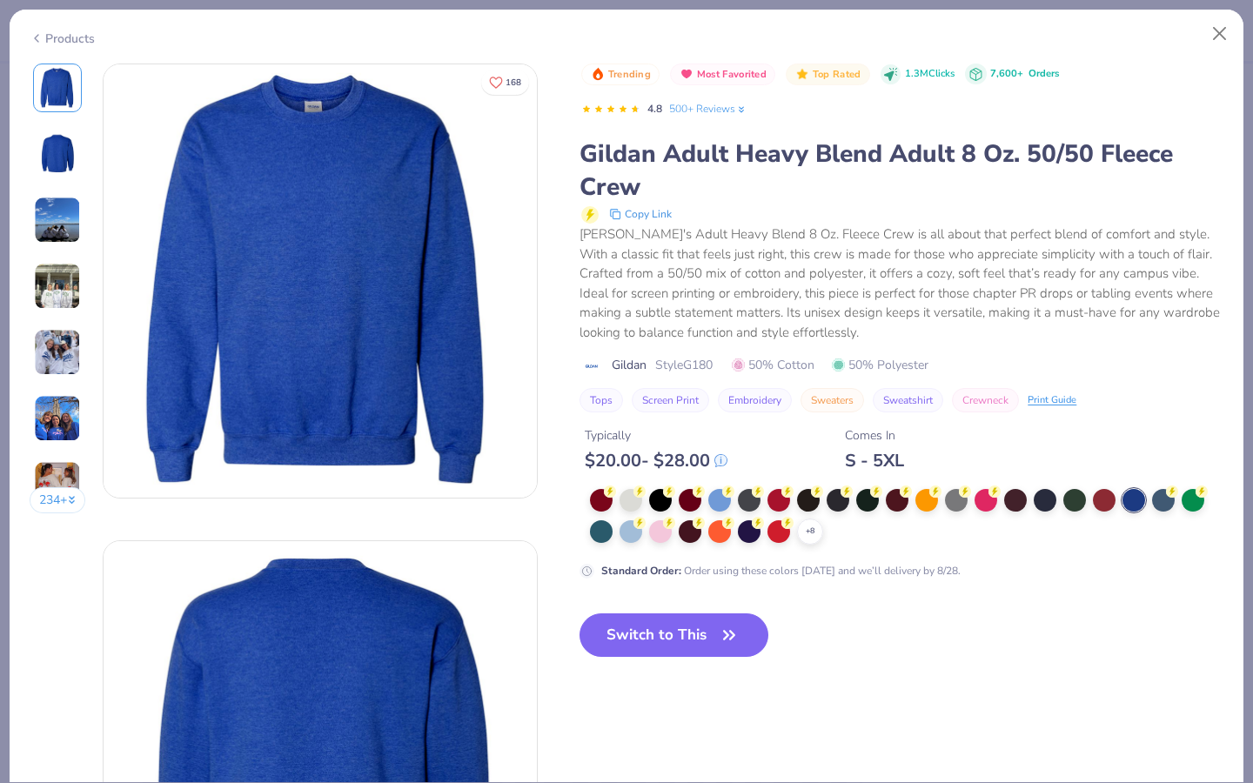
click at [57, 164] on img at bounding box center [58, 154] width 42 height 42
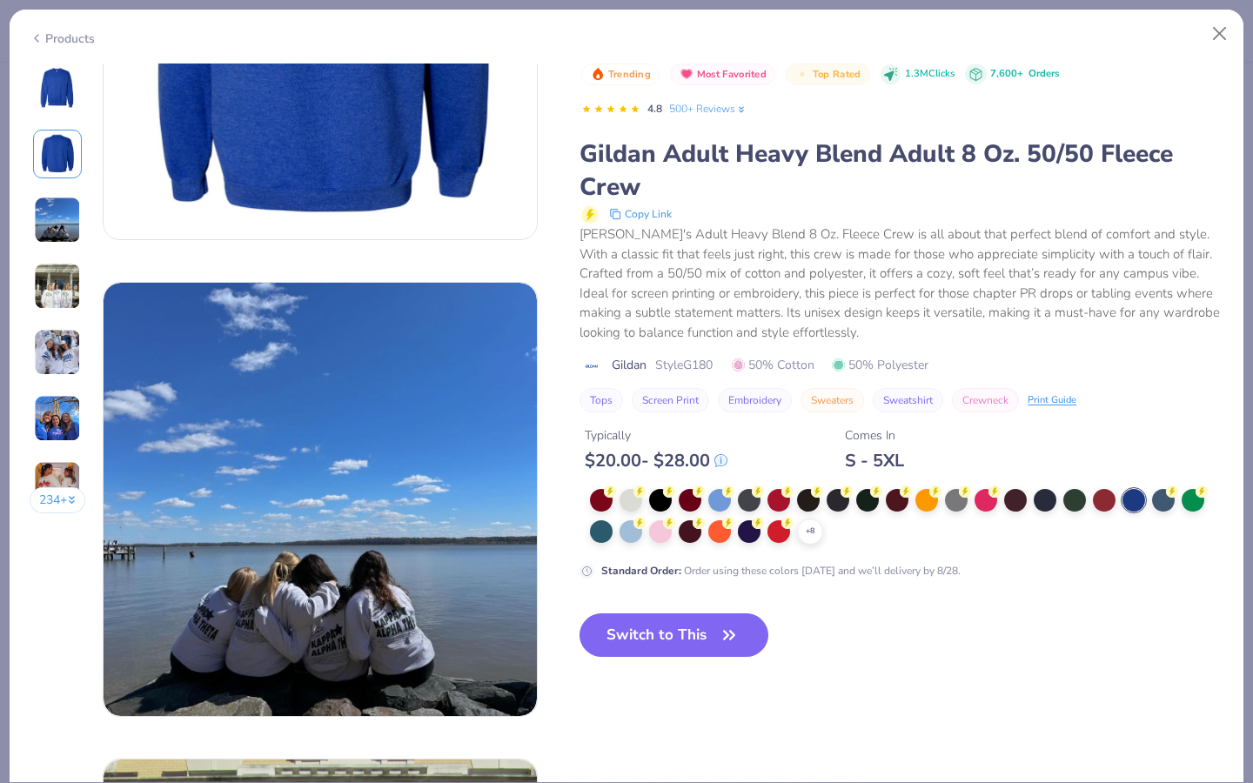
scroll to position [979, 0]
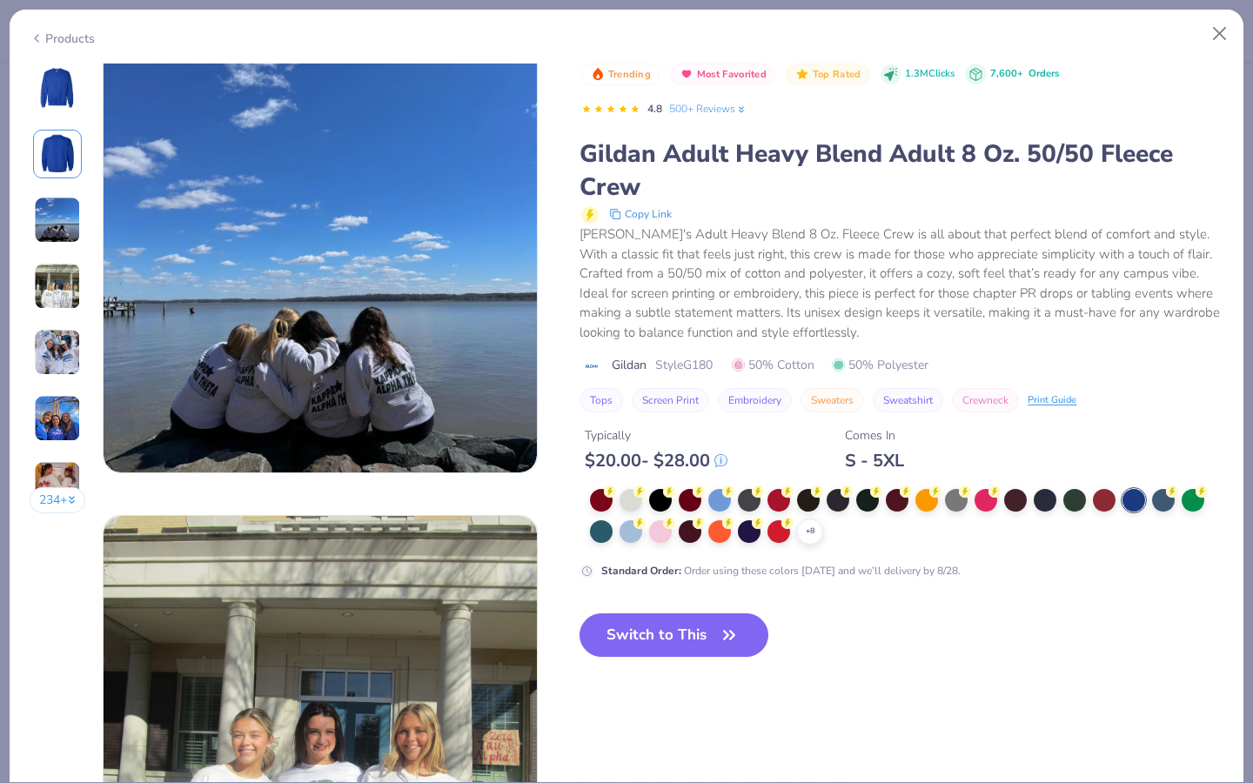
click at [51, 506] on button "234 +" at bounding box center [58, 500] width 57 height 26
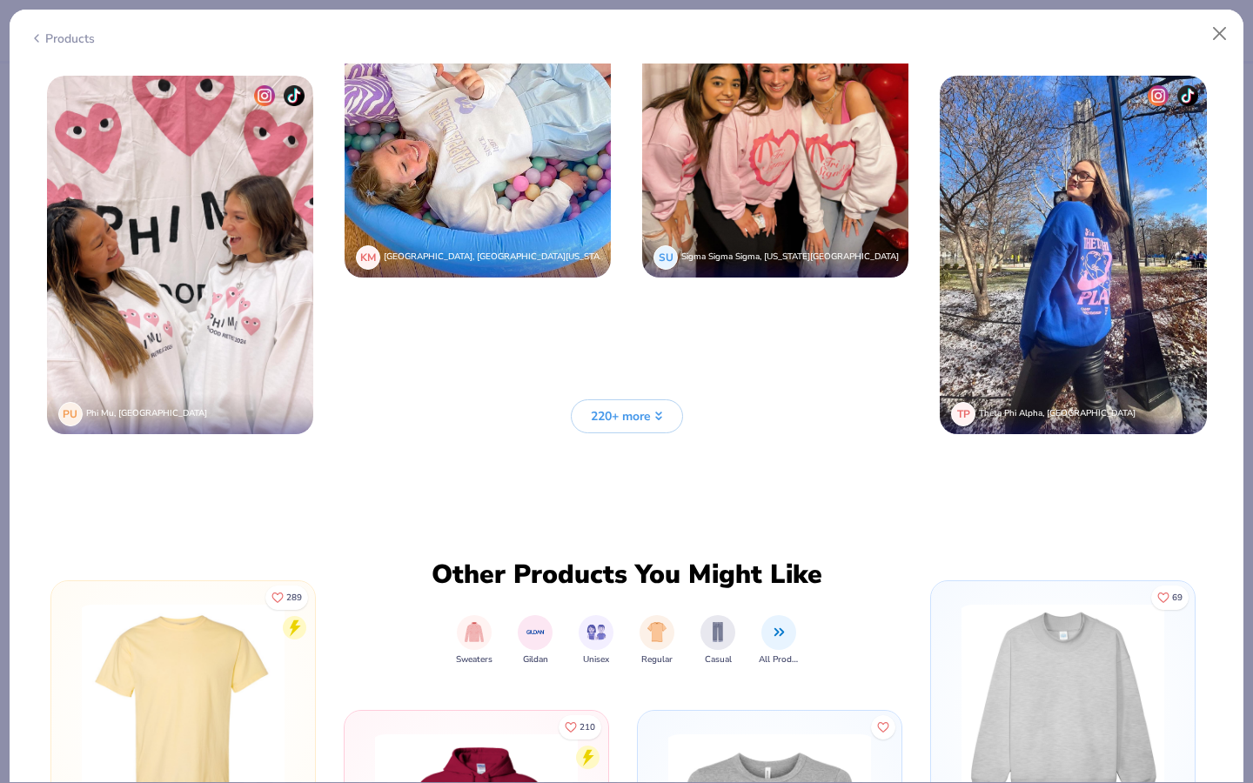
scroll to position [4211, 0]
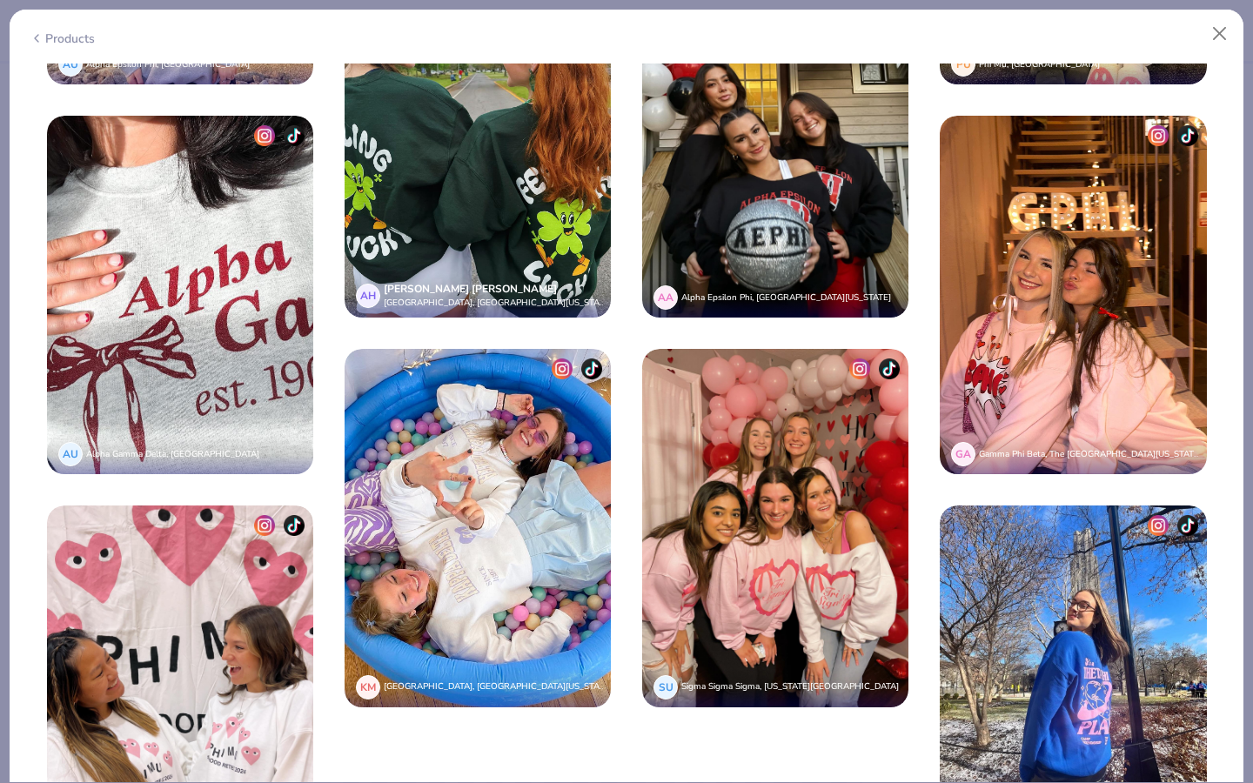
click at [1055, 658] on img at bounding box center [1073, 685] width 266 height 359
click at [1038, 631] on img at bounding box center [1073, 685] width 266 height 359
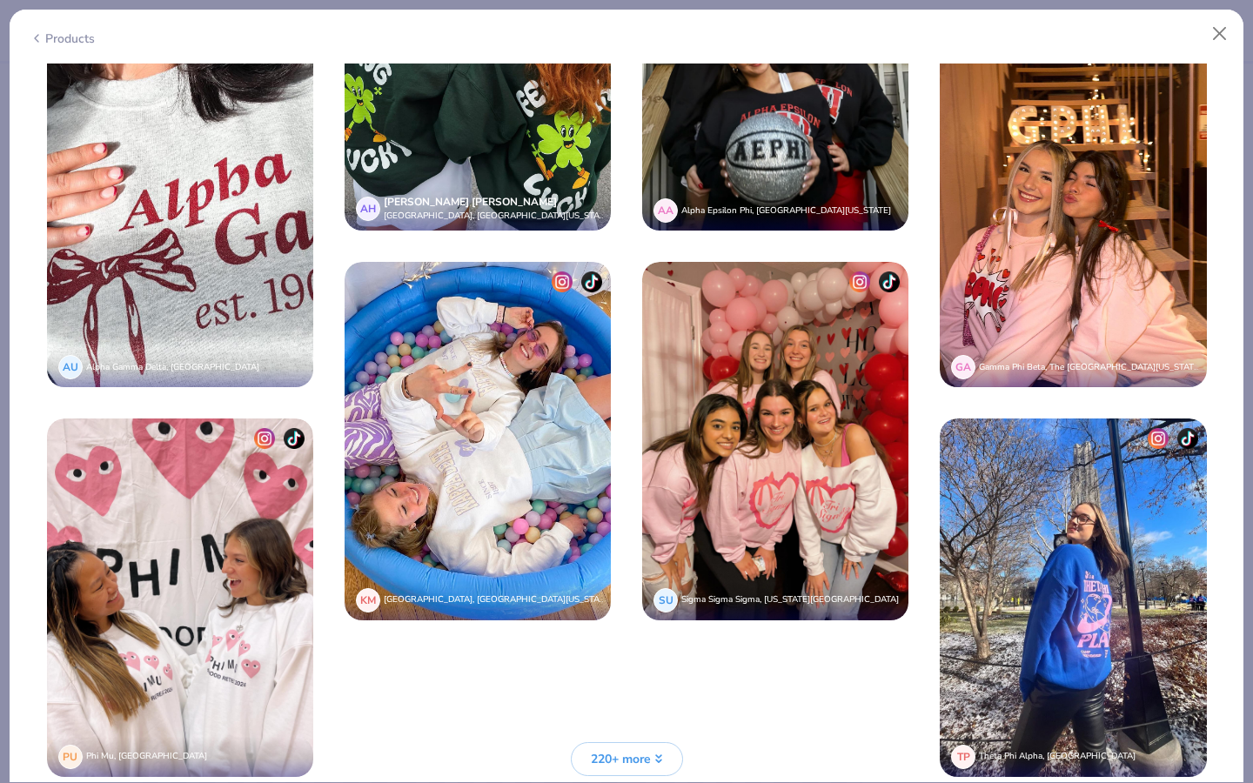
scroll to position [4453, 0]
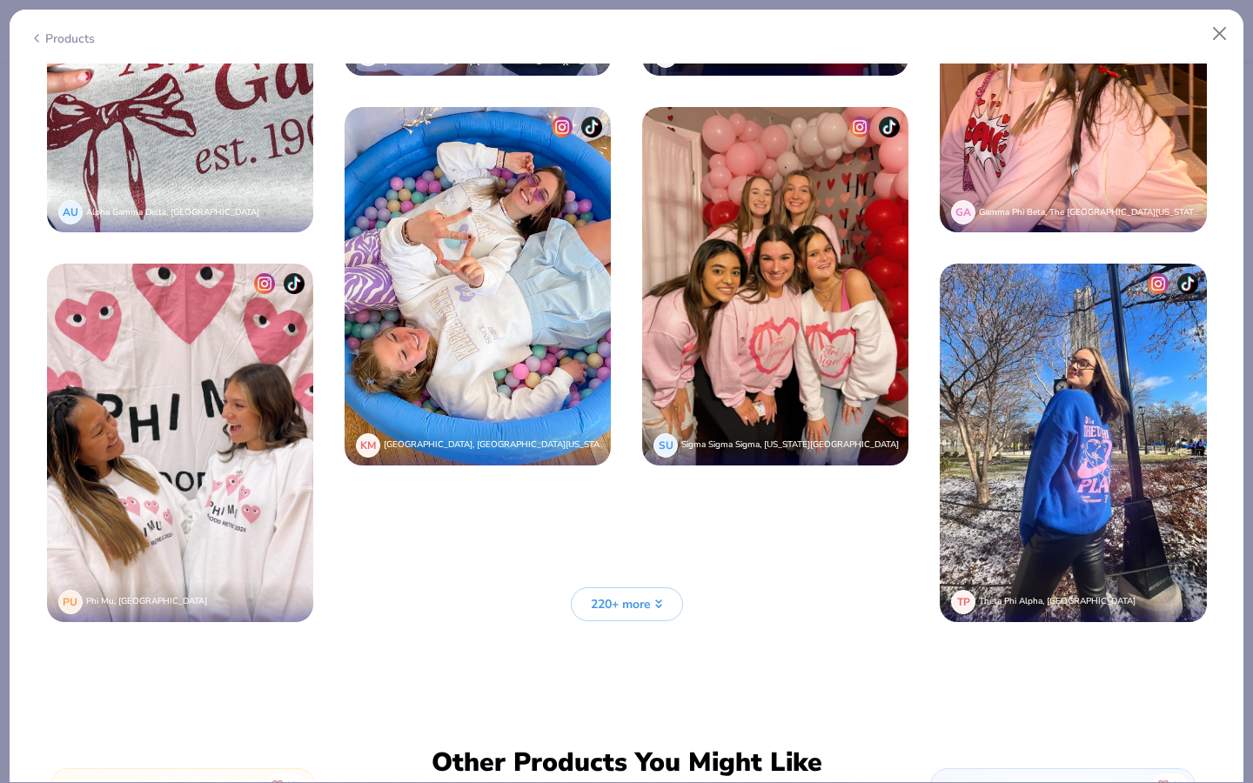
click at [1043, 536] on img at bounding box center [1073, 443] width 266 height 359
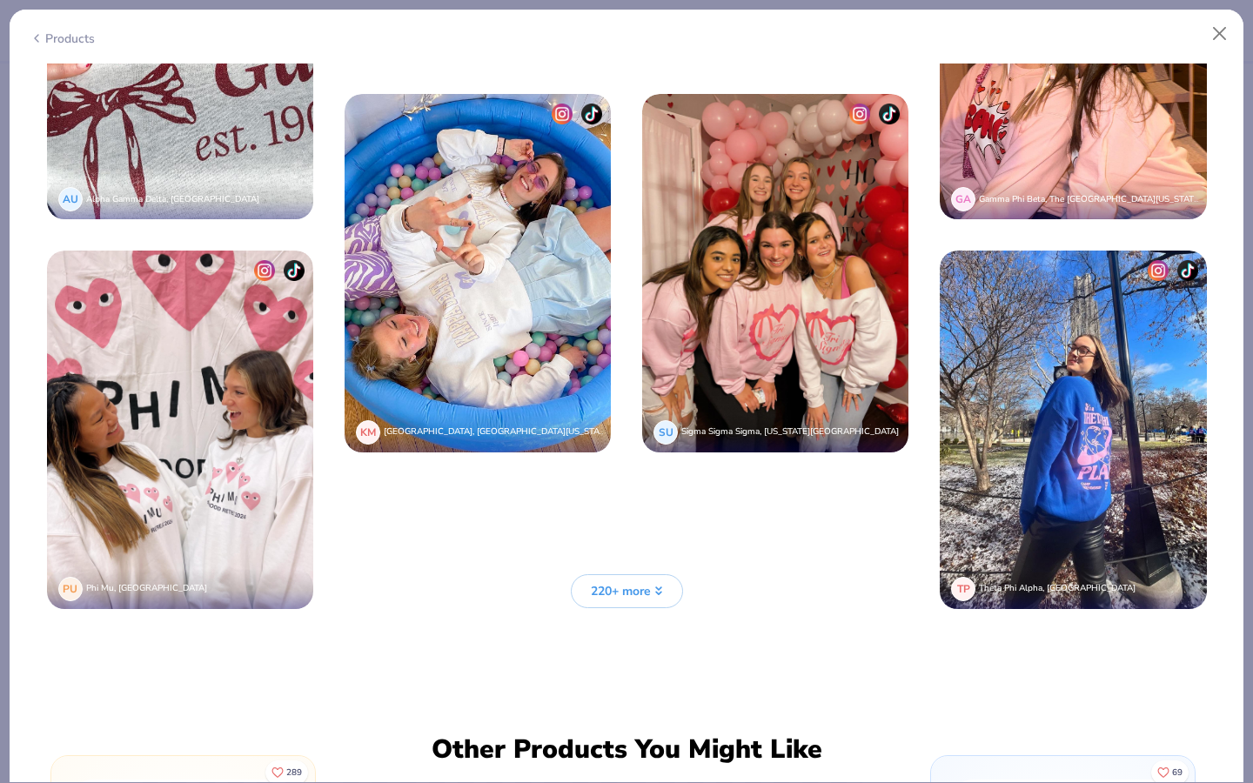
scroll to position [4480, 0]
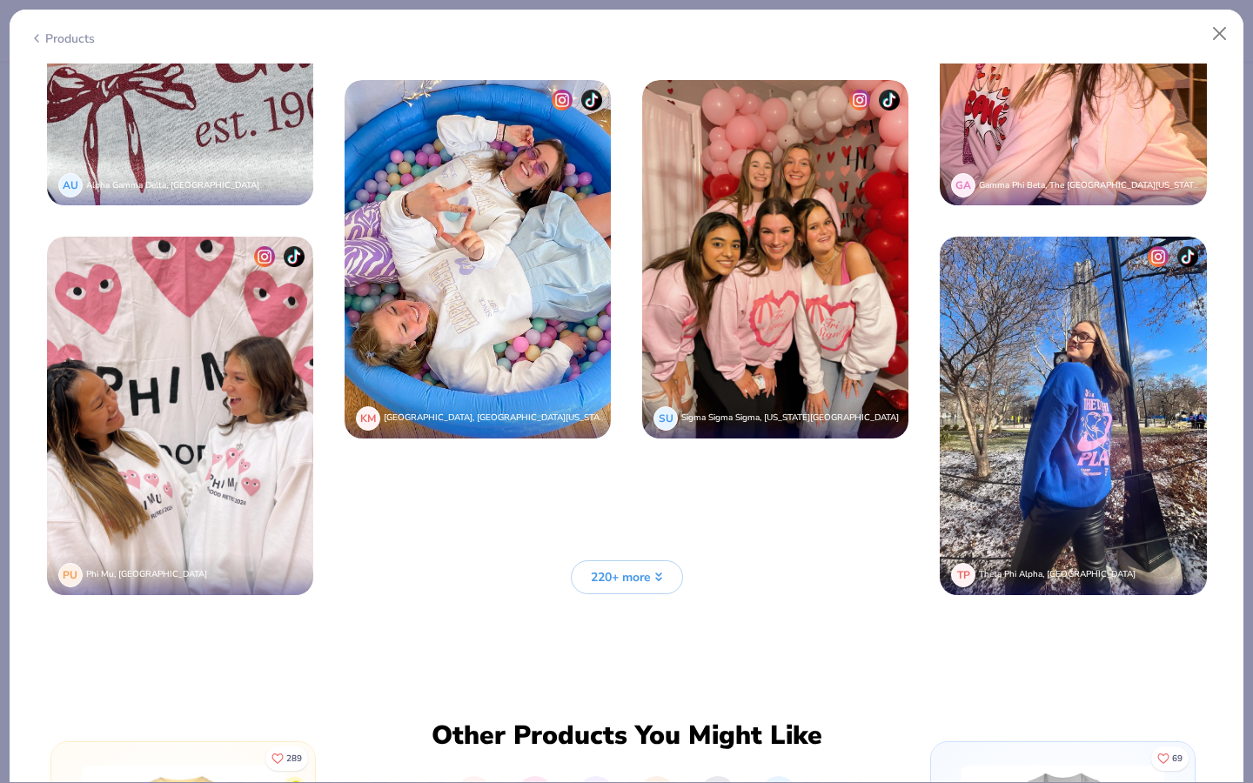
click at [637, 568] on span "220+ more" at bounding box center [621, 577] width 60 height 18
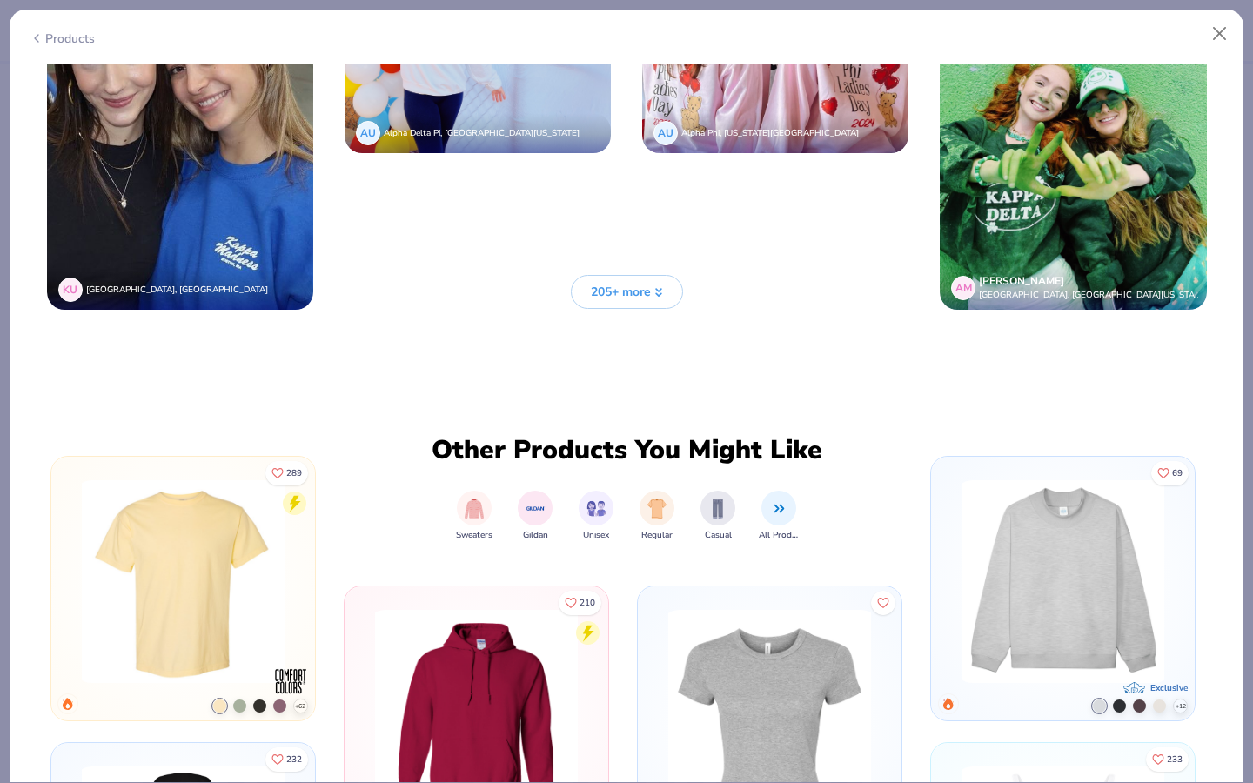
scroll to position [6458, 0]
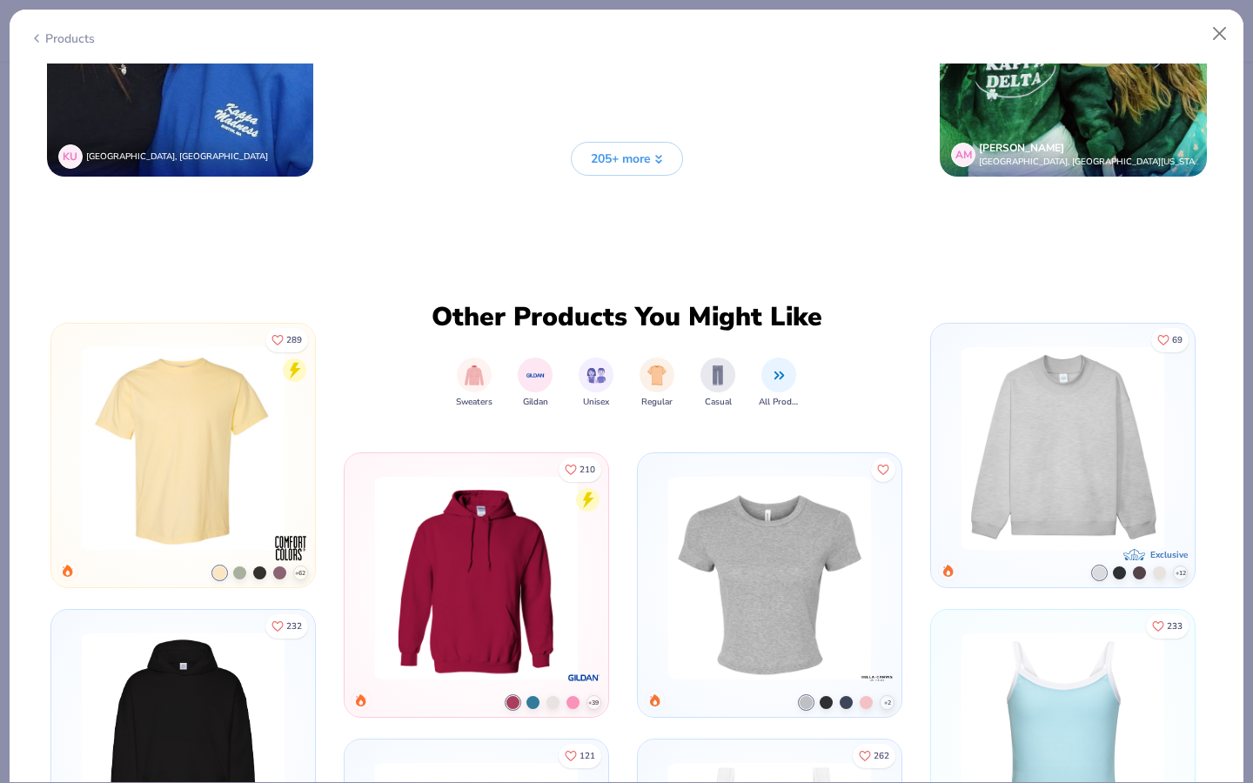
click at [655, 142] on button "205+ more" at bounding box center [627, 159] width 112 height 34
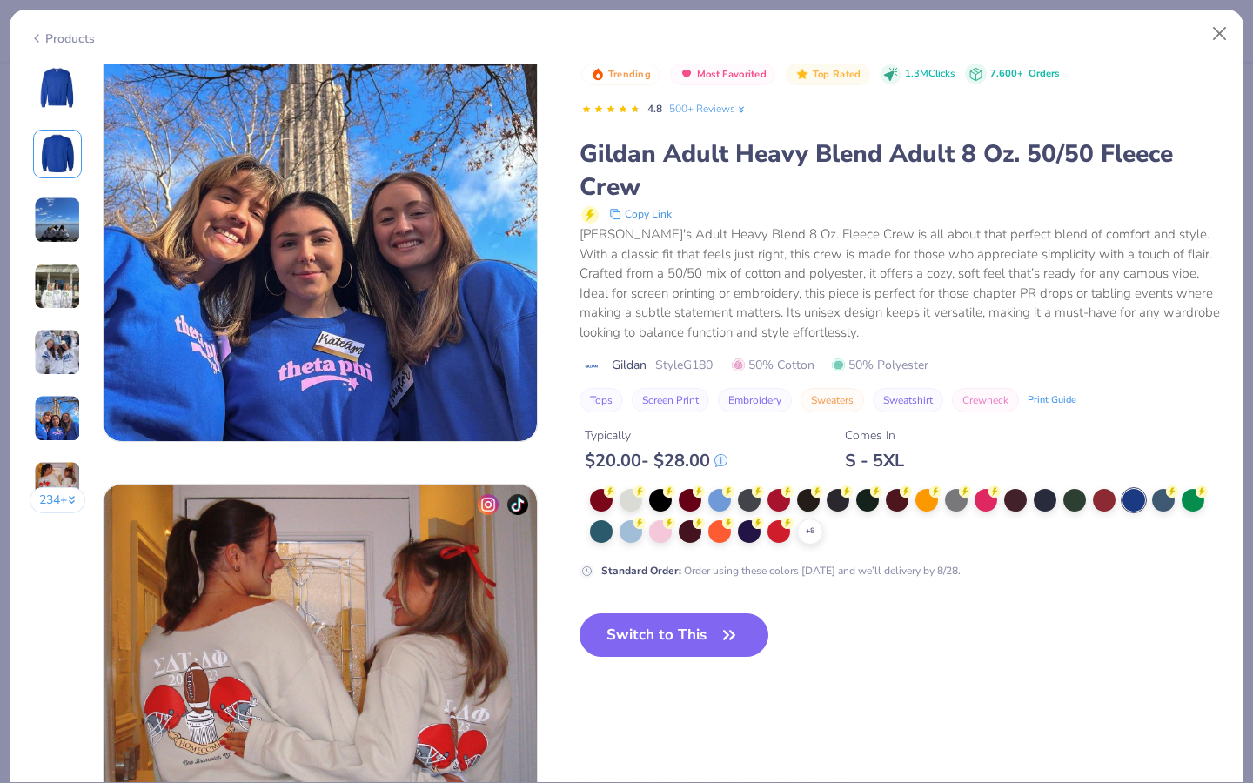
scroll to position [2423, 0]
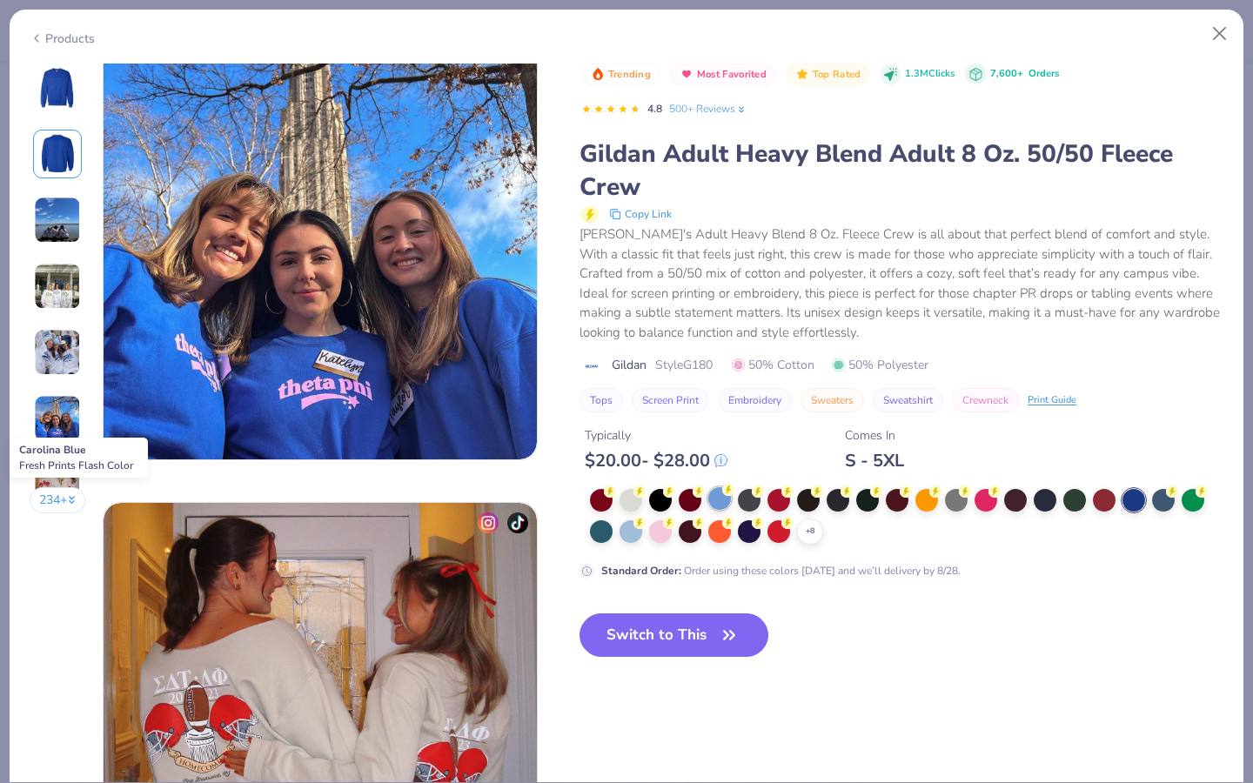
click at [614, 494] on icon at bounding box center [611, 491] width 6 height 9
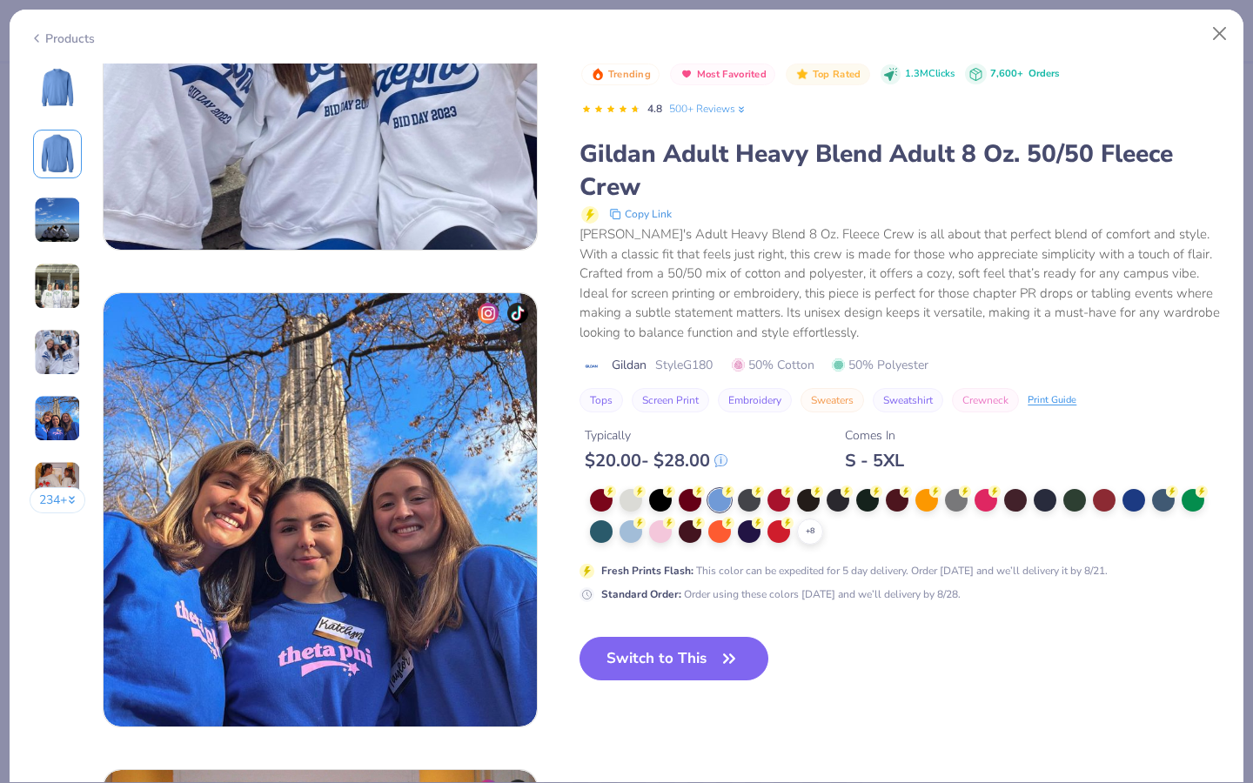
scroll to position [2277, 0]
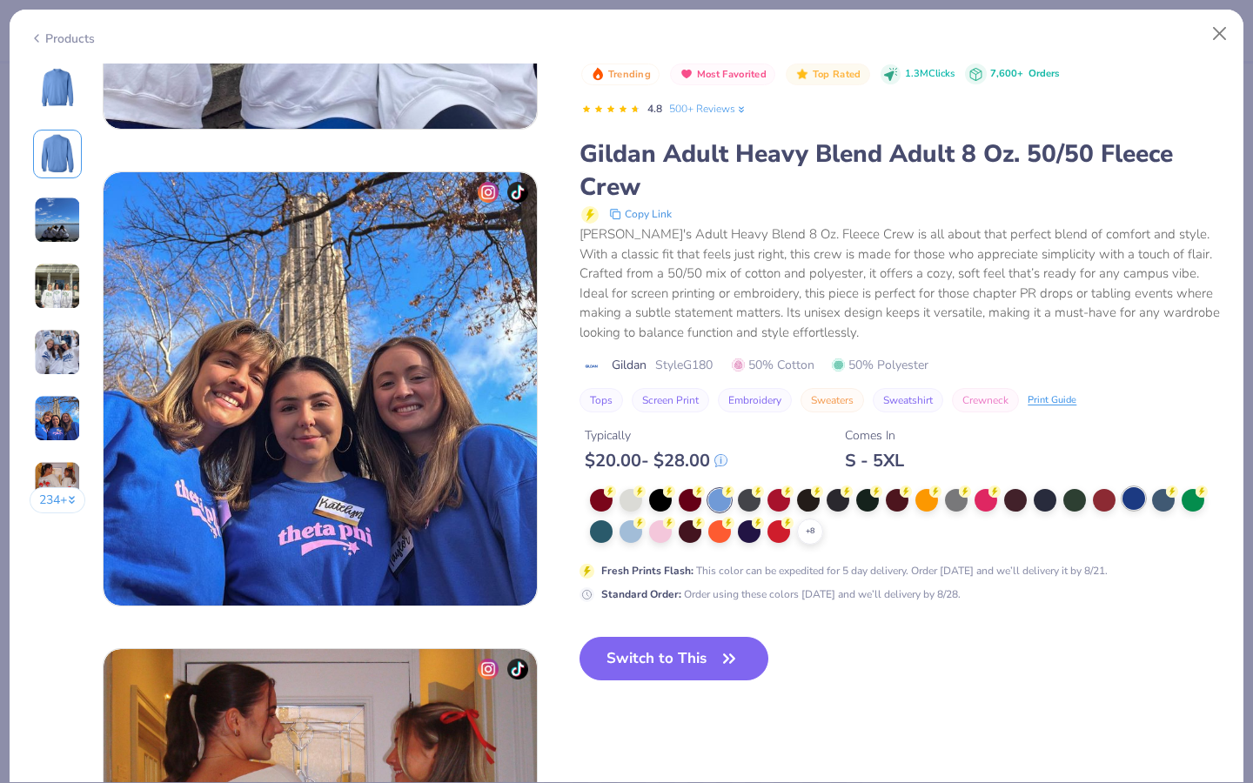
click at [1137, 499] on div at bounding box center [1134, 498] width 23 height 23
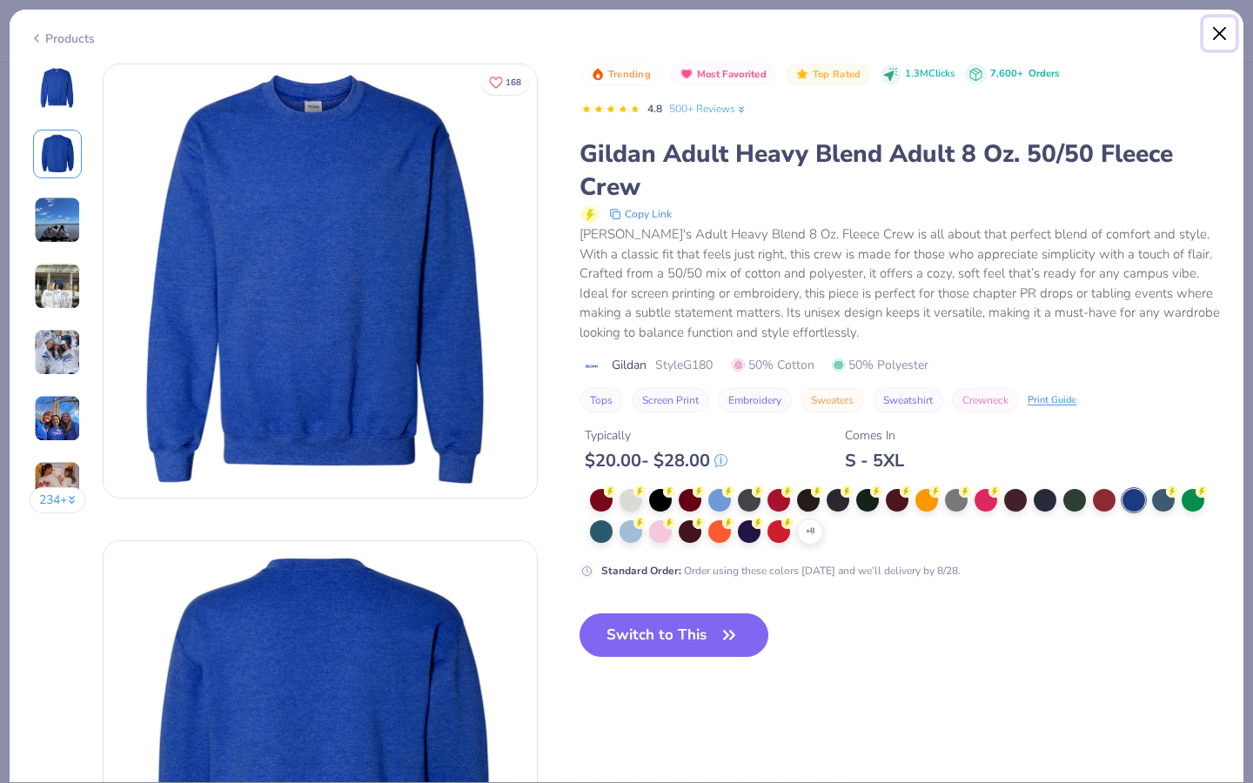
click at [1205, 34] on button "Close" at bounding box center [1220, 33] width 33 height 33
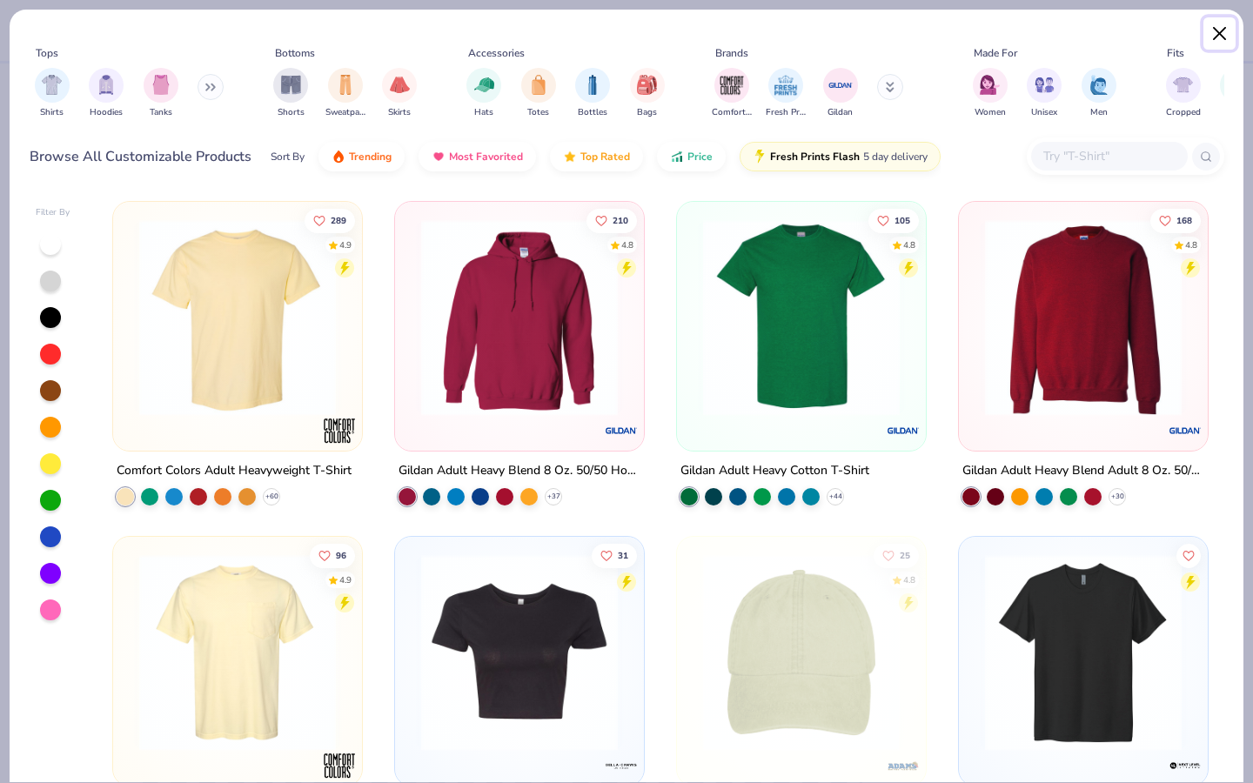
click at [1225, 37] on button "Close" at bounding box center [1220, 33] width 33 height 33
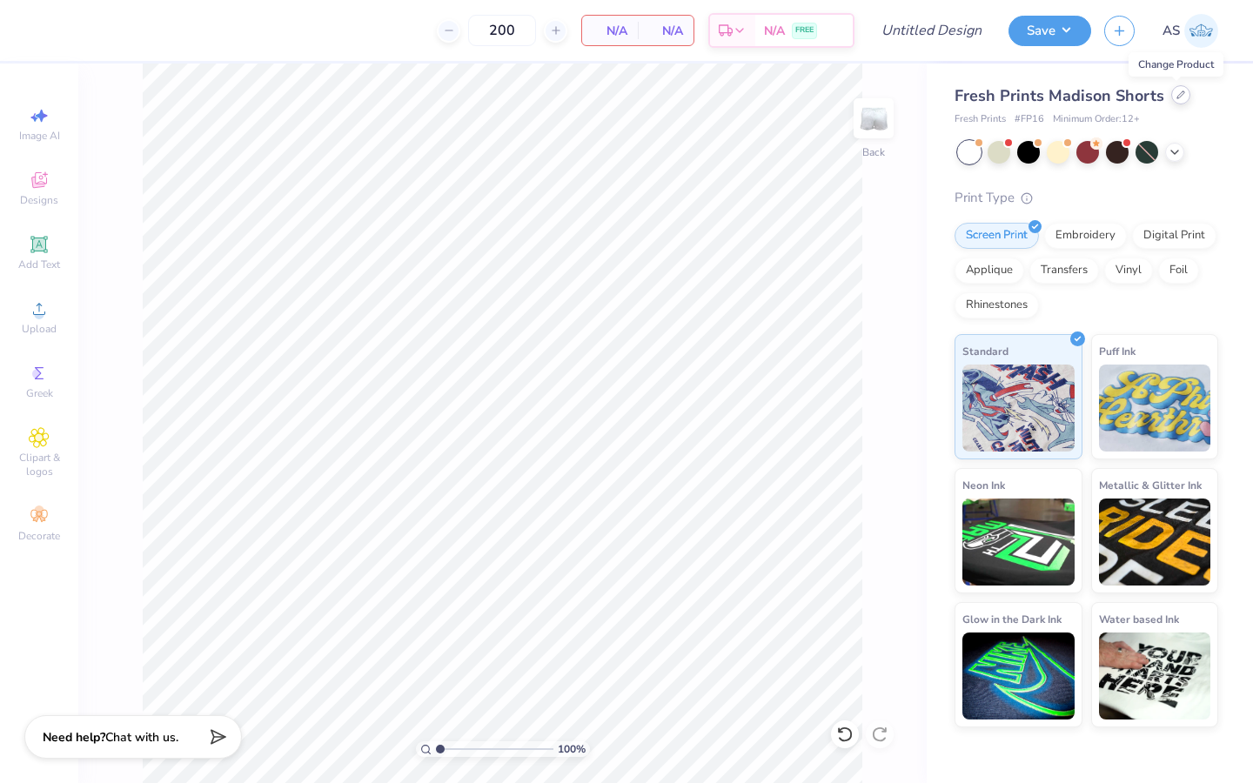
click at [1172, 98] on div at bounding box center [1181, 94] width 19 height 19
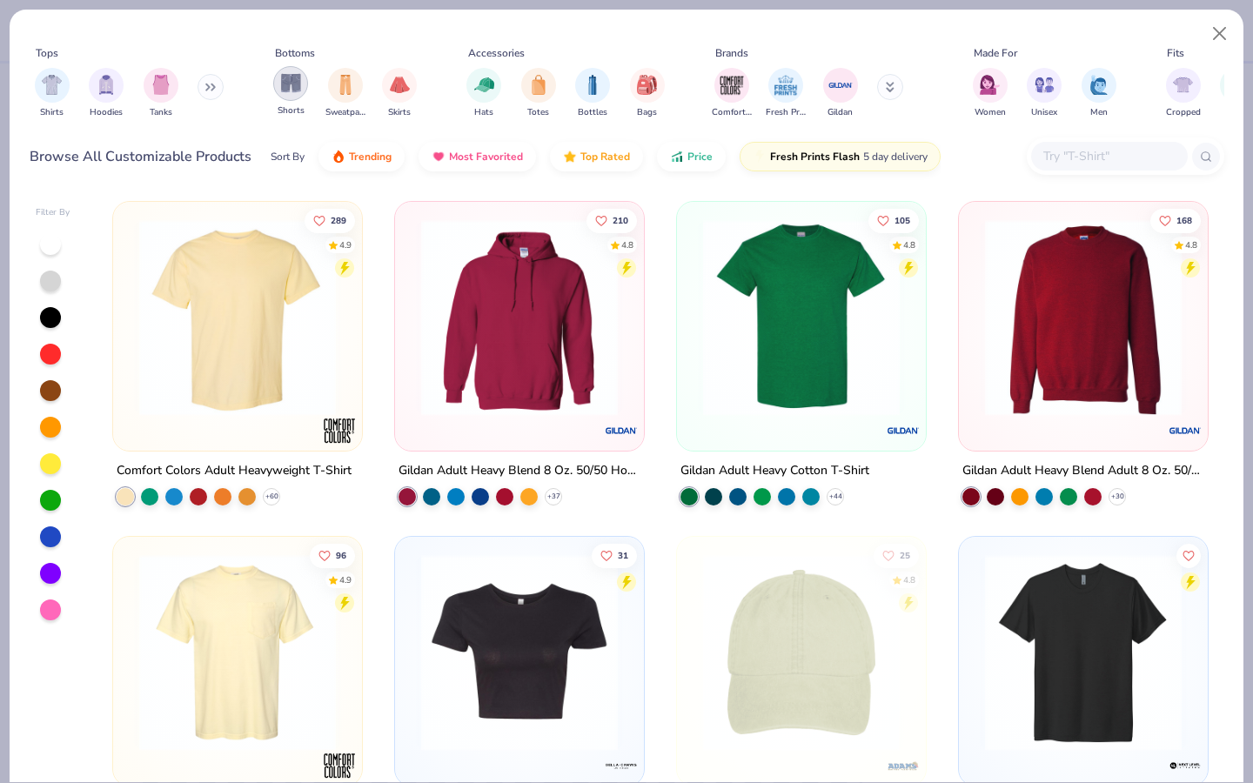
click at [298, 90] on img "filter for Shorts" at bounding box center [291, 83] width 20 height 20
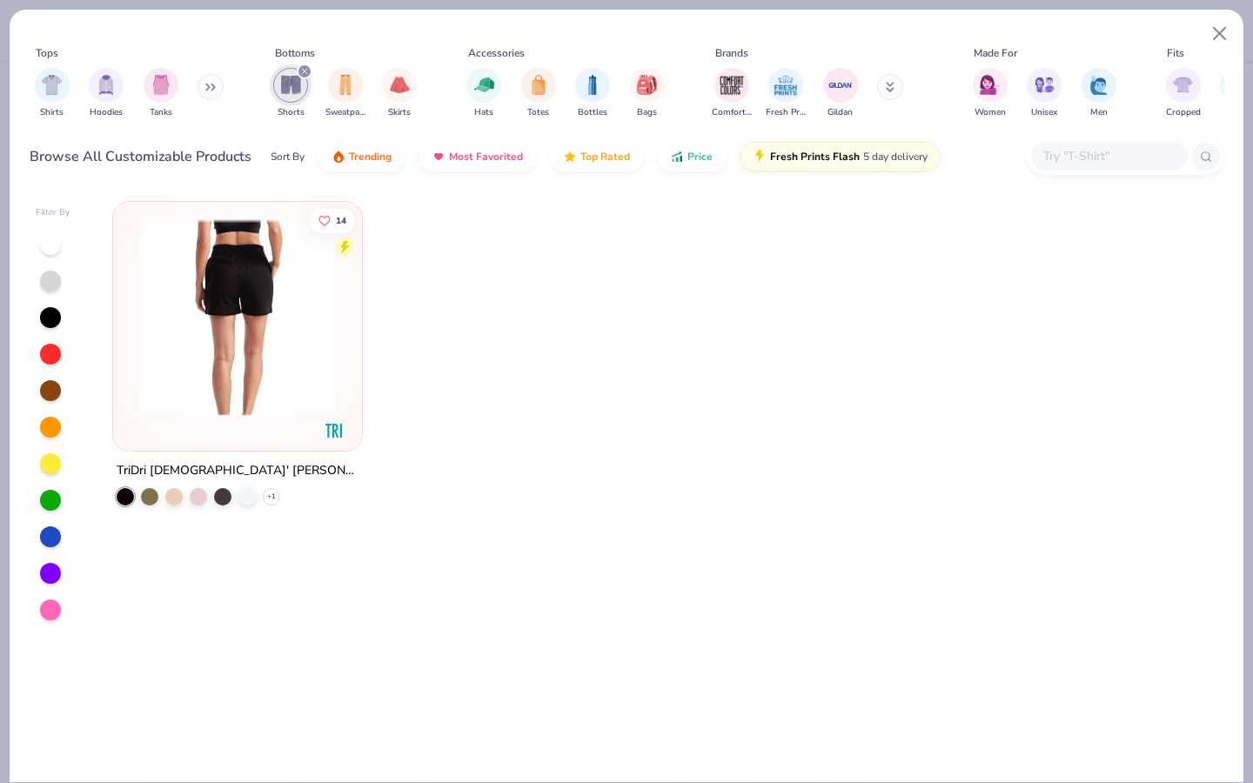
click at [272, 325] on div at bounding box center [238, 317] width 642 height 197
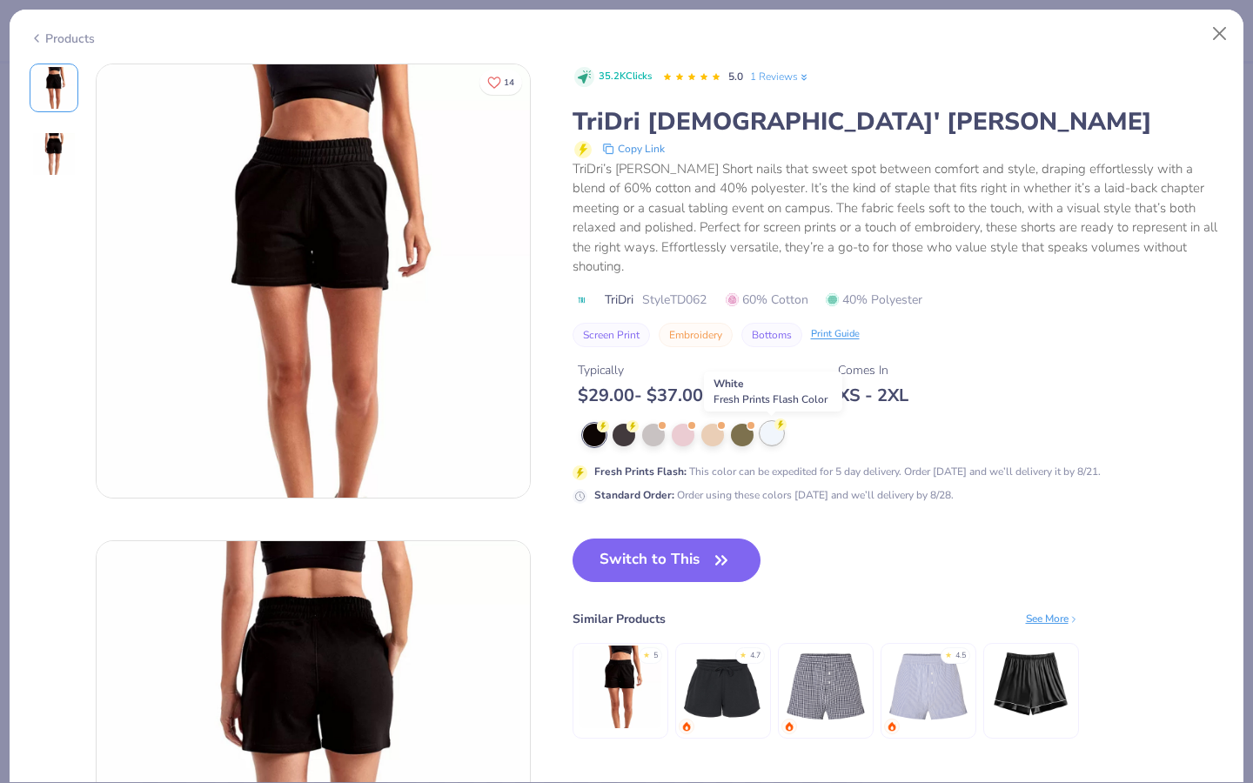
click at [778, 443] on div at bounding box center [772, 433] width 23 height 23
click at [772, 435] on div at bounding box center [772, 433] width 23 height 23
click at [772, 424] on div at bounding box center [772, 433] width 23 height 23
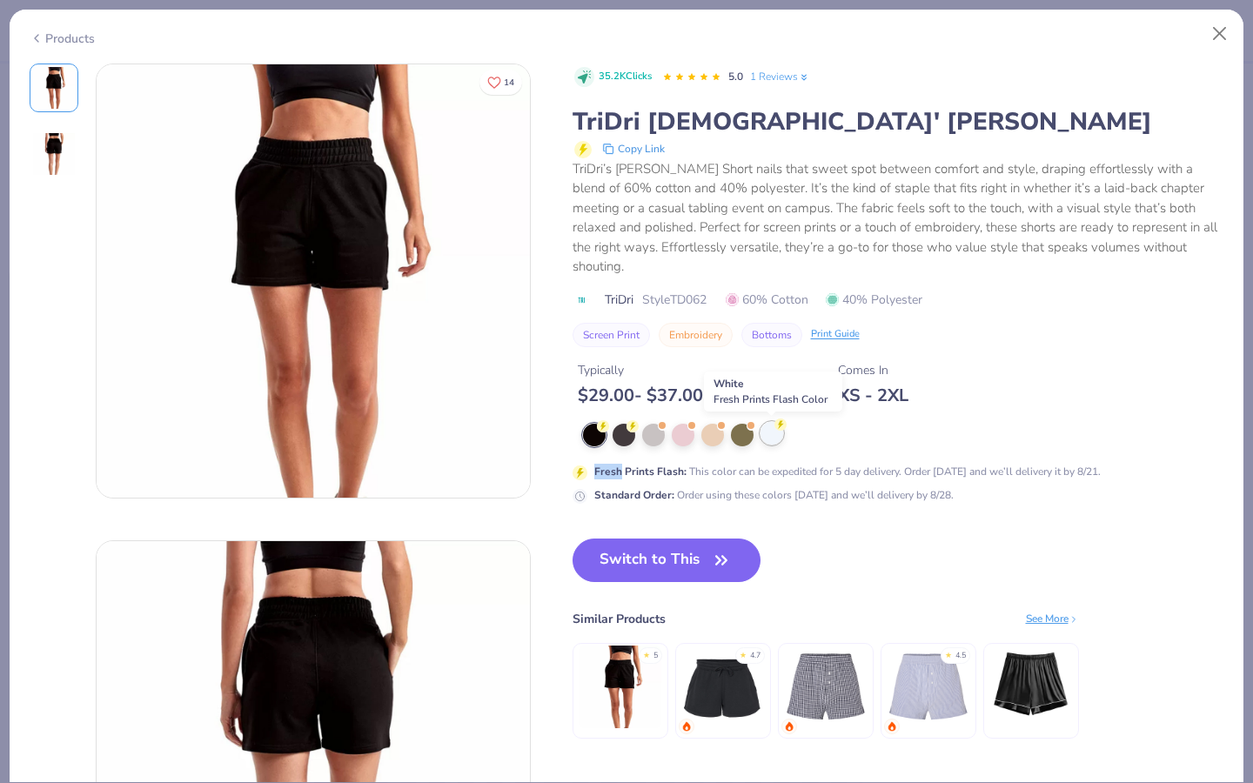
click at [772, 424] on div at bounding box center [772, 433] width 23 height 23
click at [721, 559] on icon "button" at bounding box center [721, 560] width 24 height 24
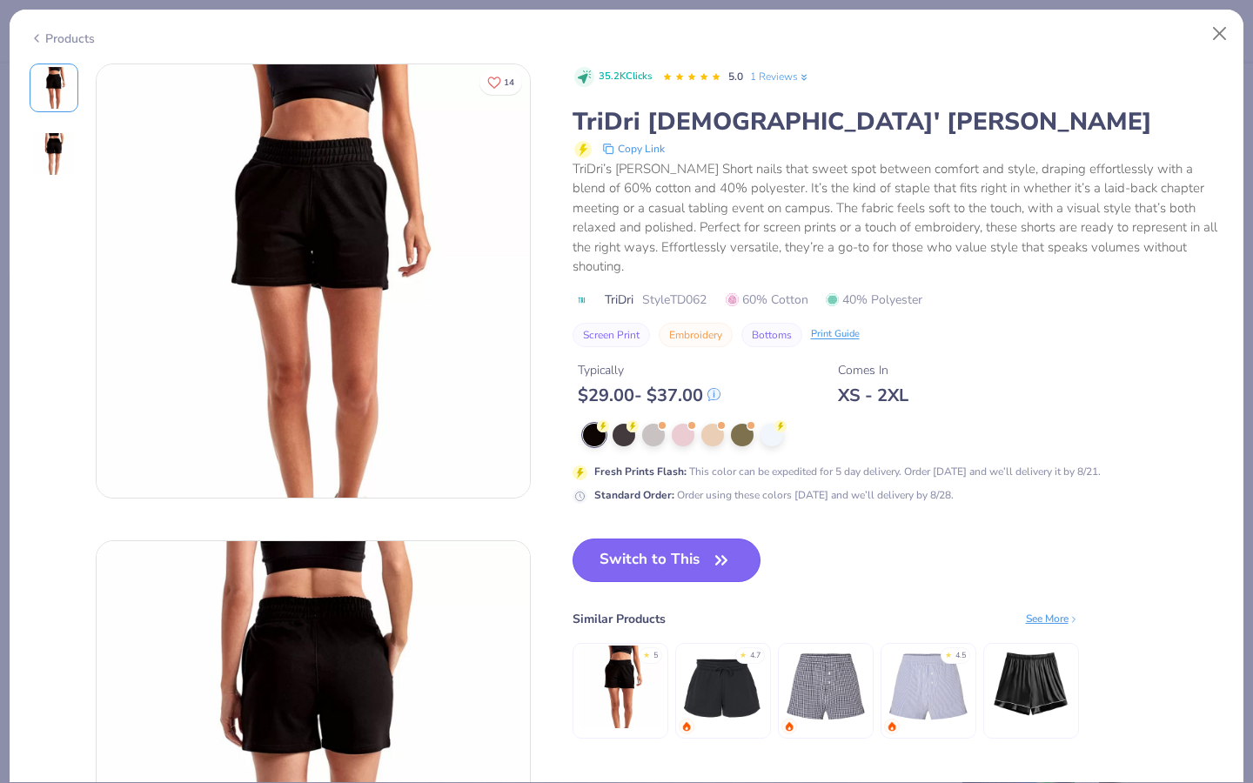
scroll to position [445, 0]
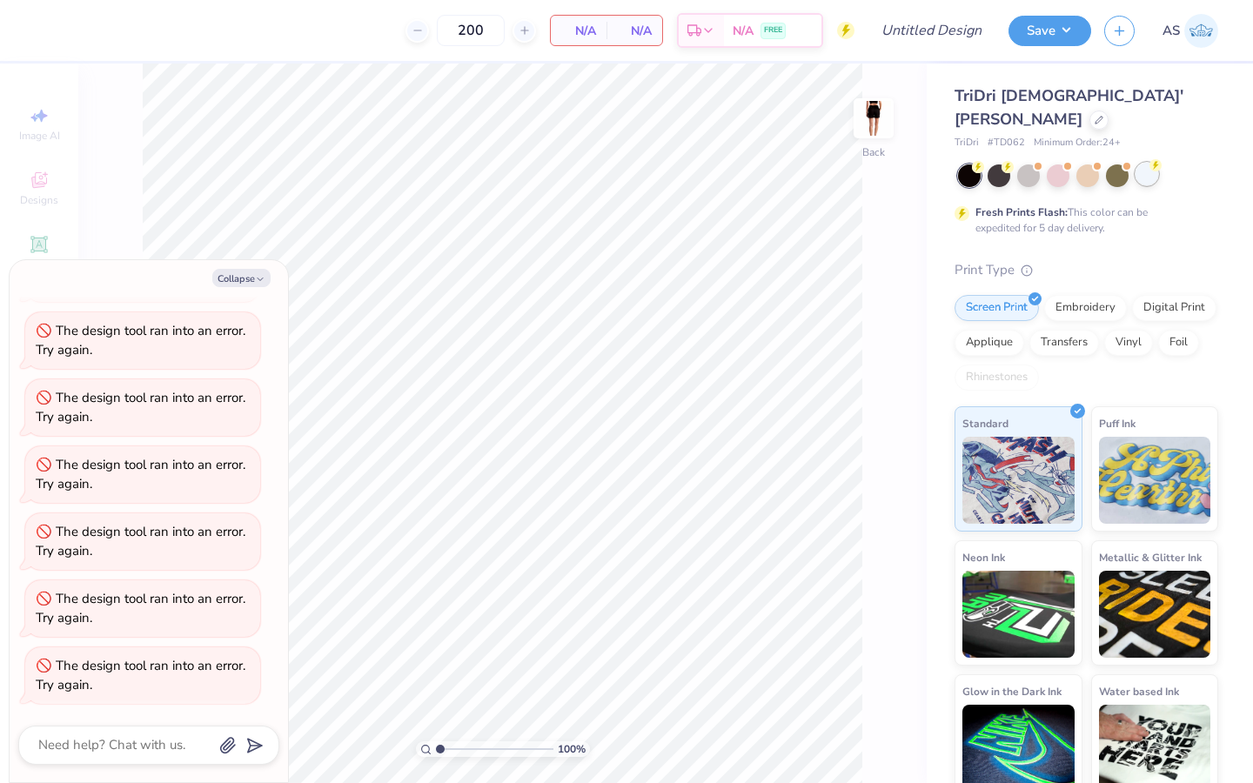
click at [1144, 179] on div at bounding box center [1147, 174] width 23 height 23
click at [1151, 171] on div at bounding box center [1147, 174] width 23 height 23
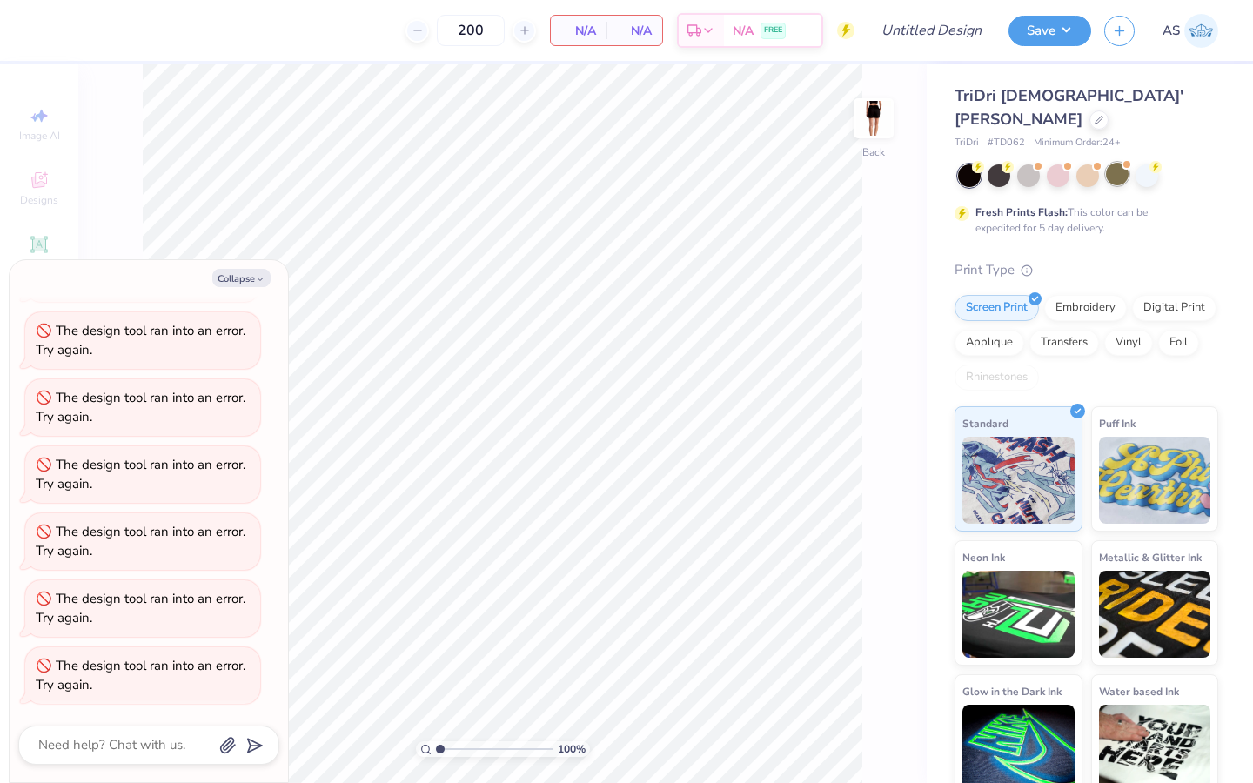
click at [1110, 172] on div at bounding box center [1117, 174] width 23 height 23
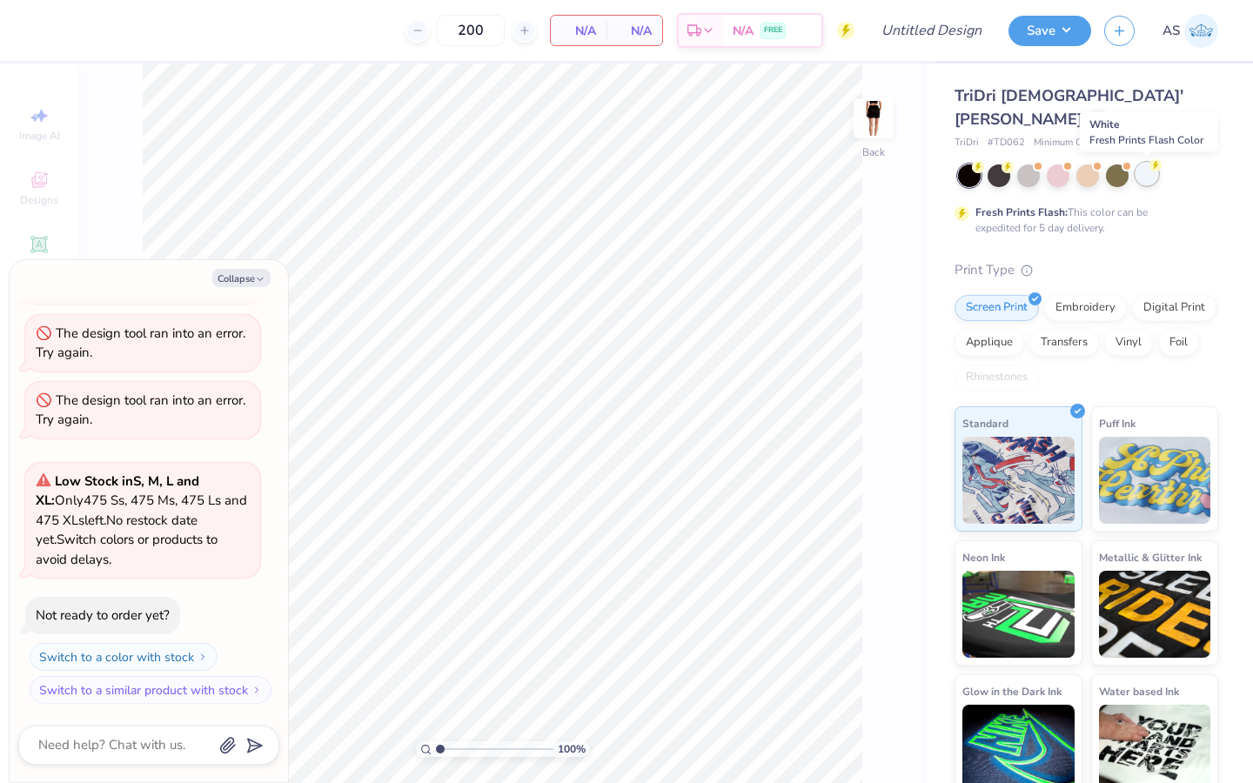
click at [1146, 179] on div at bounding box center [1147, 174] width 23 height 23
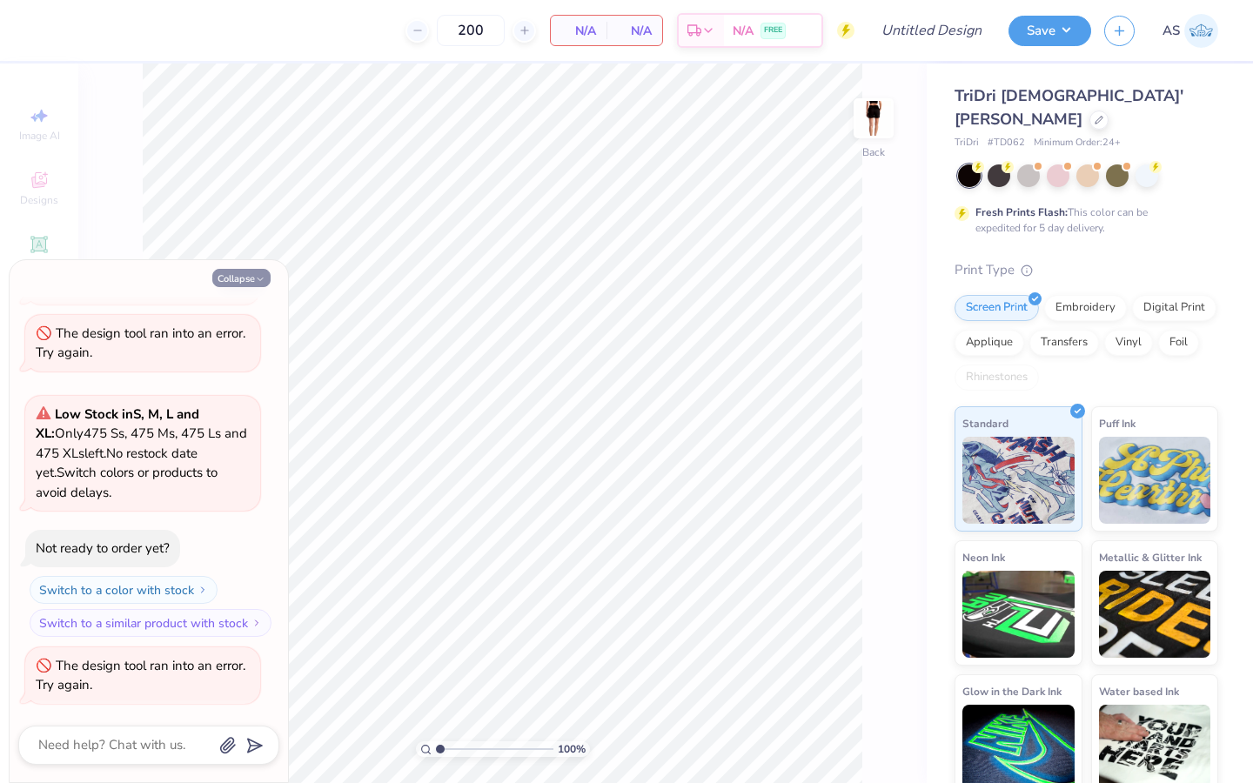
click at [256, 272] on button "Collapse" at bounding box center [241, 278] width 58 height 18
type textarea "x"
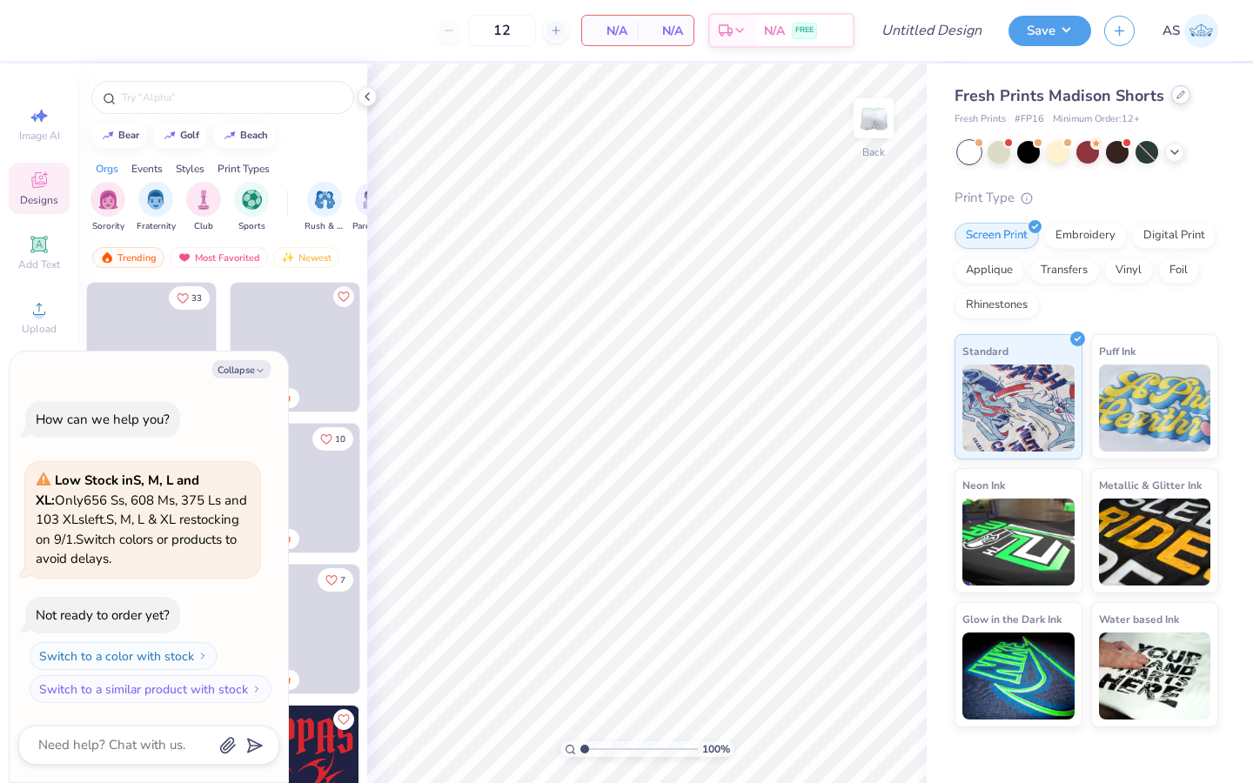
click at [1179, 97] on icon at bounding box center [1181, 95] width 9 height 9
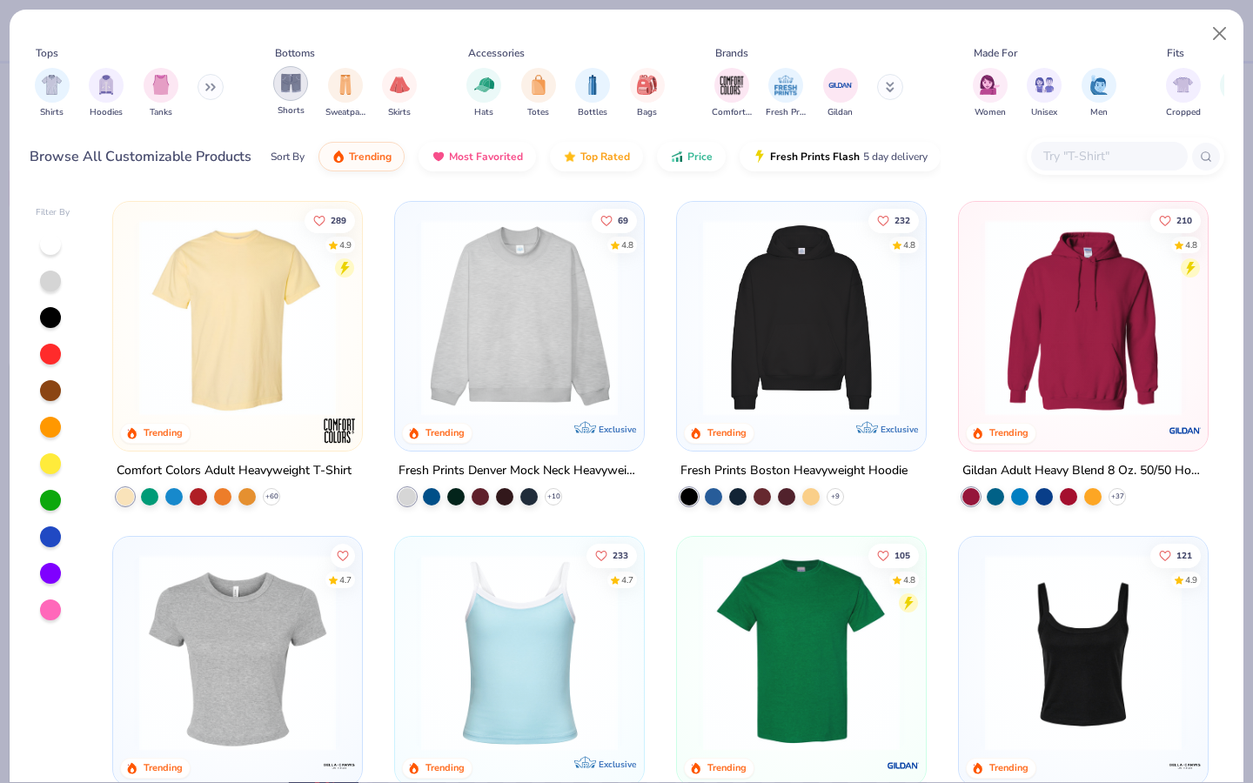
click at [292, 100] on div "filter for Shorts" at bounding box center [290, 83] width 35 height 35
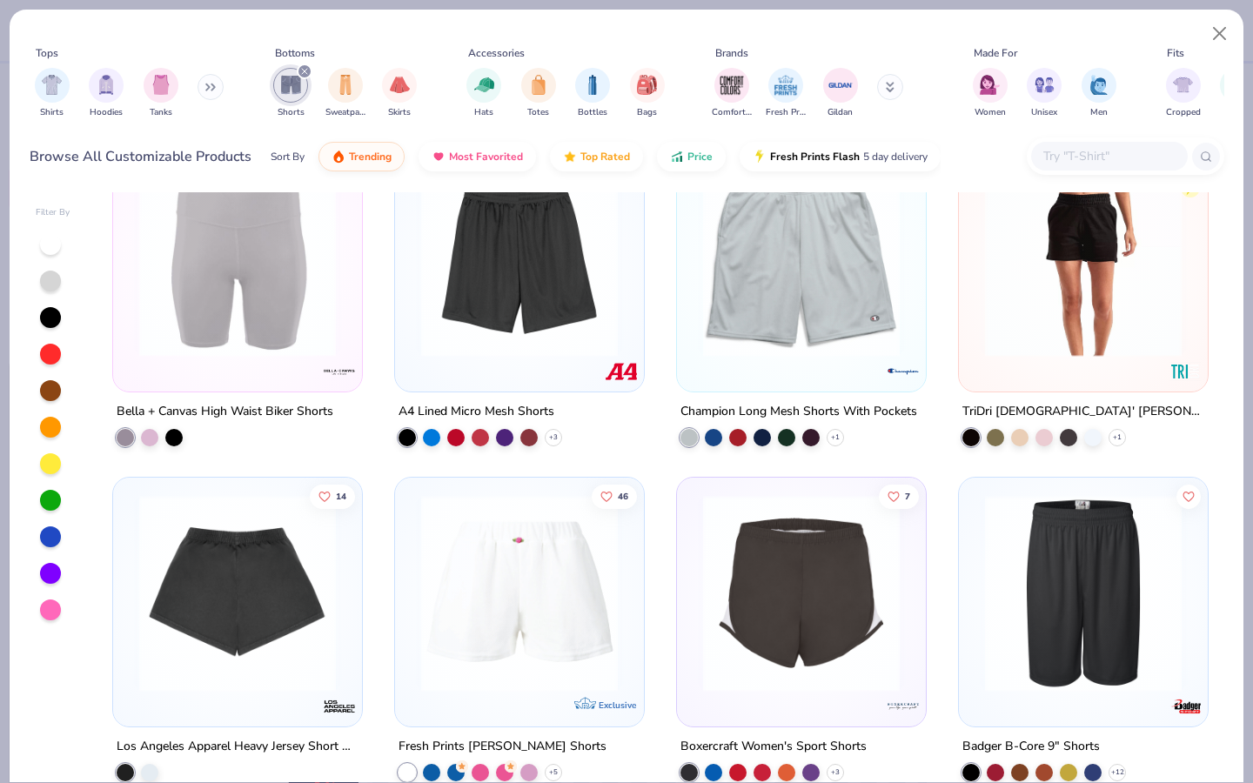
scroll to position [1411, 0]
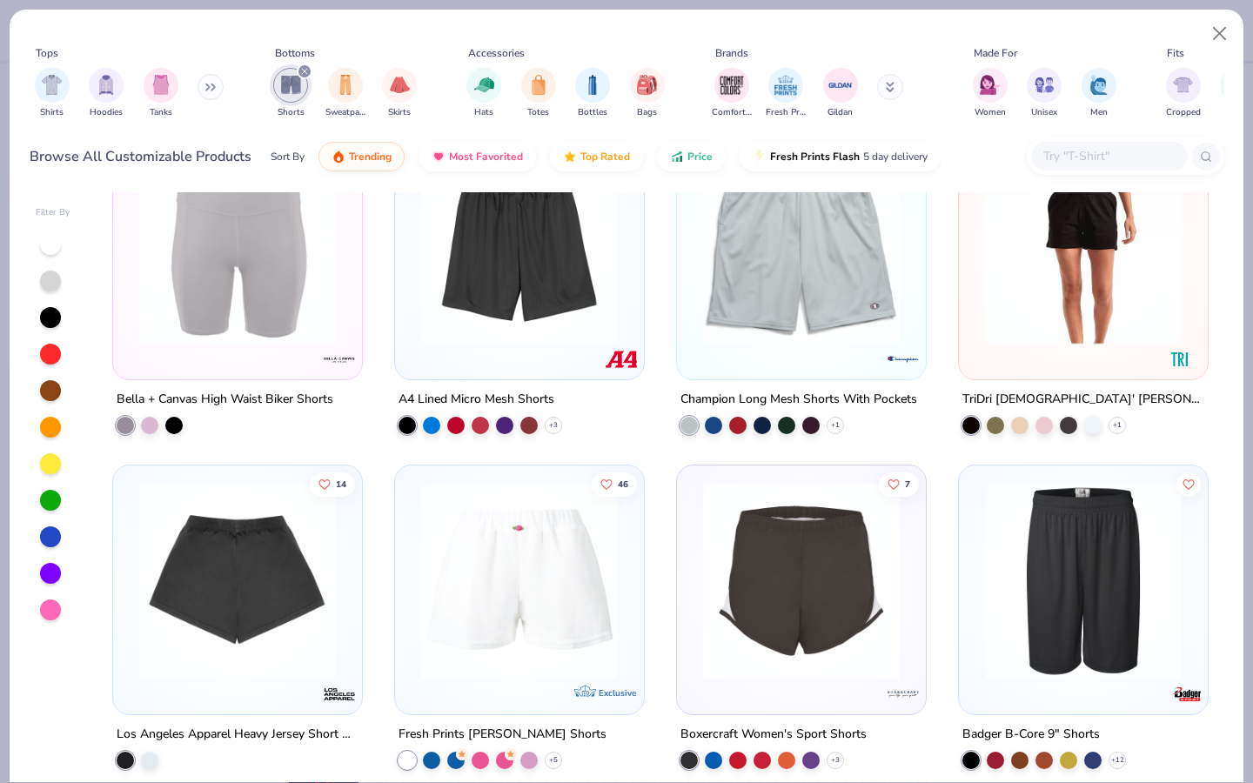
click at [1037, 298] on img at bounding box center [1084, 246] width 214 height 197
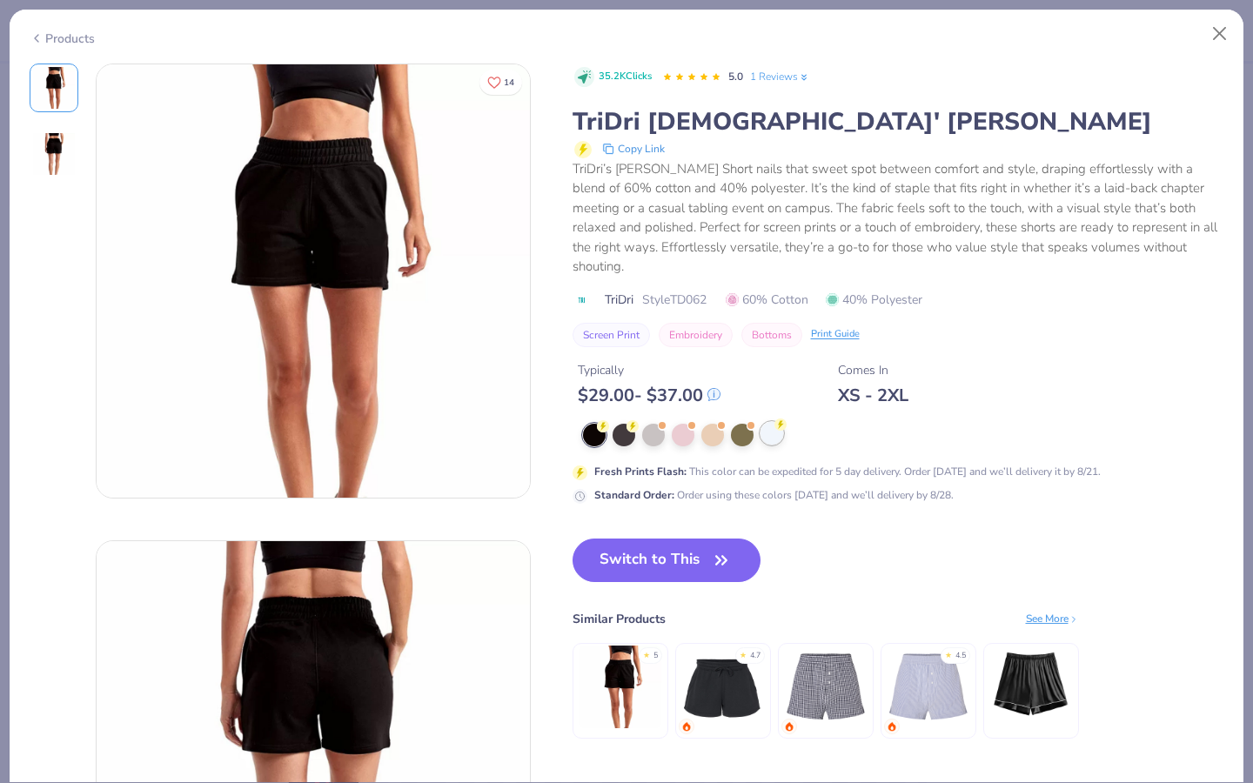
click at [784, 430] on icon at bounding box center [781, 425] width 12 height 12
click at [718, 552] on icon "button" at bounding box center [721, 560] width 24 height 24
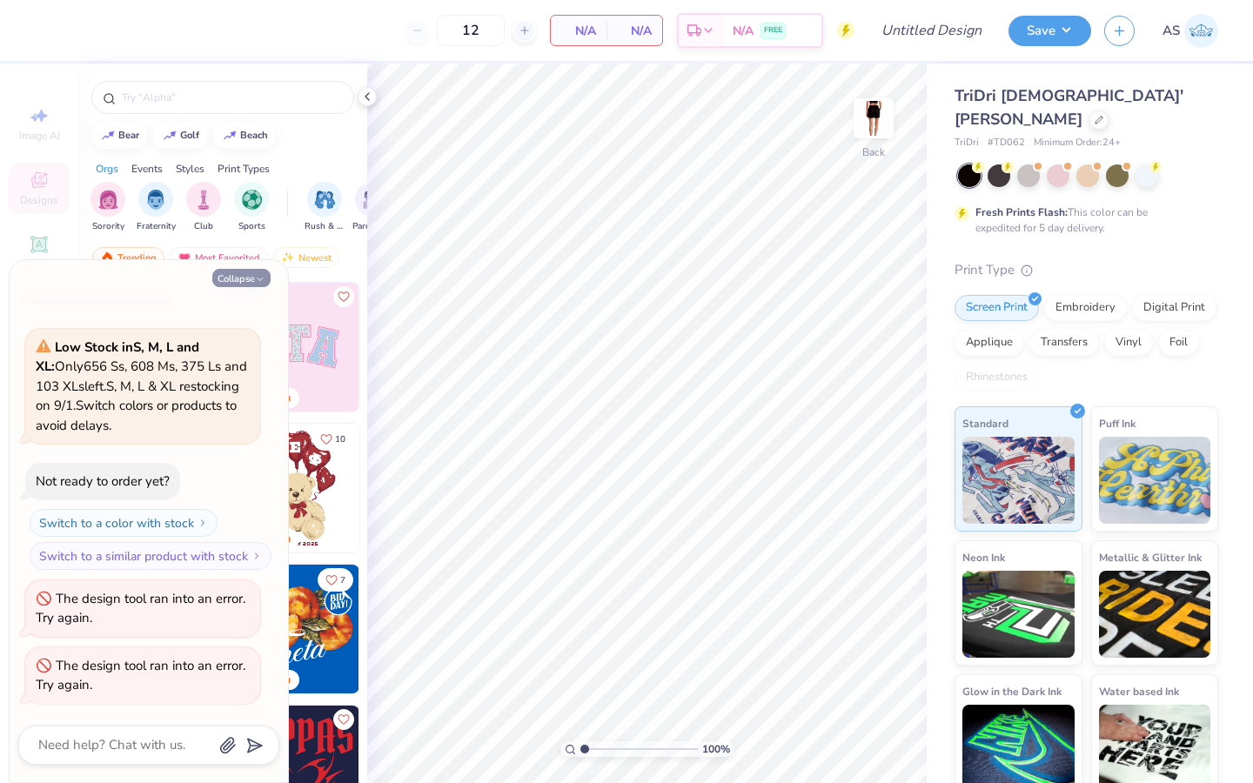
click at [241, 280] on button "Collapse" at bounding box center [241, 278] width 58 height 18
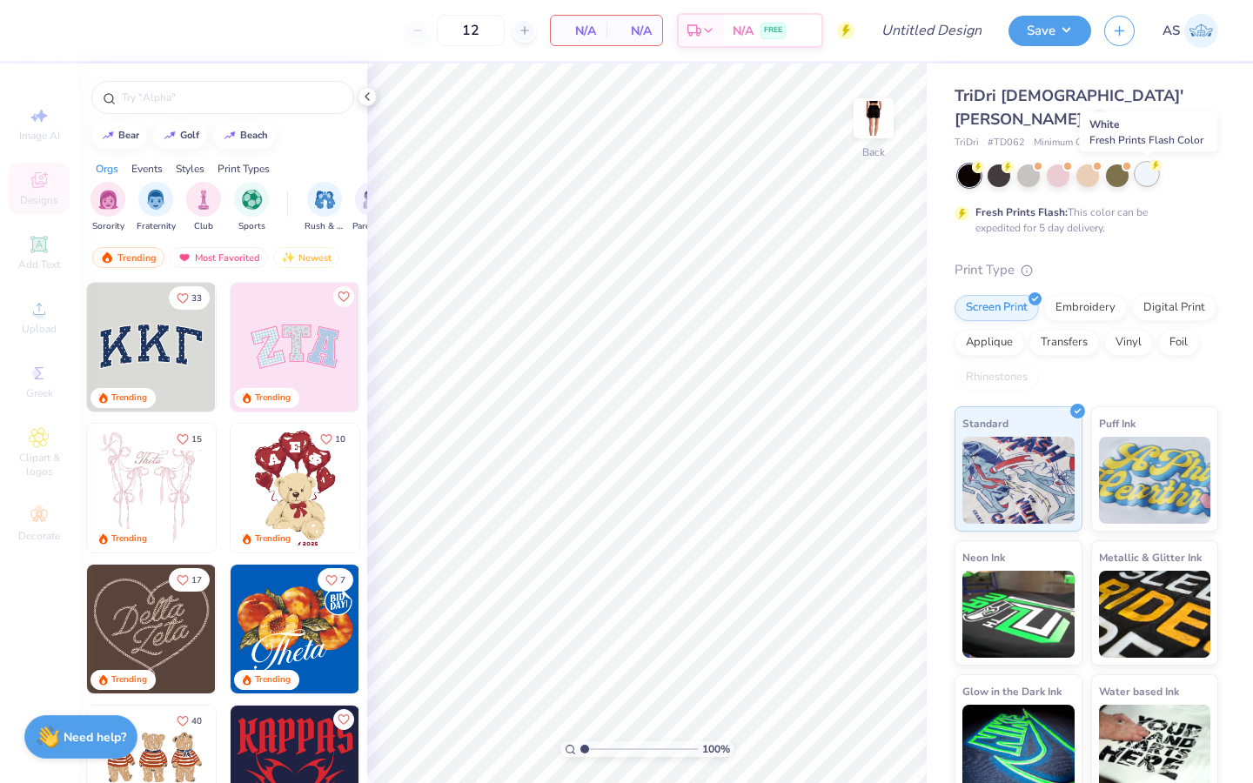
click at [1143, 178] on div at bounding box center [1147, 174] width 23 height 23
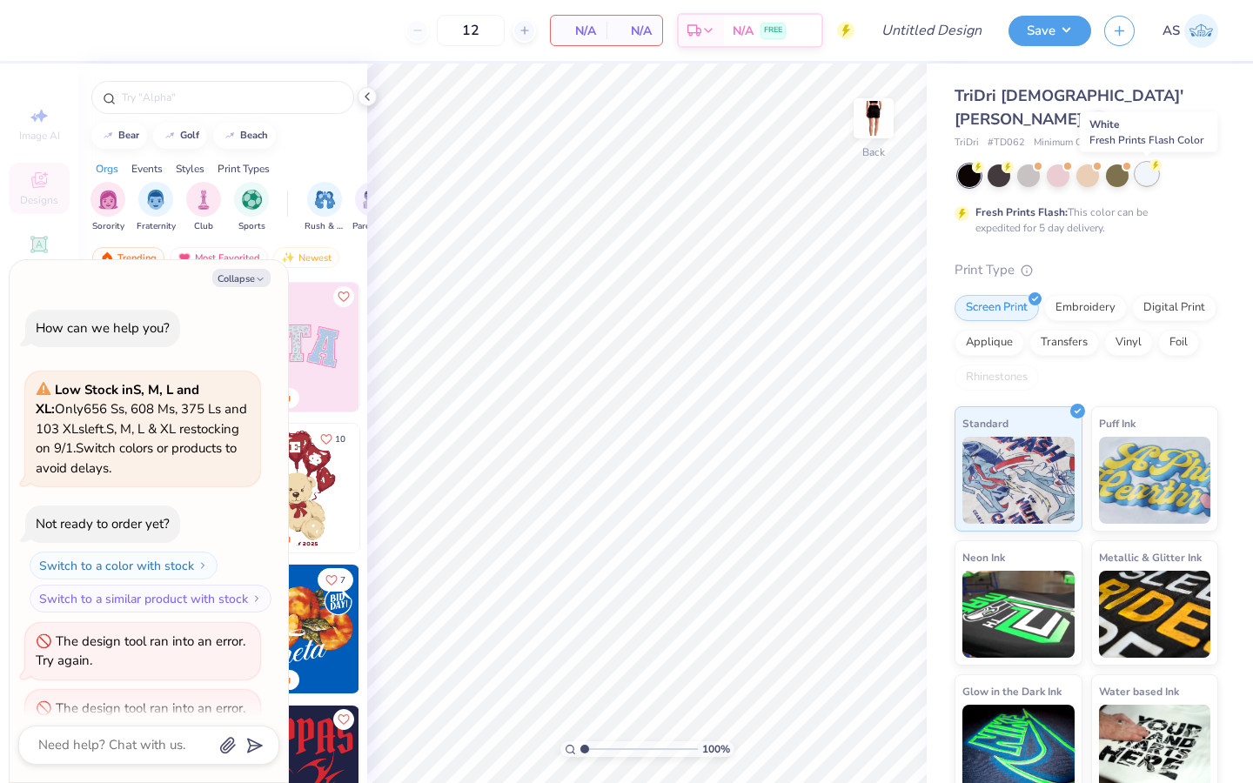
scroll to position [110, 0]
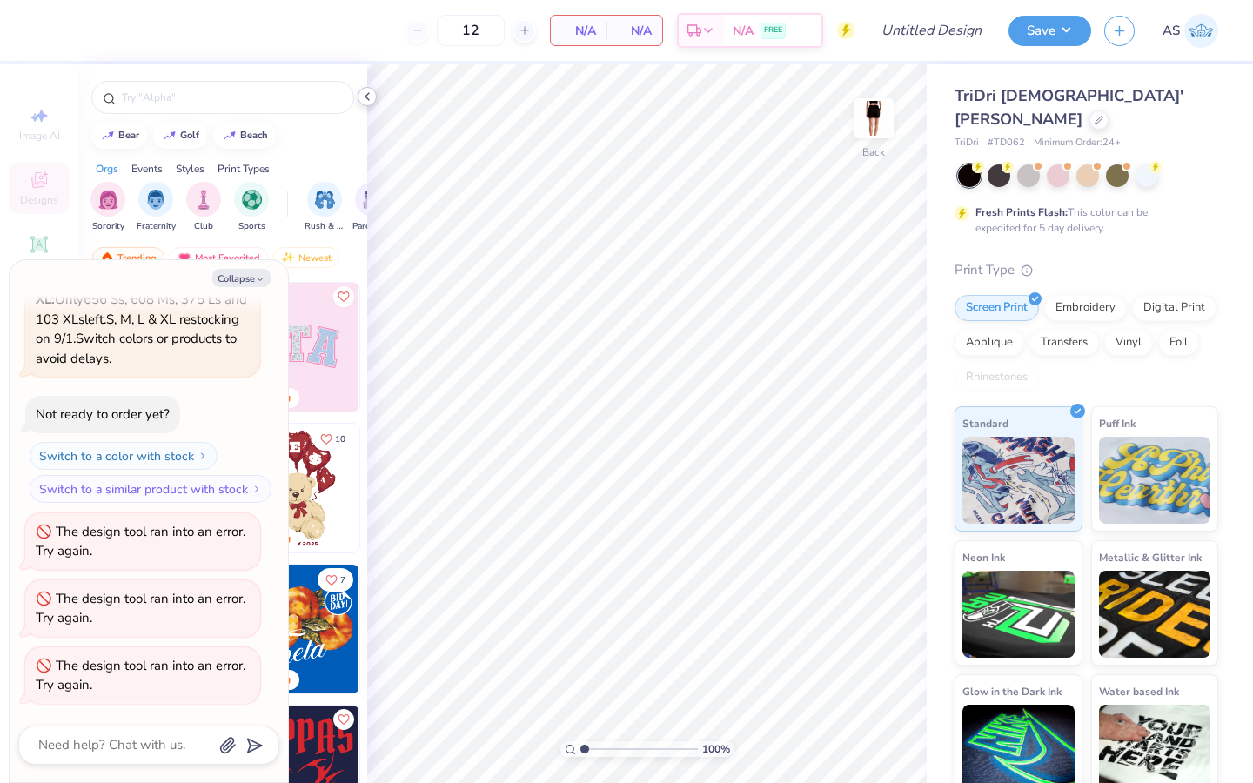
click at [361, 96] on icon at bounding box center [367, 97] width 14 height 14
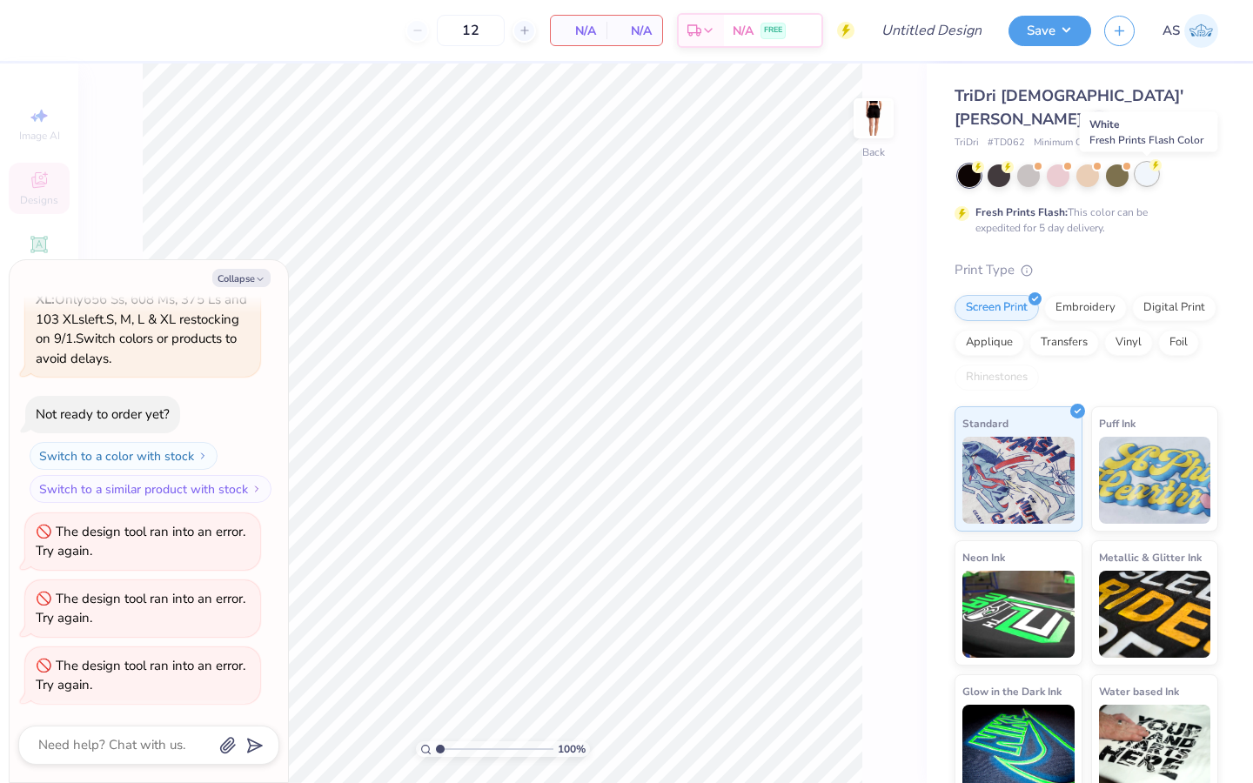
click at [1146, 185] on div at bounding box center [1147, 174] width 23 height 23
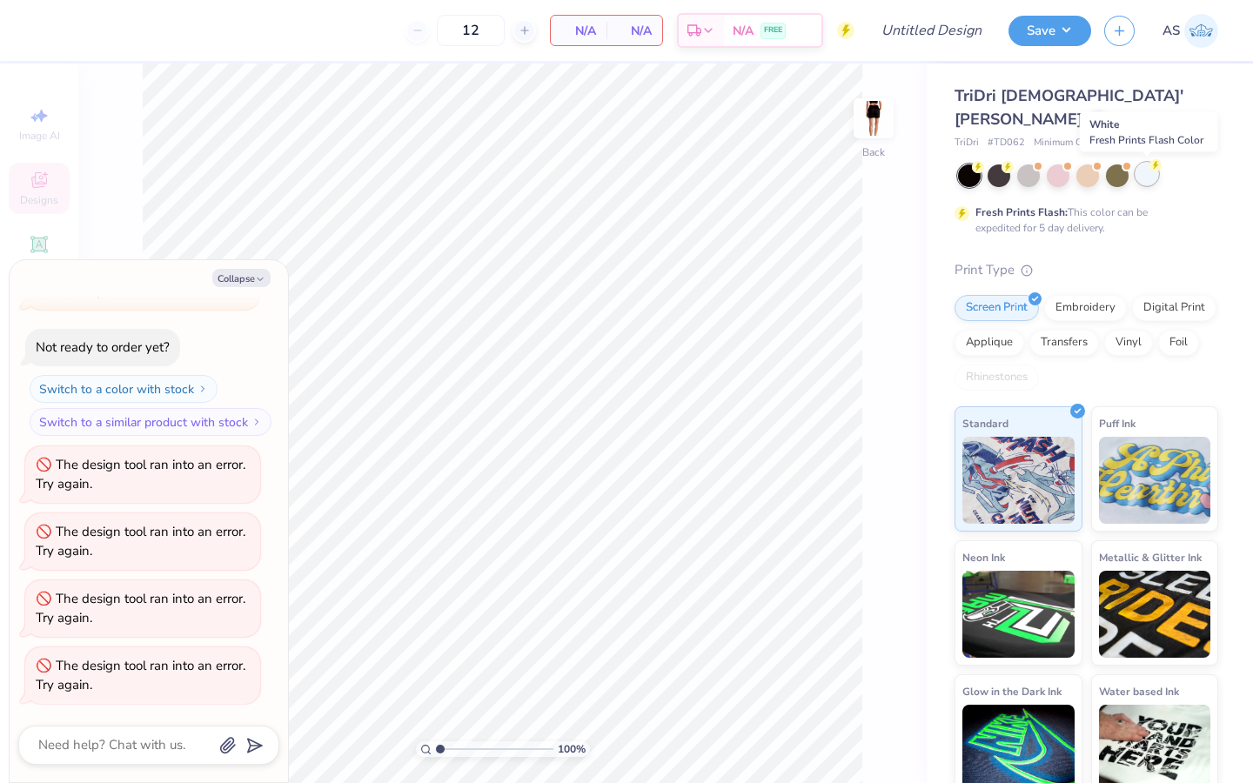
click at [1146, 185] on div at bounding box center [1147, 174] width 23 height 23
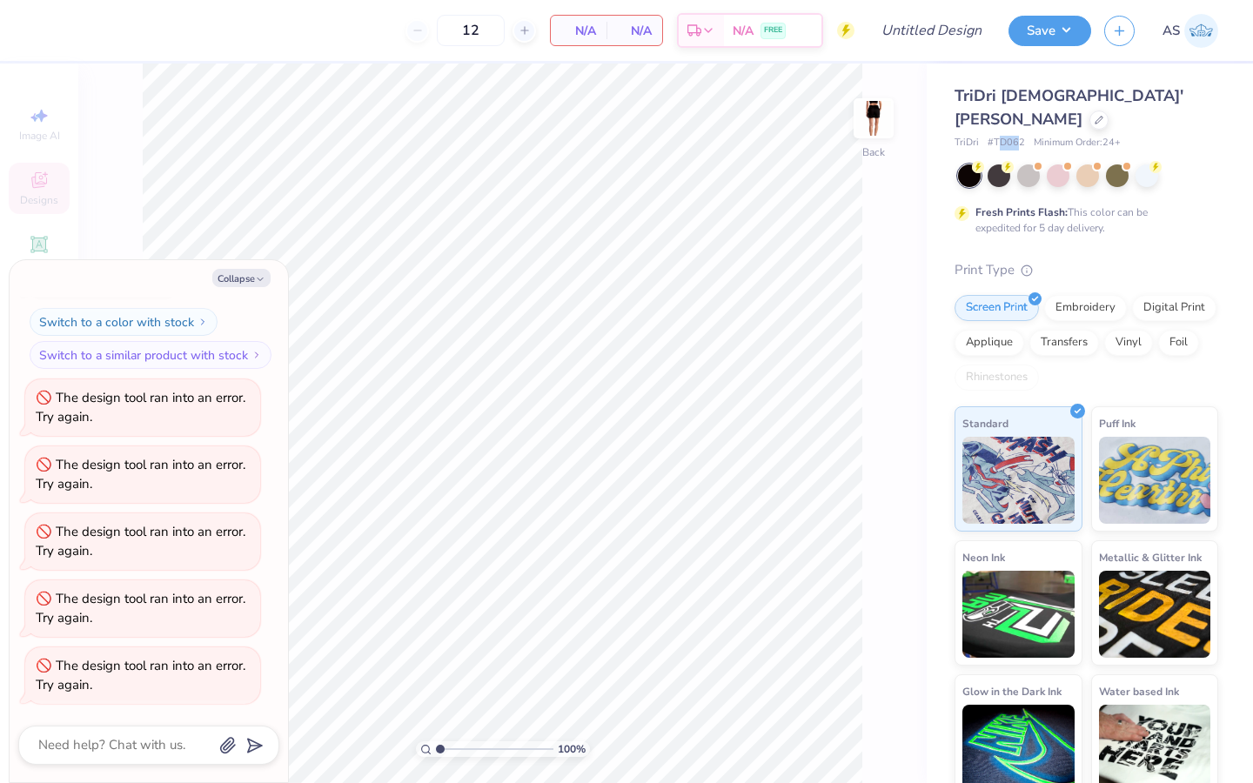
drag, startPoint x: 1018, startPoint y: 141, endPoint x: 1001, endPoint y: 140, distance: 16.6
click at [1001, 140] on span "# TD062" at bounding box center [1006, 143] width 37 height 15
click at [1028, 141] on div "TriDri # TD062 Minimum Order: 24 +" at bounding box center [1087, 143] width 264 height 15
drag, startPoint x: 1025, startPoint y: 141, endPoint x: 994, endPoint y: 144, distance: 30.6
click at [994, 144] on div "TriDri # TD062 Minimum Order: 24 +" at bounding box center [1087, 143] width 264 height 15
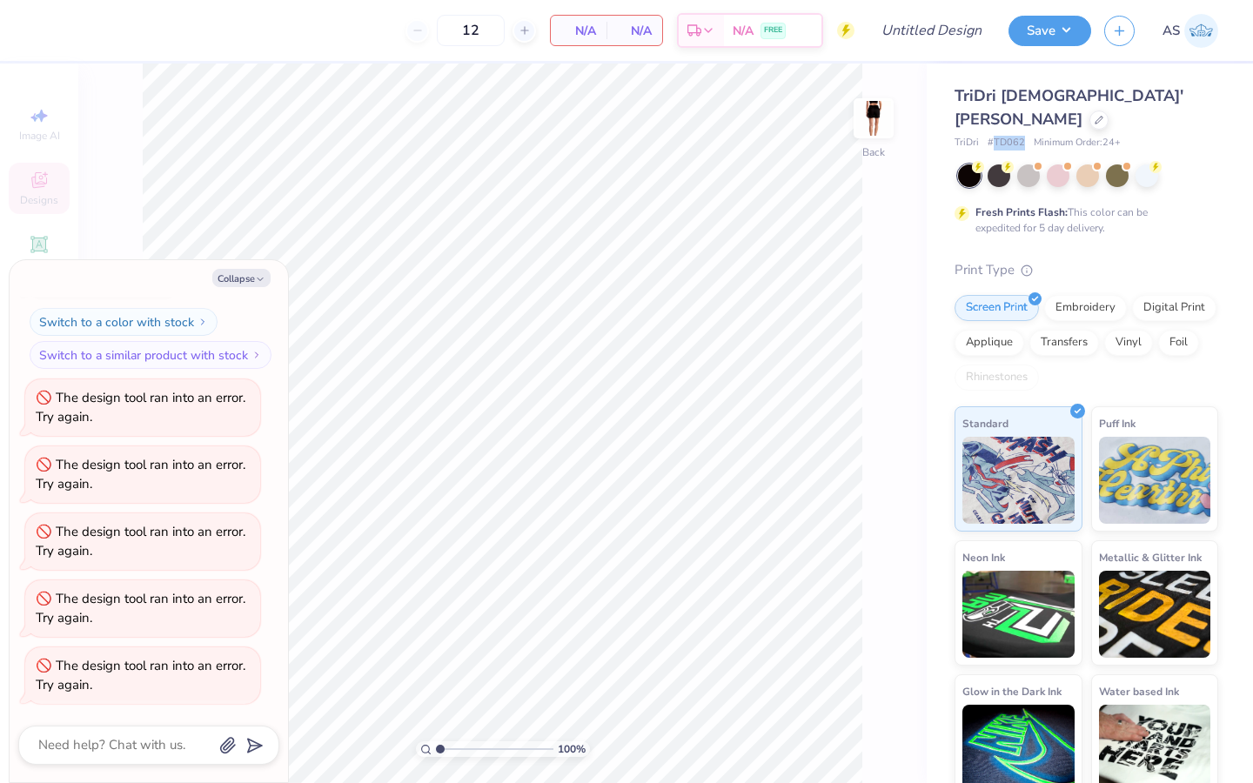
copy span "TD062"
type textarea "x"
